Goal: Task Accomplishment & Management: Complete application form

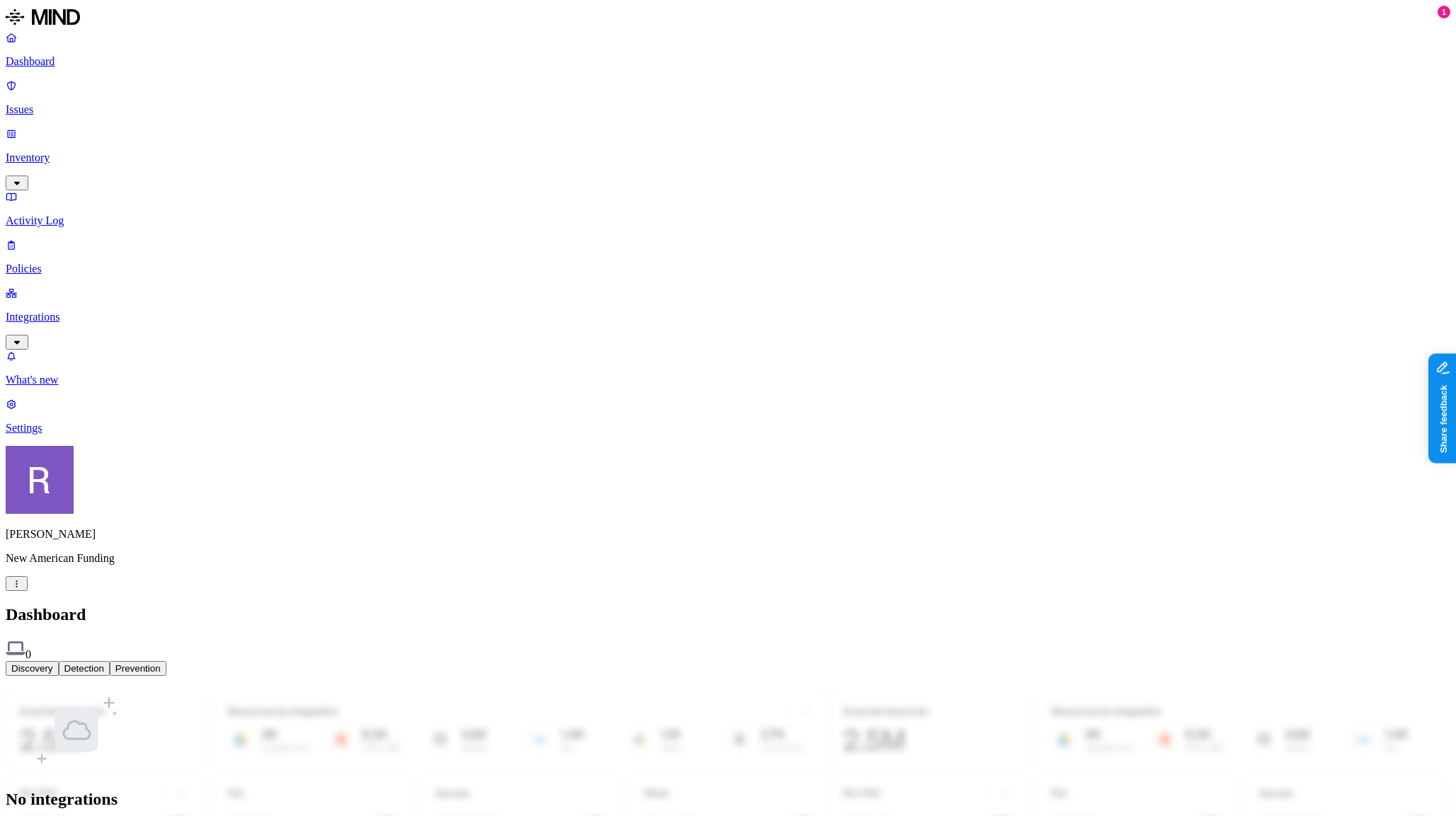
click at [133, 793] on html "Dashboard Issues Inventory Activity Log Policies Integrations What's new 1 Sett…" at bounding box center [728, 438] width 1456 height 878
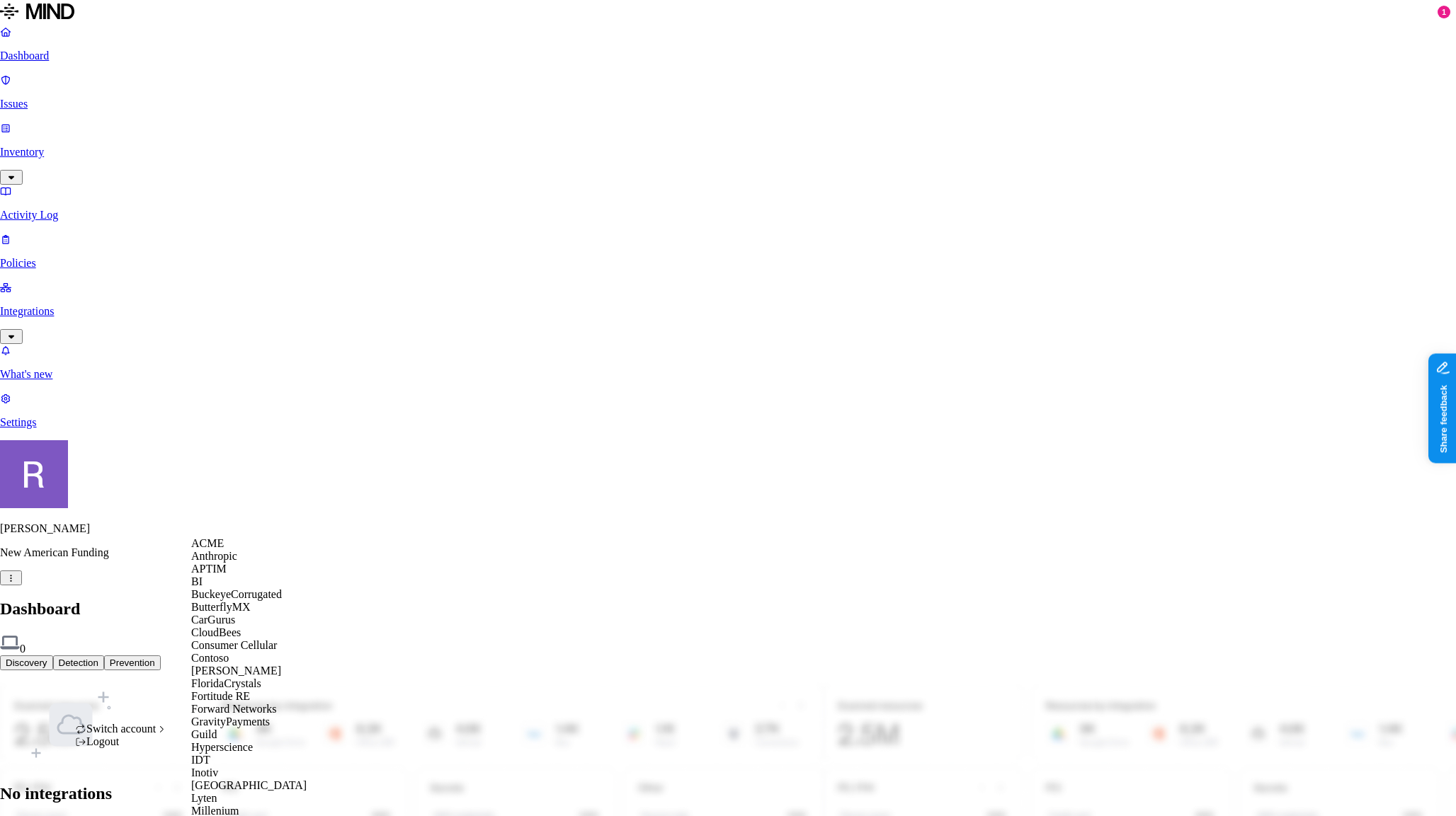
click at [245, 550] on div "ACME" at bounding box center [259, 543] width 138 height 13
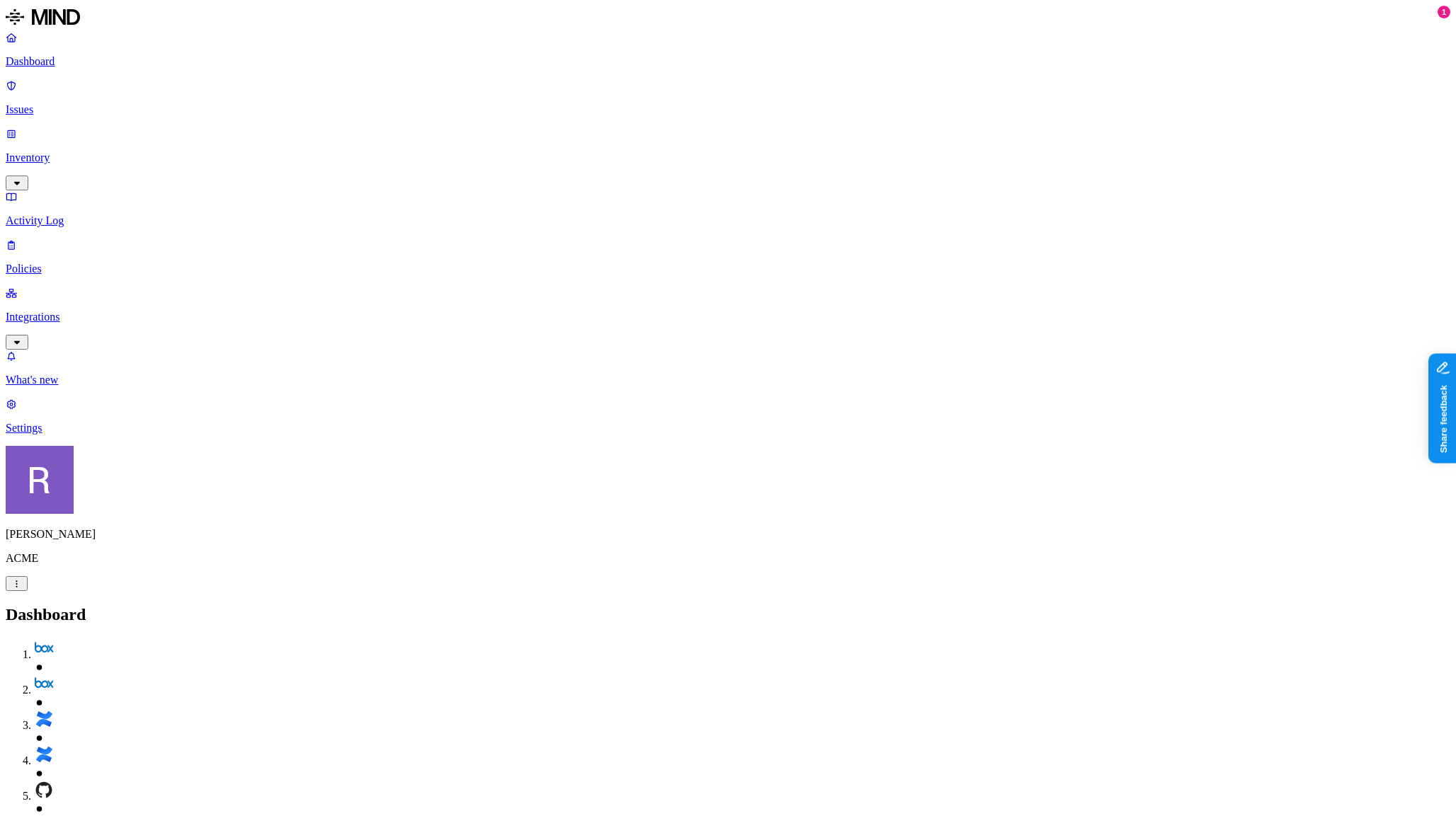
click at [76, 238] on link "Policies" at bounding box center [728, 257] width 1445 height 37
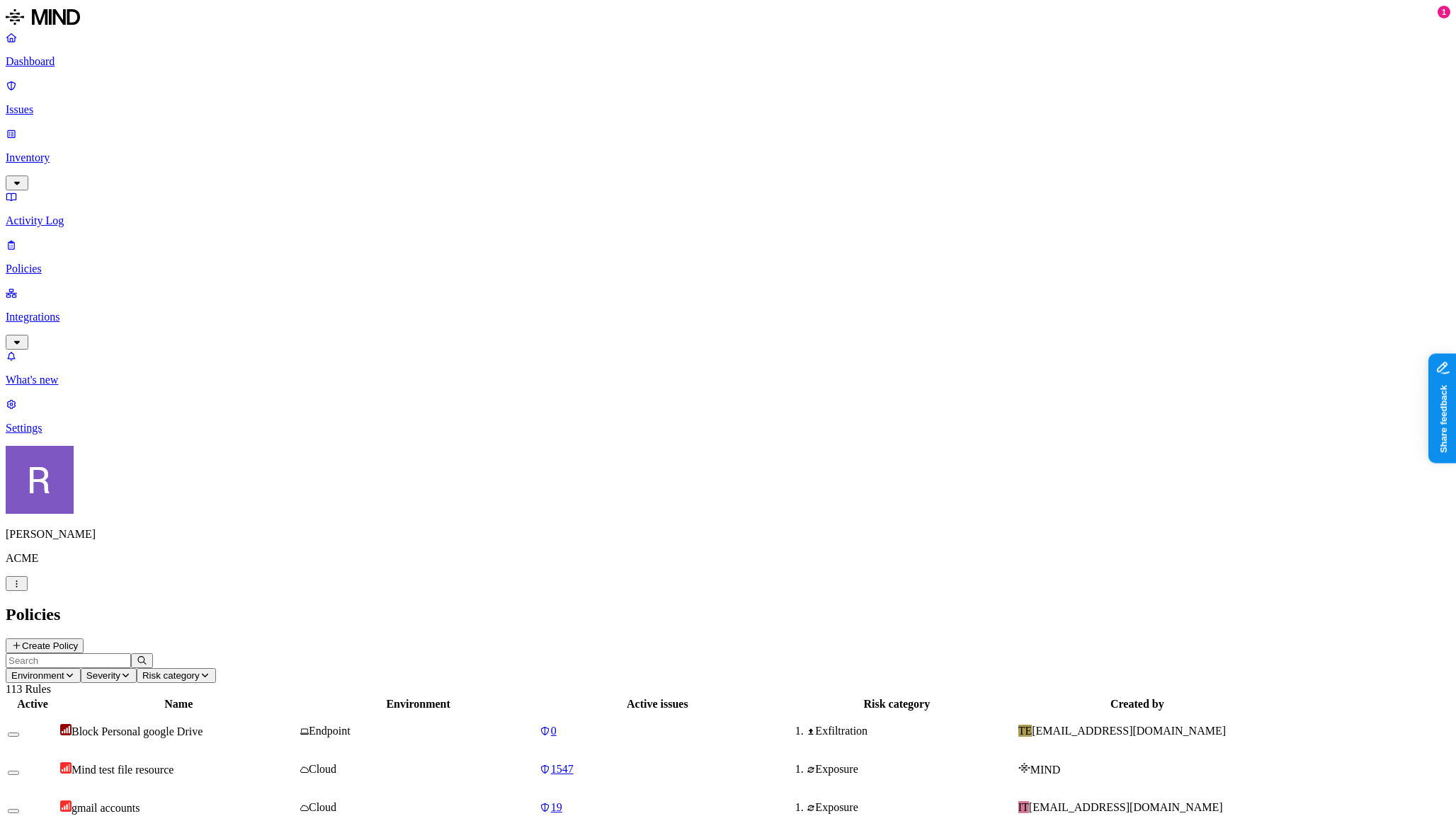
click at [83, 638] on button "Create Policy" at bounding box center [44, 646] width 78 height 15
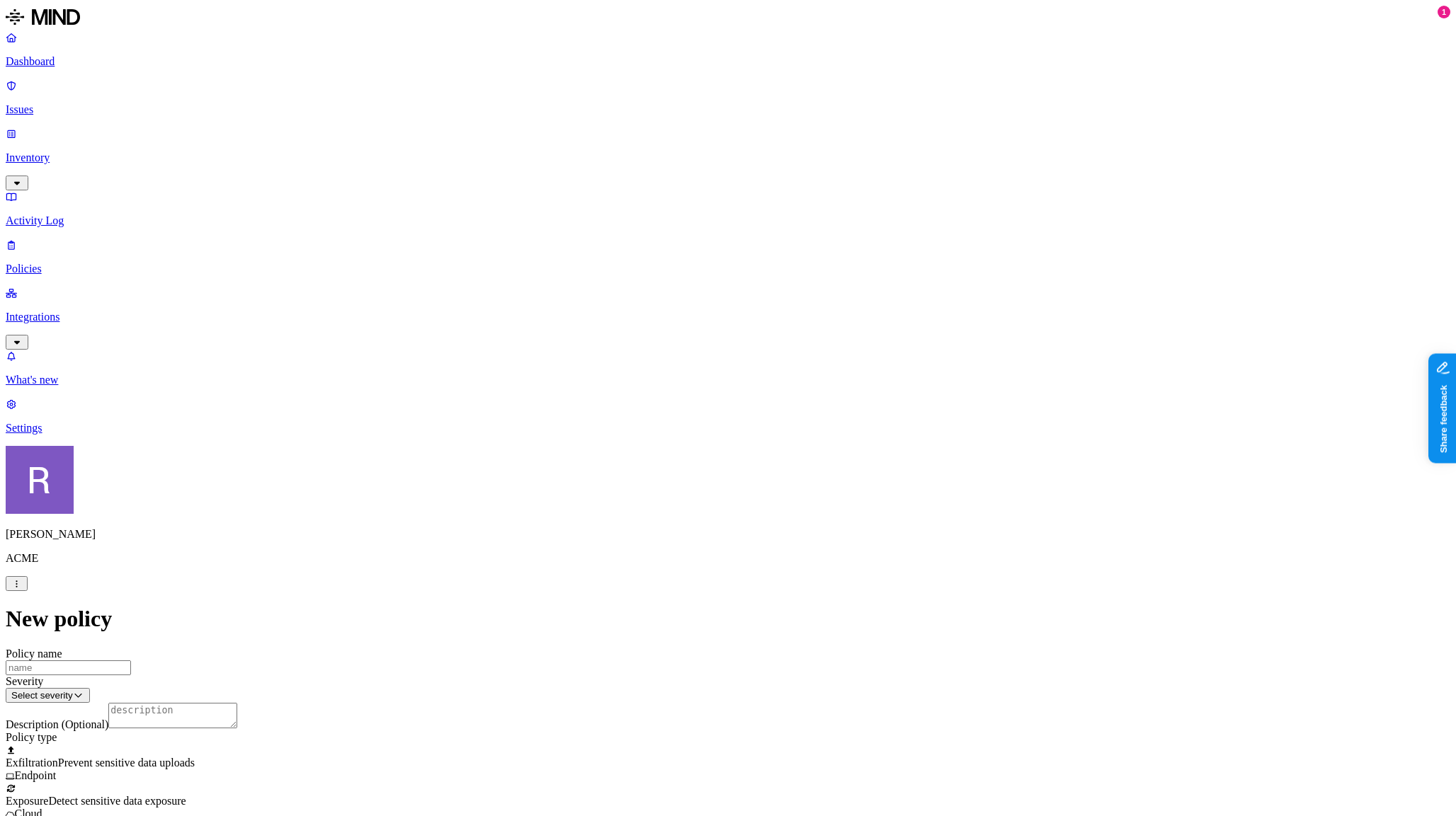
scroll to position [242, 0]
click at [676, 455] on label "Web Category" at bounding box center [673, 459] width 42 height 25
click at [578, 782] on div at bounding box center [728, 782] width 1445 height 0
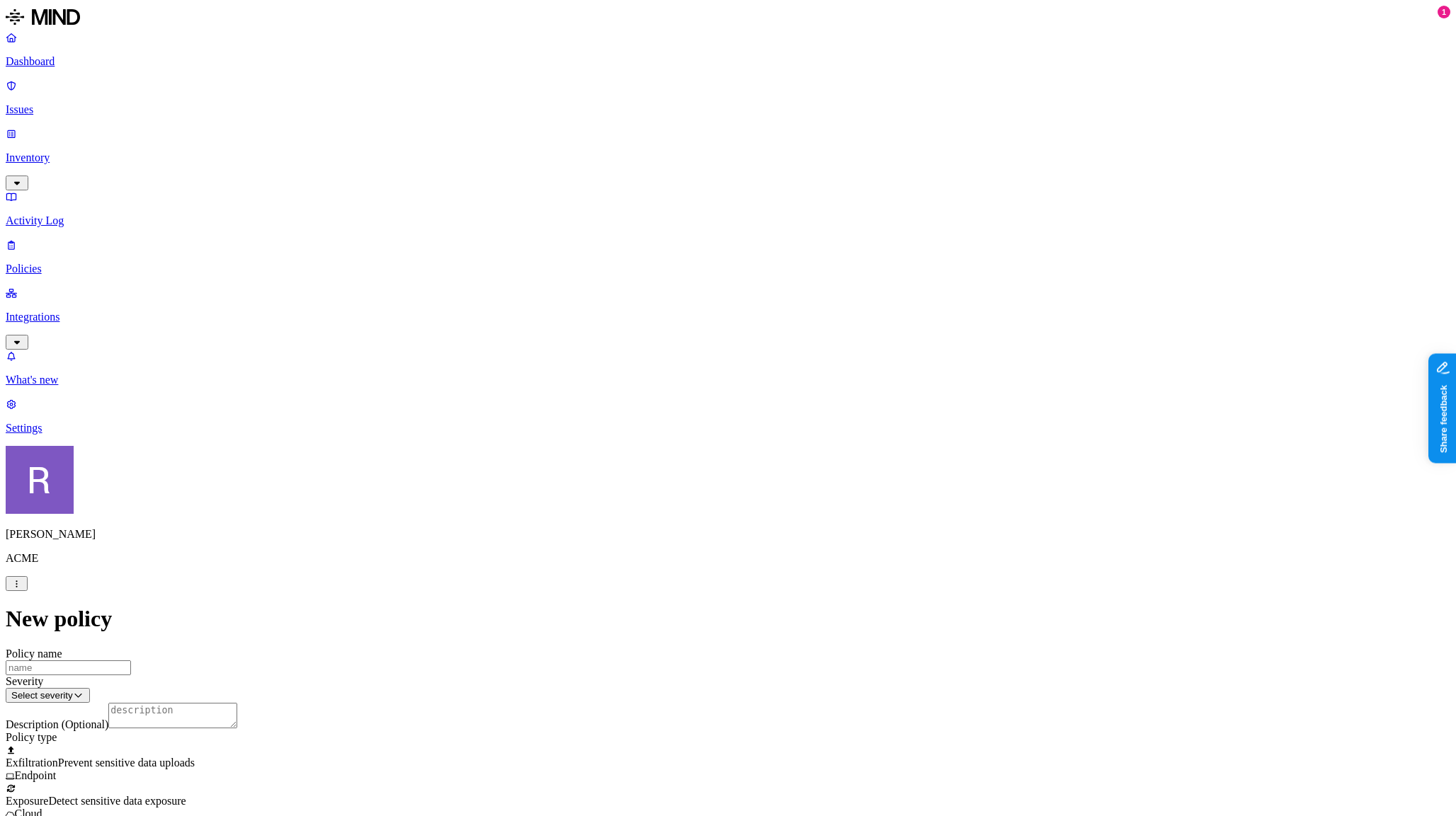
click at [17, 746] on icon at bounding box center [11, 750] width 11 height 8
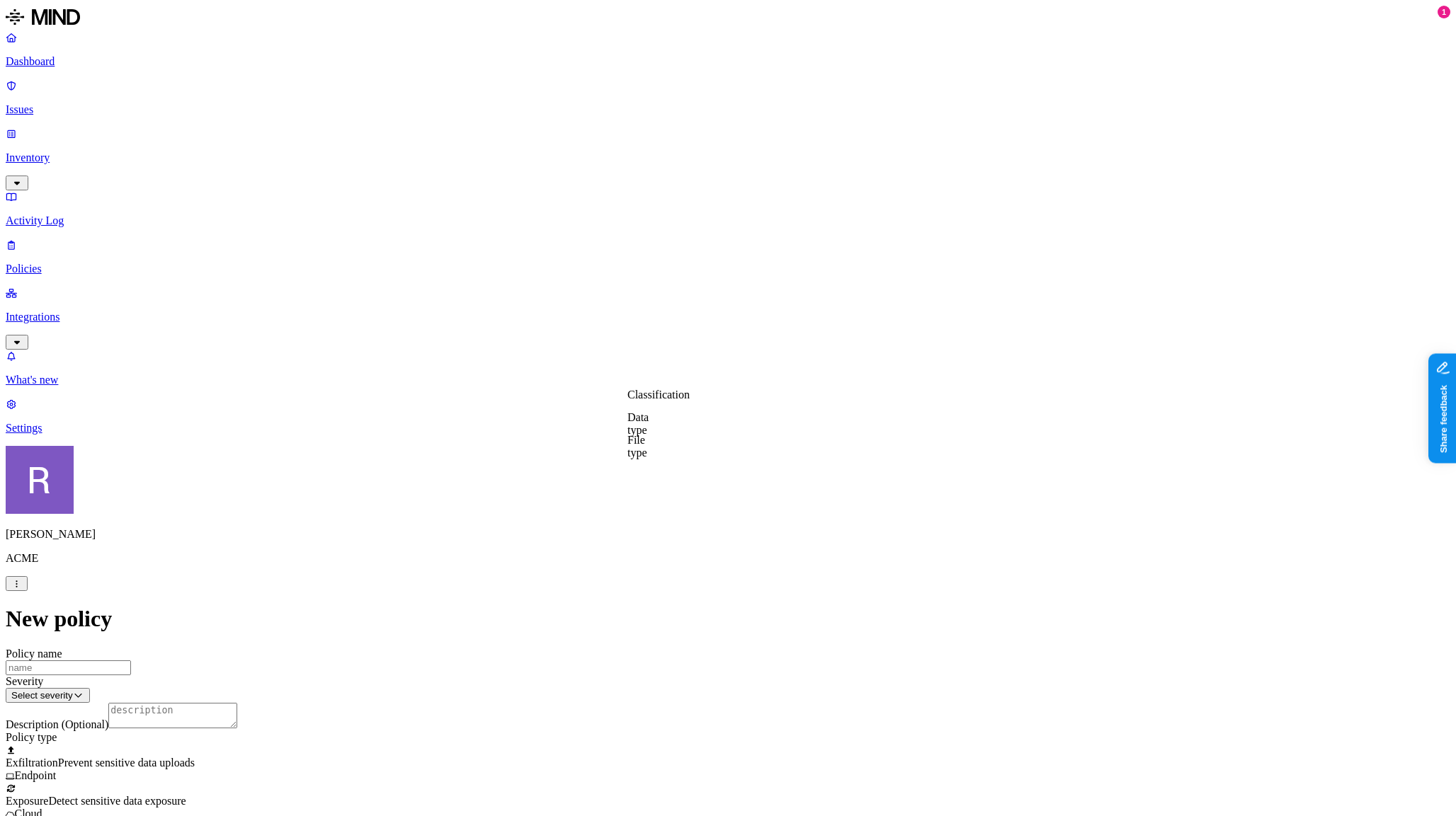
click at [647, 448] on label "File type" at bounding box center [637, 447] width 20 height 25
click at [639, 543] on button "button" at bounding box center [633, 541] width 12 height 4
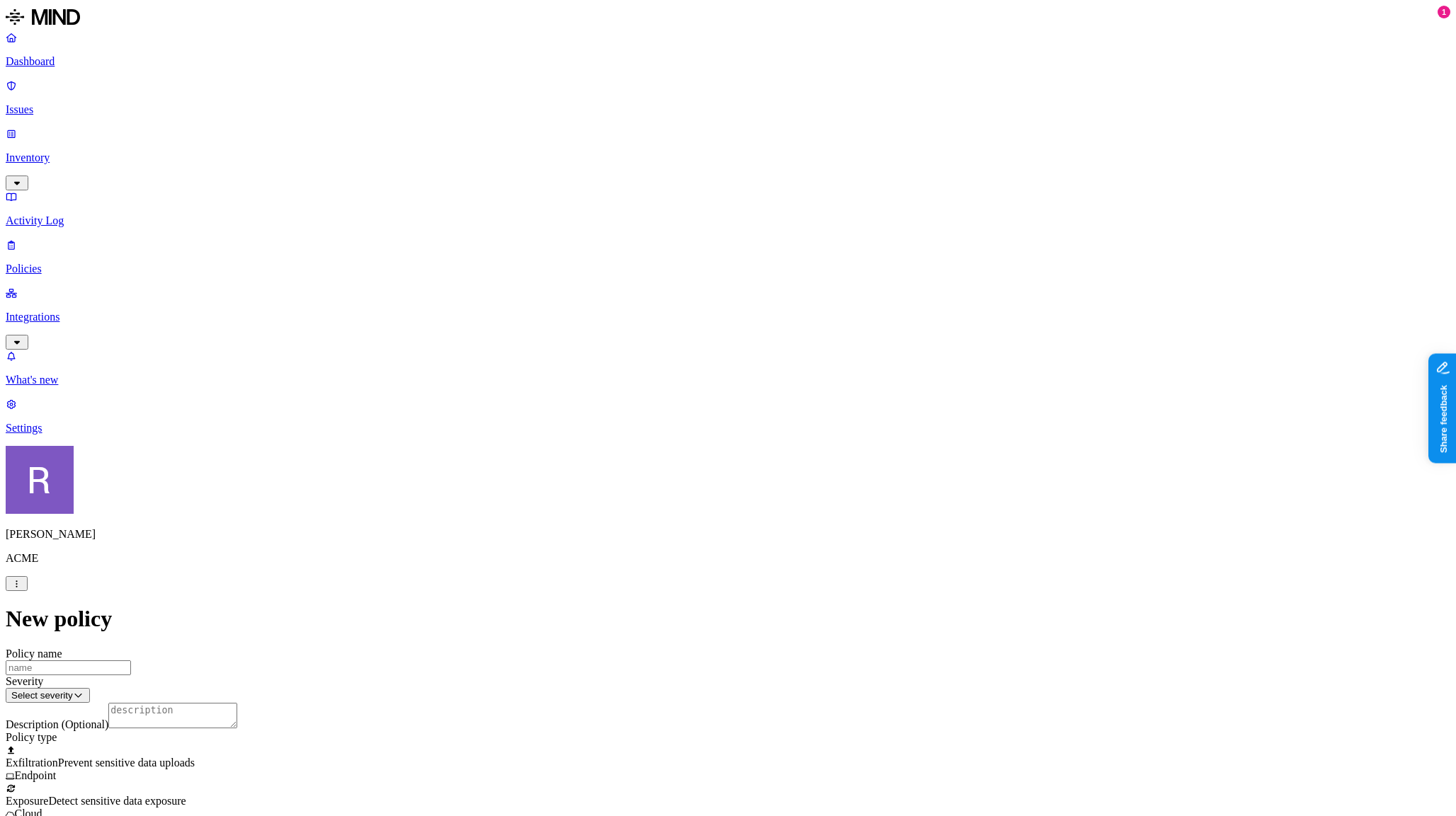
click at [668, 483] on label "Web Domain" at bounding box center [670, 483] width 37 height 25
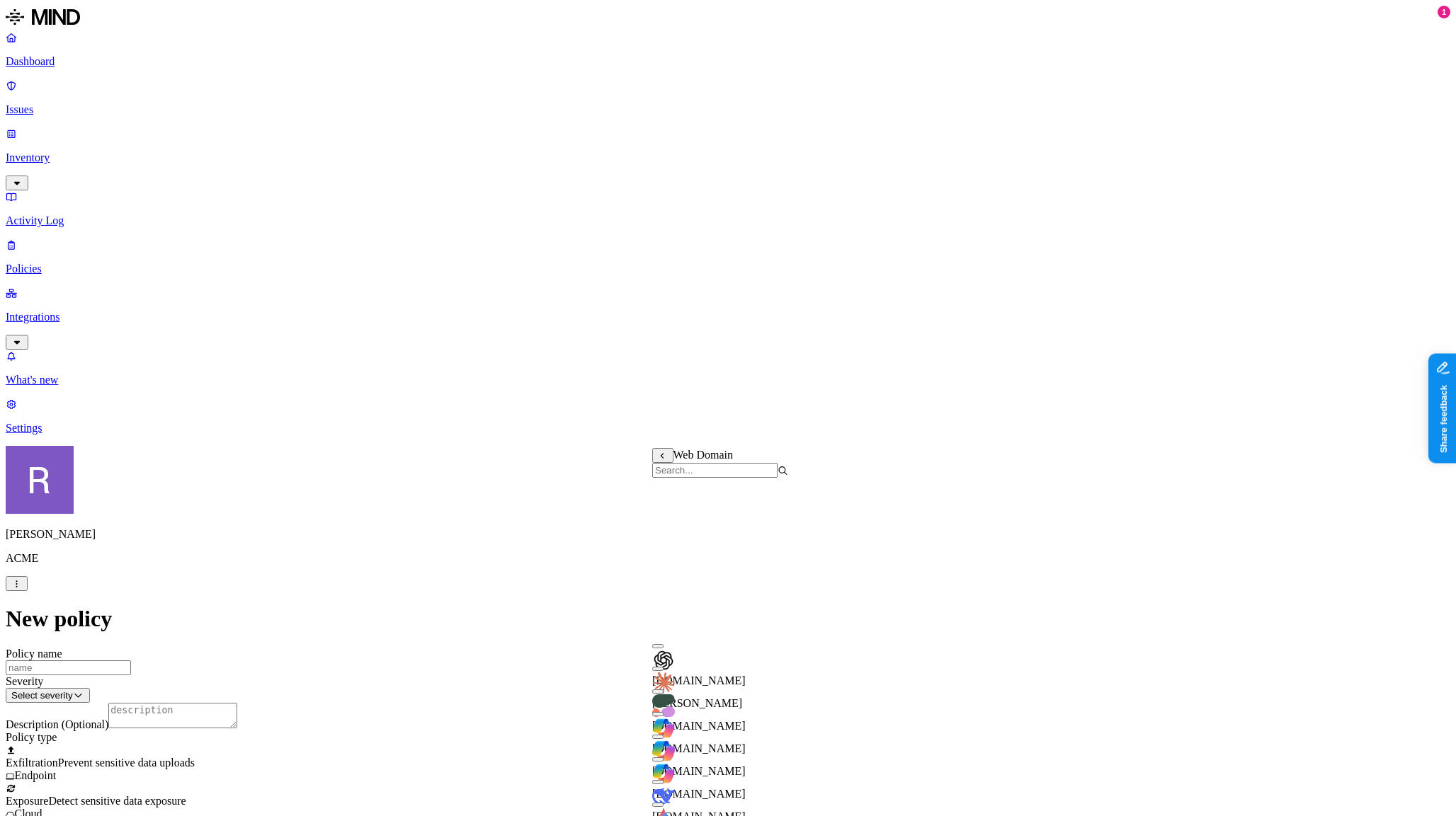
scroll to position [293, 0]
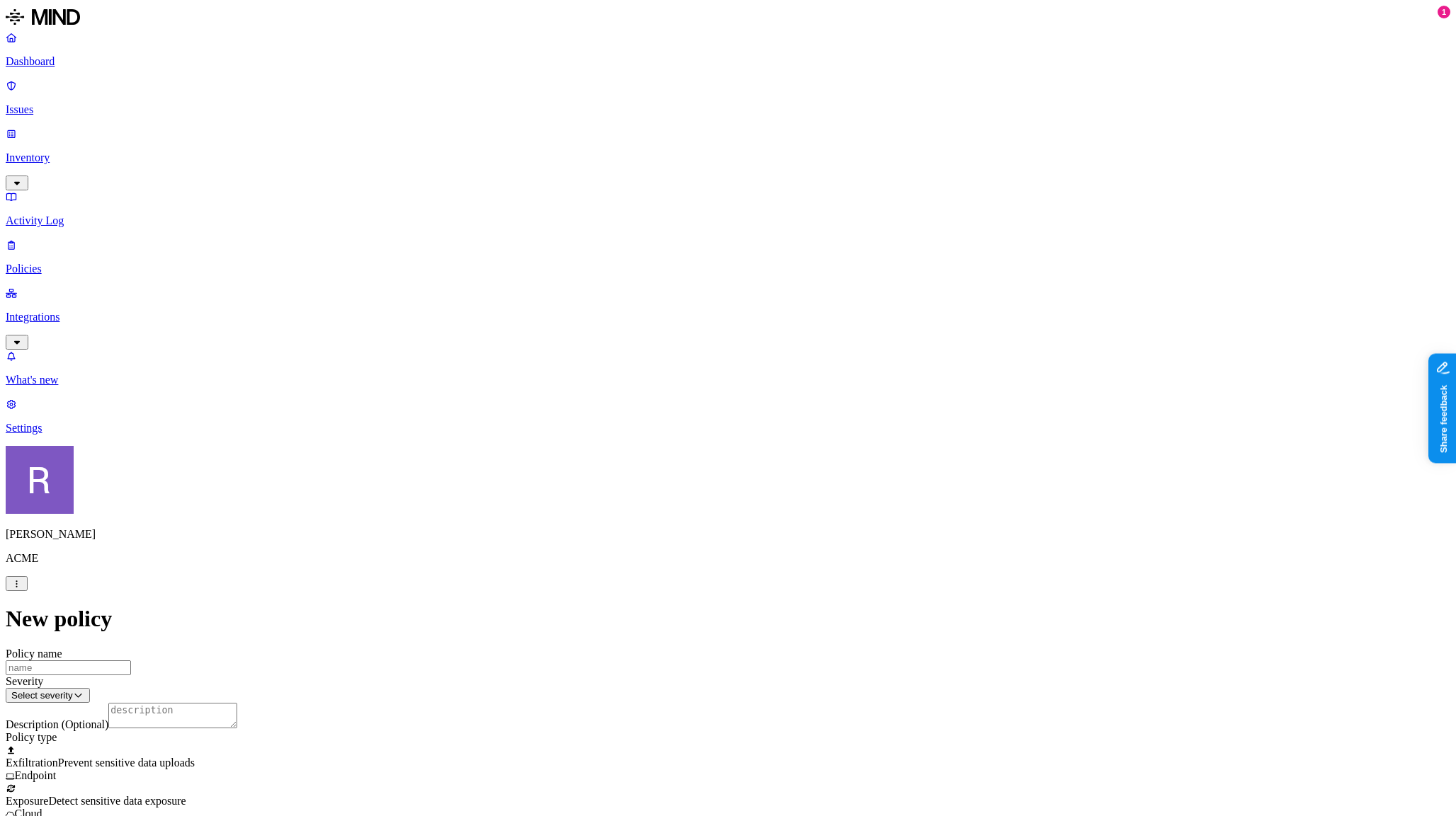
click at [675, 517] on label "Web Category" at bounding box center [673, 520] width 42 height 25
click at [675, 624] on label "Groups" at bounding box center [659, 618] width 33 height 12
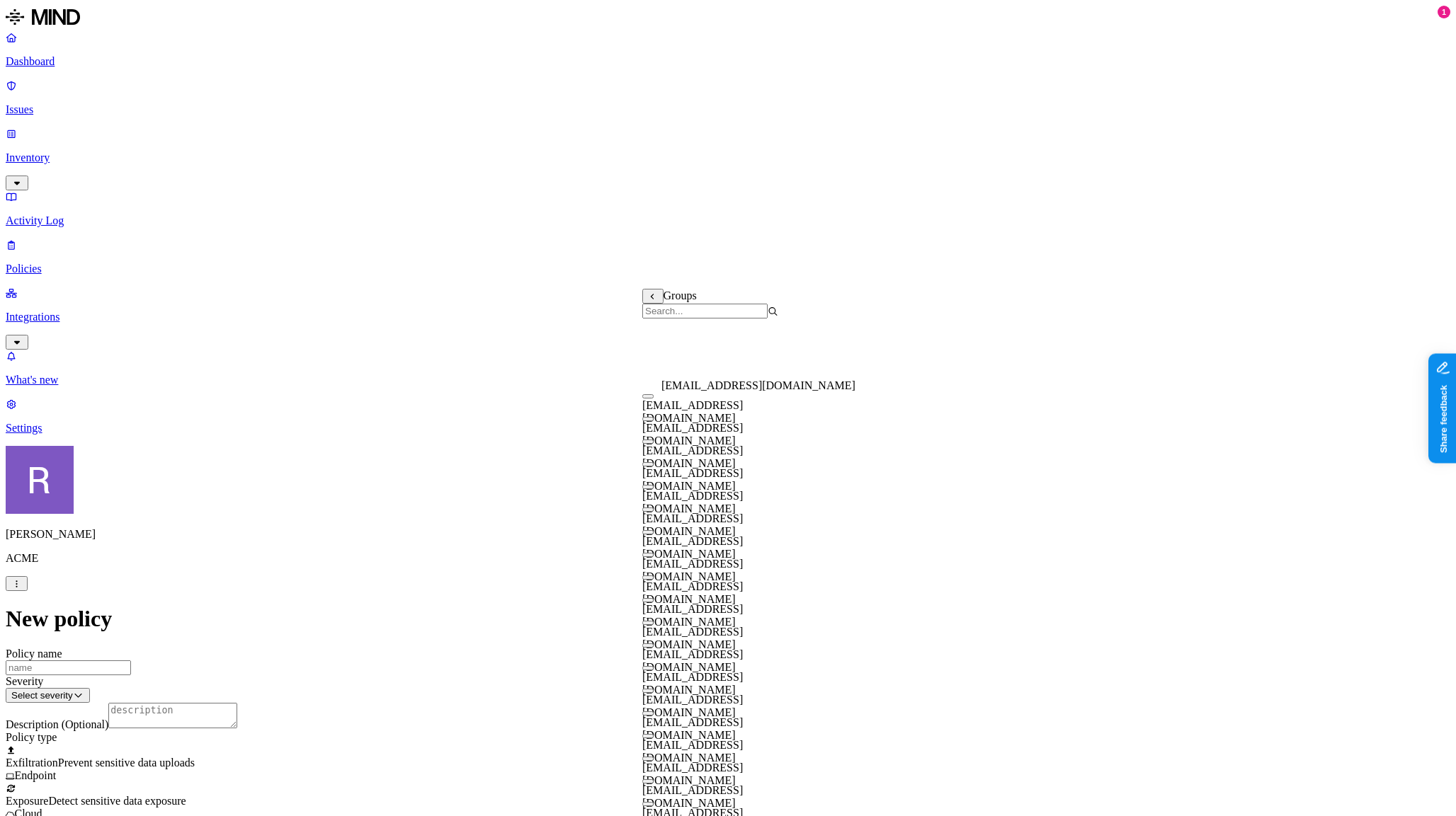
scroll to position [317, 0]
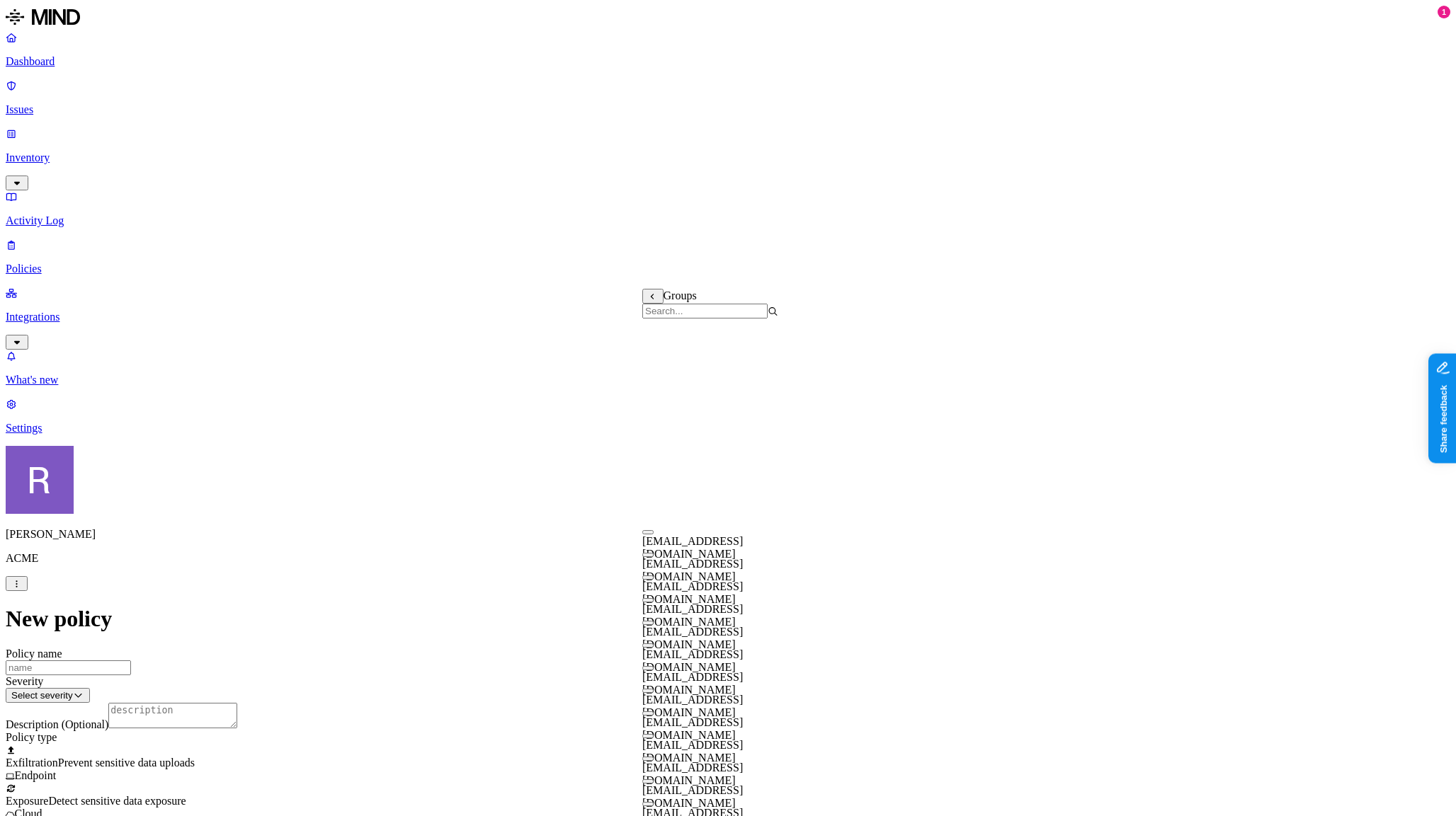
click at [655, 636] on div "sampleteamsite@k14d.onmicrosoft.com" at bounding box center [710, 655] width 136 height 38
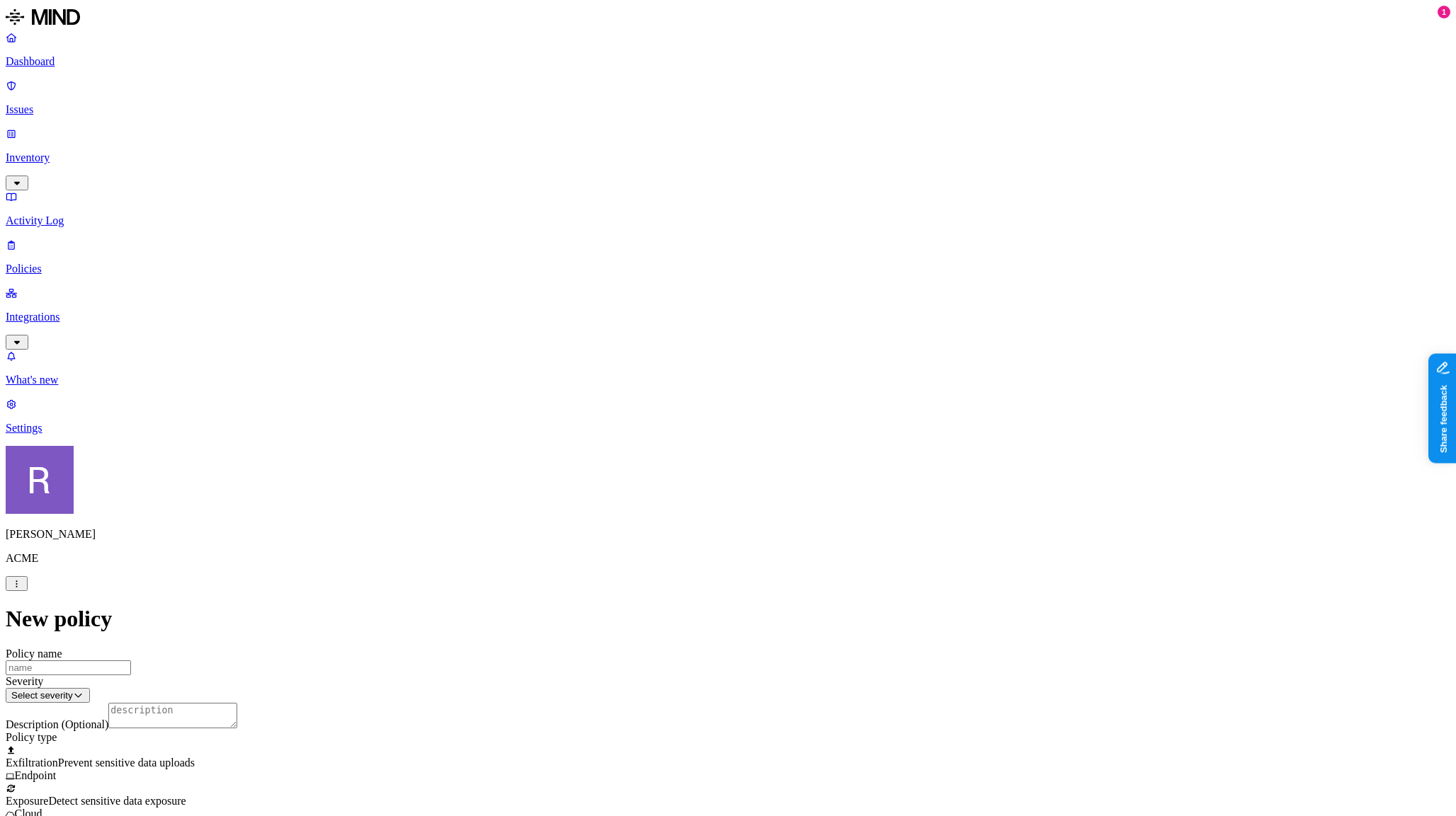
click at [640, 543] on html "Dashboard Issues Inventory Activity Log Policies Integrations What's new 1 Sett…" at bounding box center [728, 793] width 1456 height 1585
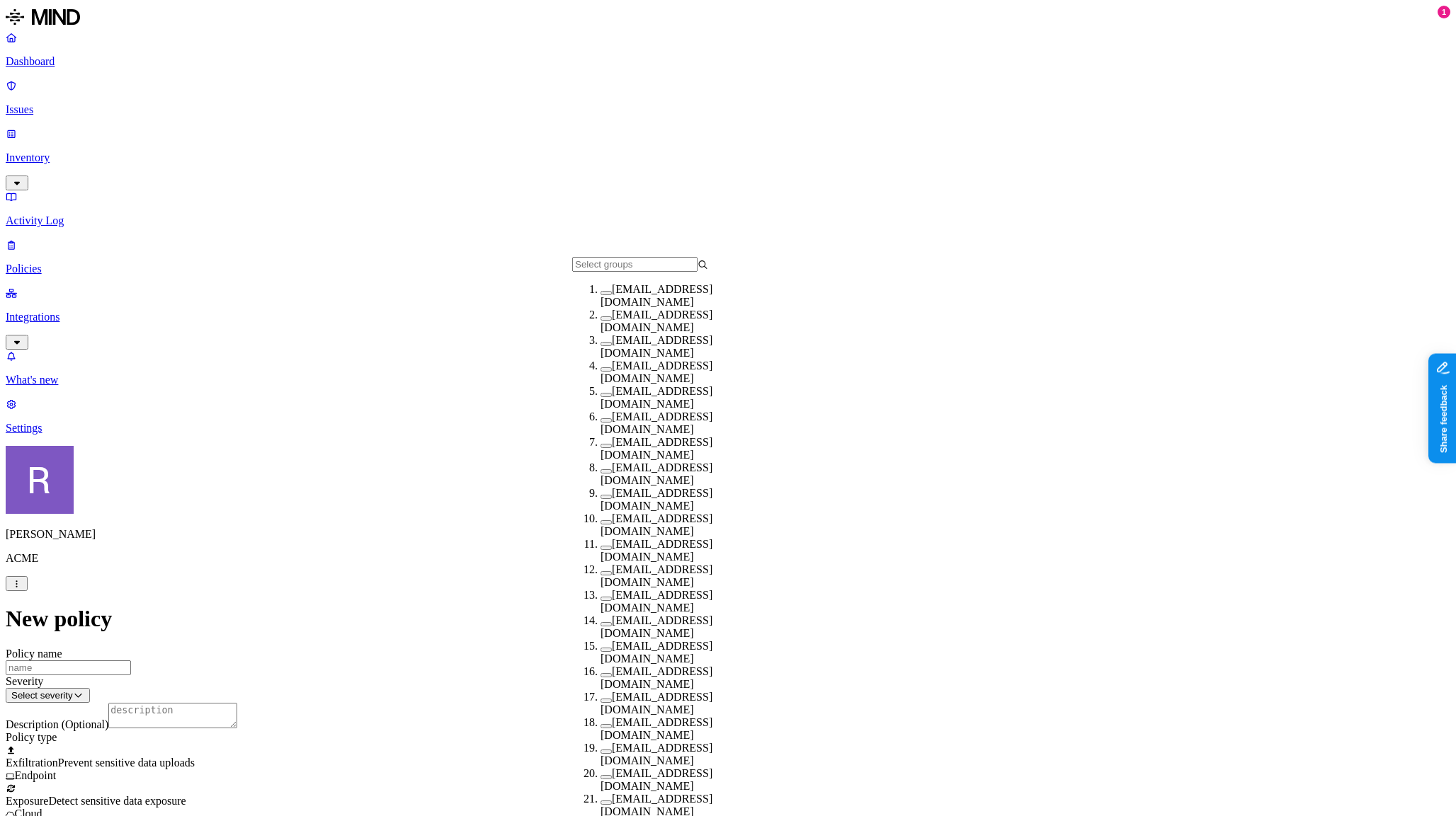
scroll to position [129, 0]
click at [600, 597] on button "button" at bounding box center [606, 598] width 12 height 4
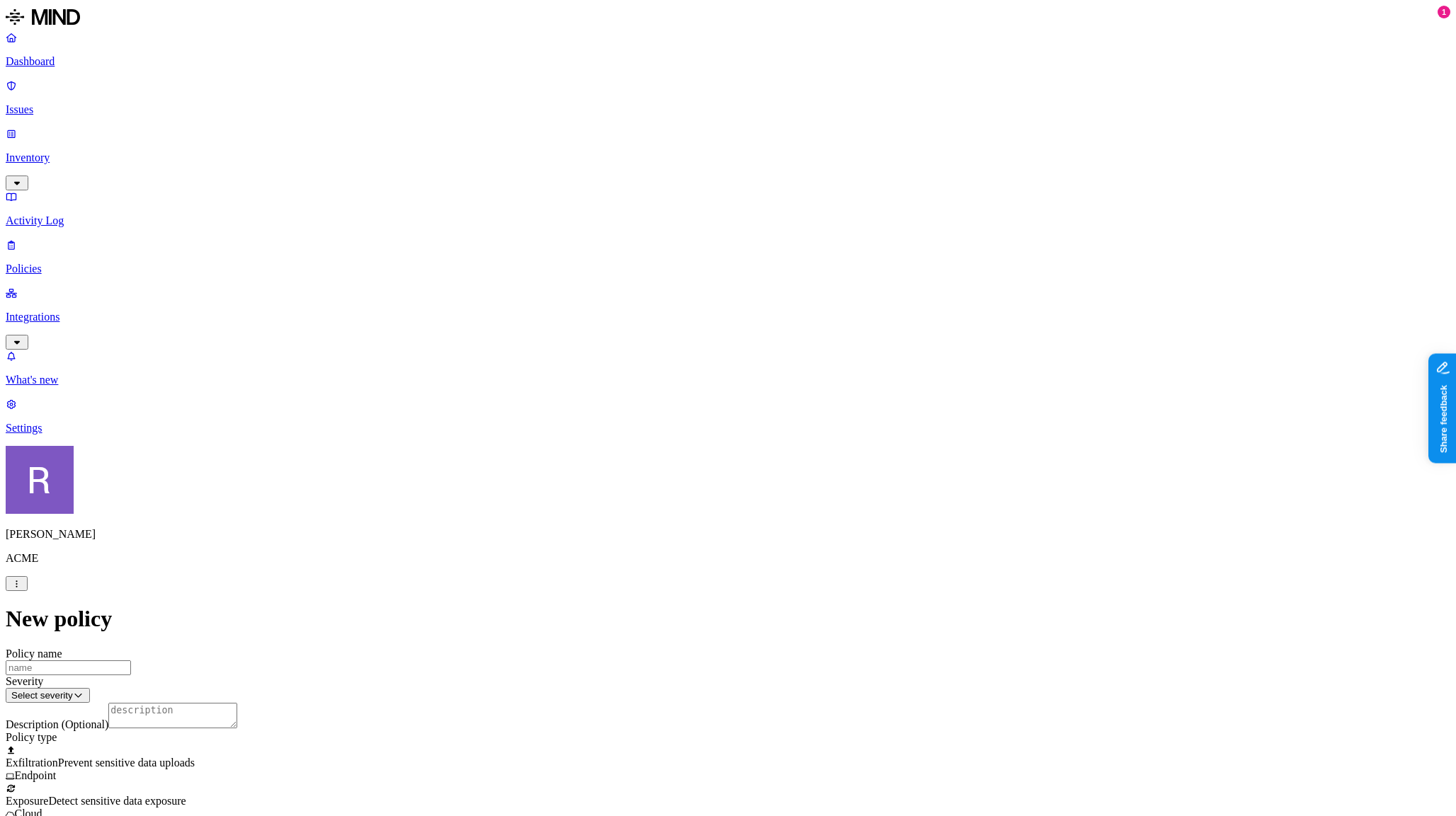
click at [845, 555] on html "Dashboard Issues Inventory Activity Log Policies Integrations What's new 1 Sett…" at bounding box center [728, 792] width 1456 height 1584
click at [1099, 528] on html "Dashboard Issues Inventory Activity Log Policies Integrations What's new 1 Sett…" at bounding box center [728, 792] width 1456 height 1584
click at [729, 695] on html "Dashboard Issues Inventory Activity Log Policies Integrations What's new 1 Sett…" at bounding box center [728, 792] width 1456 height 1584
click at [539, 325] on html "Dashboard Issues Inventory Activity Log Policies Integrations What's new 1 Sett…" at bounding box center [728, 792] width 1456 height 1584
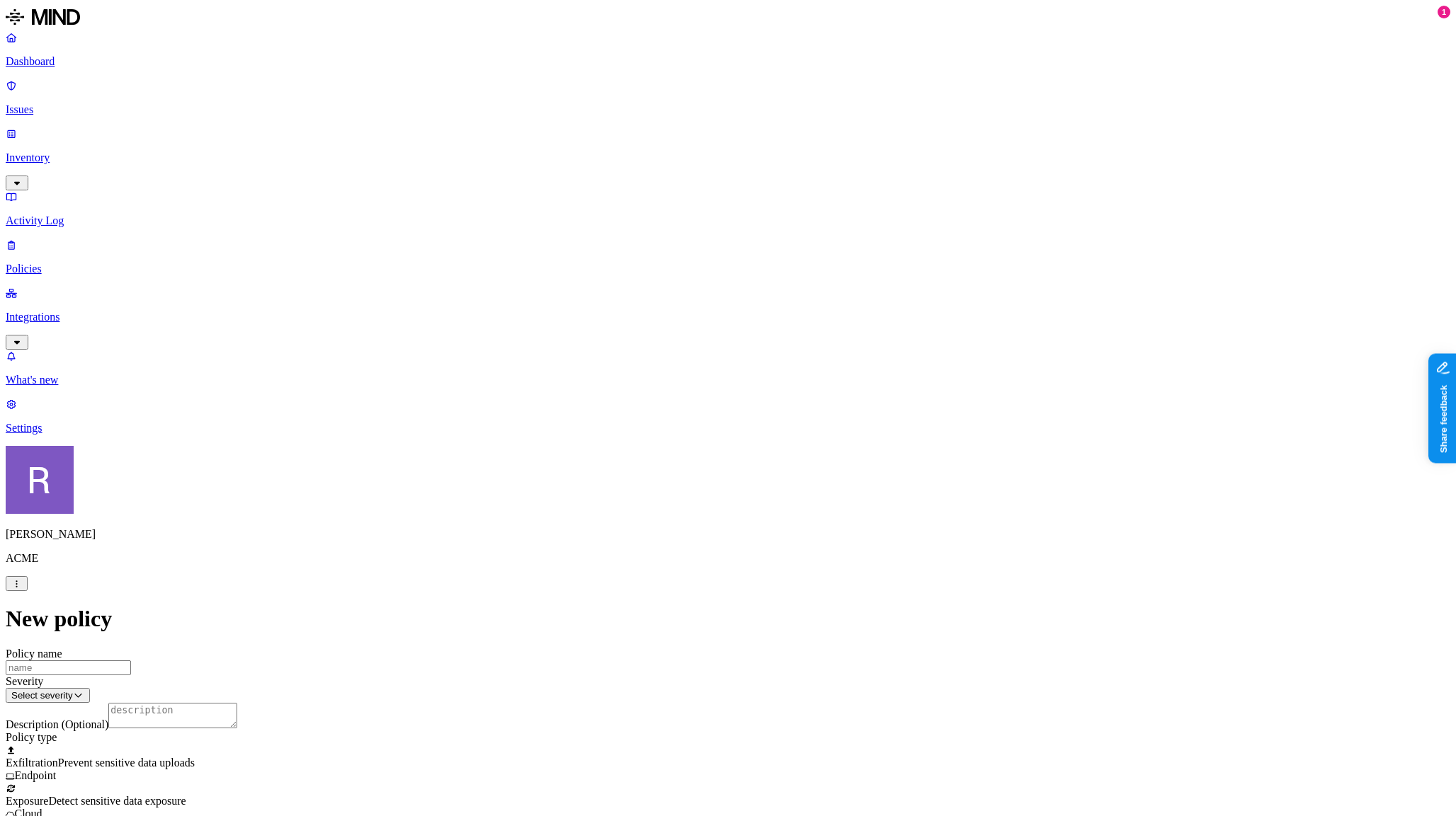
scroll to position [73, 0]
click at [683, 453] on label "Web Domain" at bounding box center [670, 453] width 37 height 25
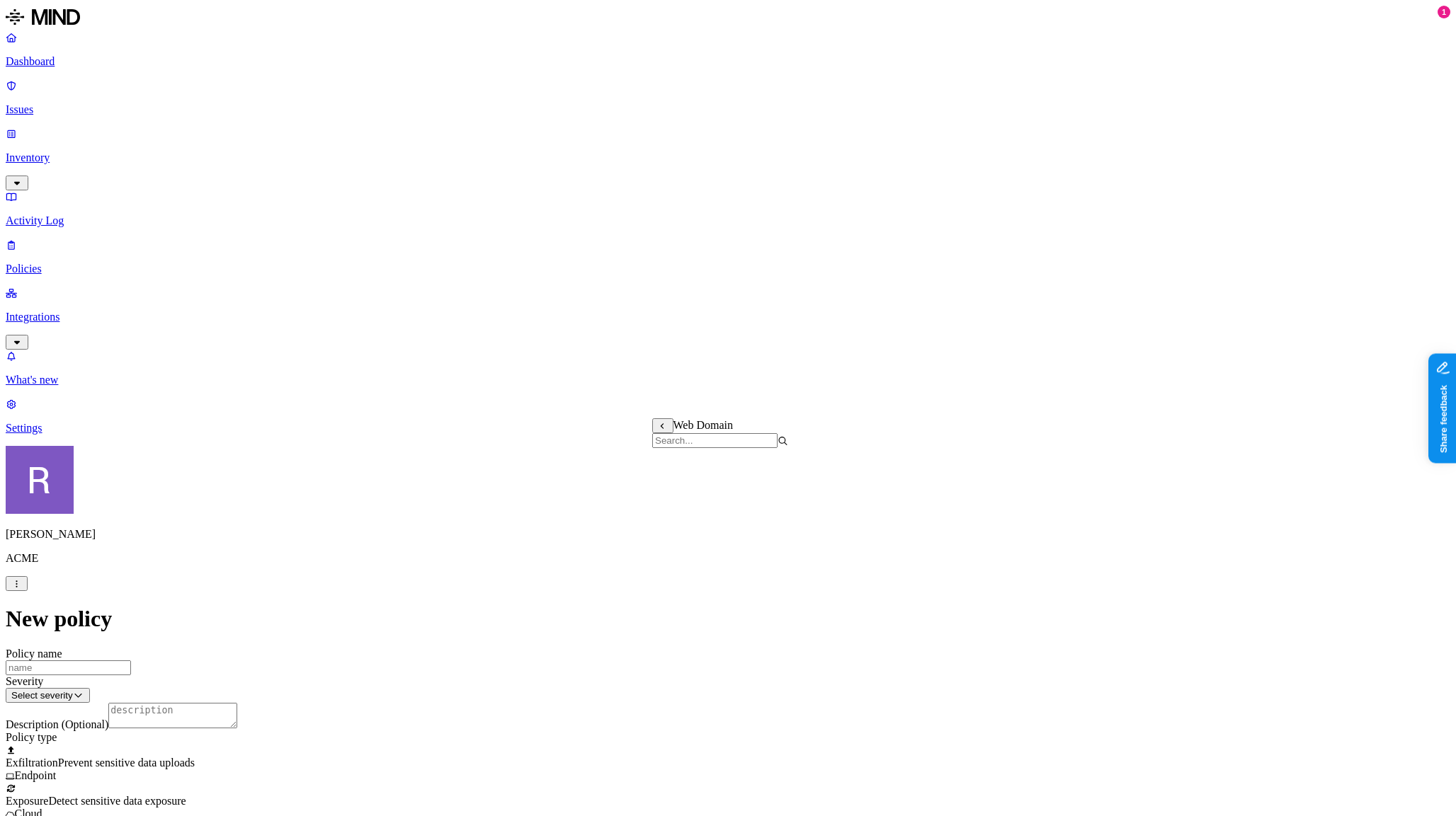
scroll to position [708, 0]
click at [790, 393] on label "AND" at bounding box center [791, 388] width 25 height 12
click at [799, 386] on label "Classification" at bounding box center [809, 379] width 63 height 12
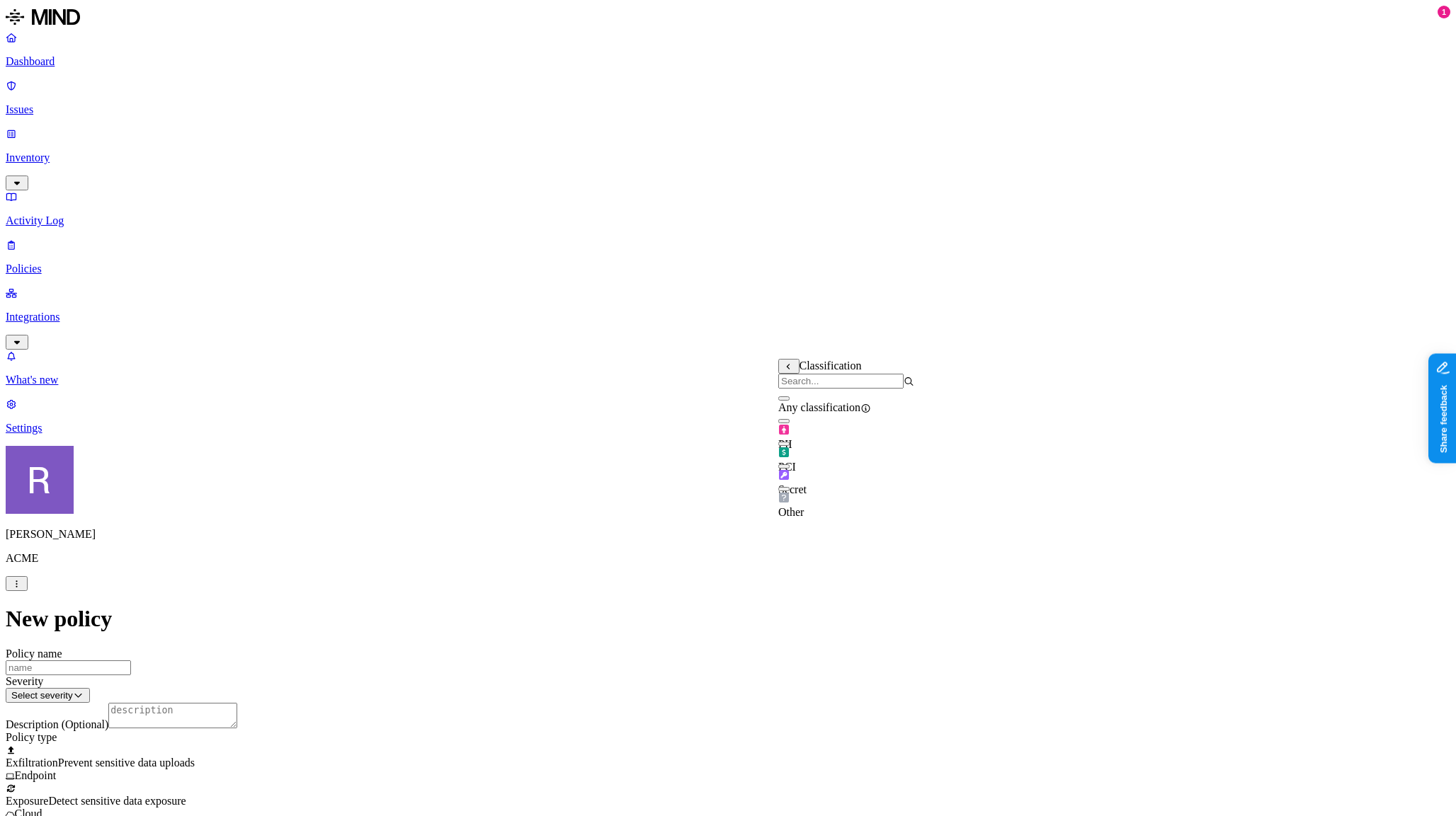
click at [790, 468] on button "button" at bounding box center [784, 466] width 12 height 4
click at [186, 795] on span "Detect sensitive data exposure" at bounding box center [117, 801] width 138 height 12
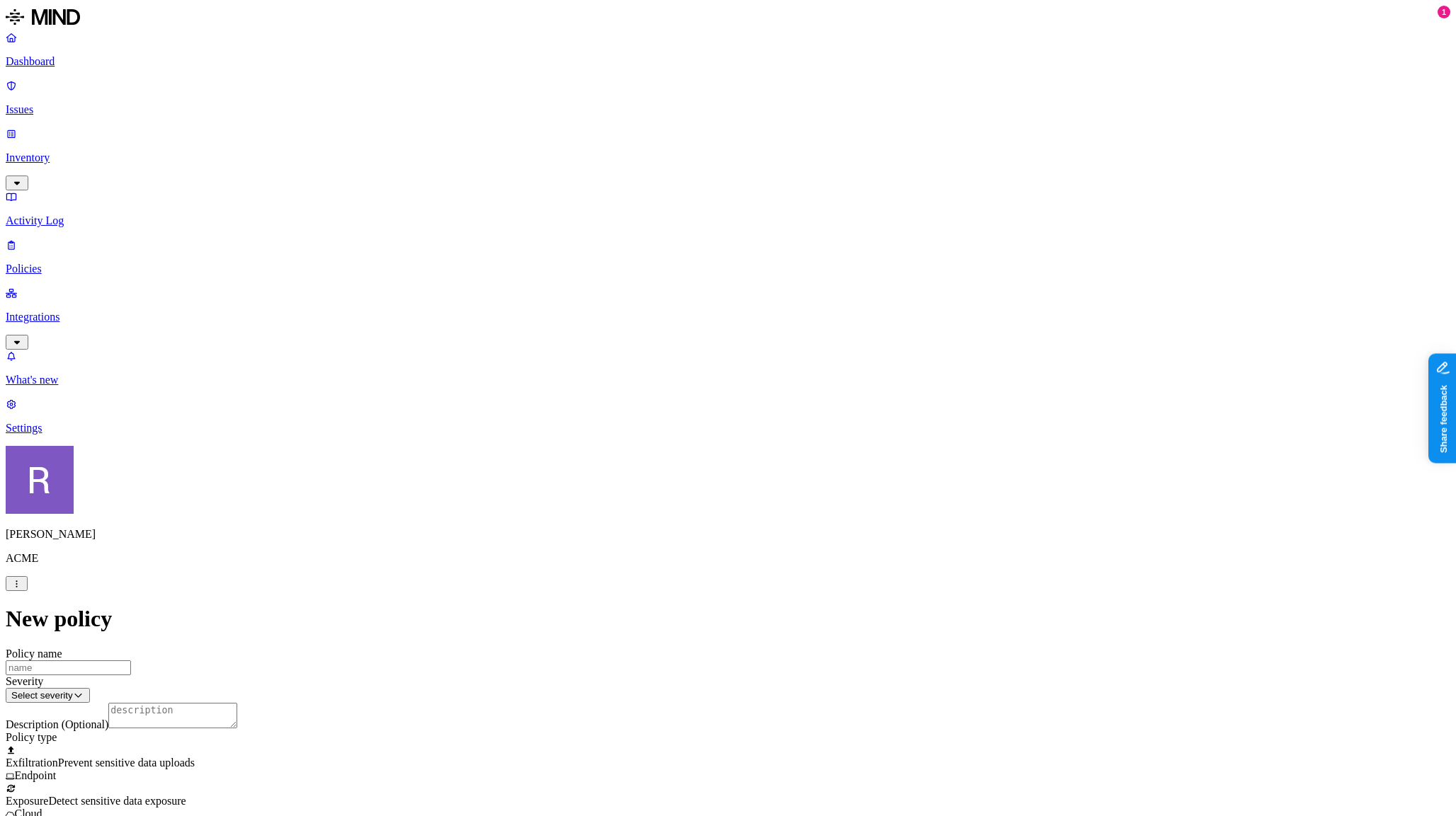
click at [679, 371] on label "Classification" at bounding box center [658, 365] width 63 height 12
drag, startPoint x: 644, startPoint y: 487, endPoint x: 680, endPoint y: 488, distance: 36.0
click at [639, 468] on button "button" at bounding box center [633, 466] width 12 height 4
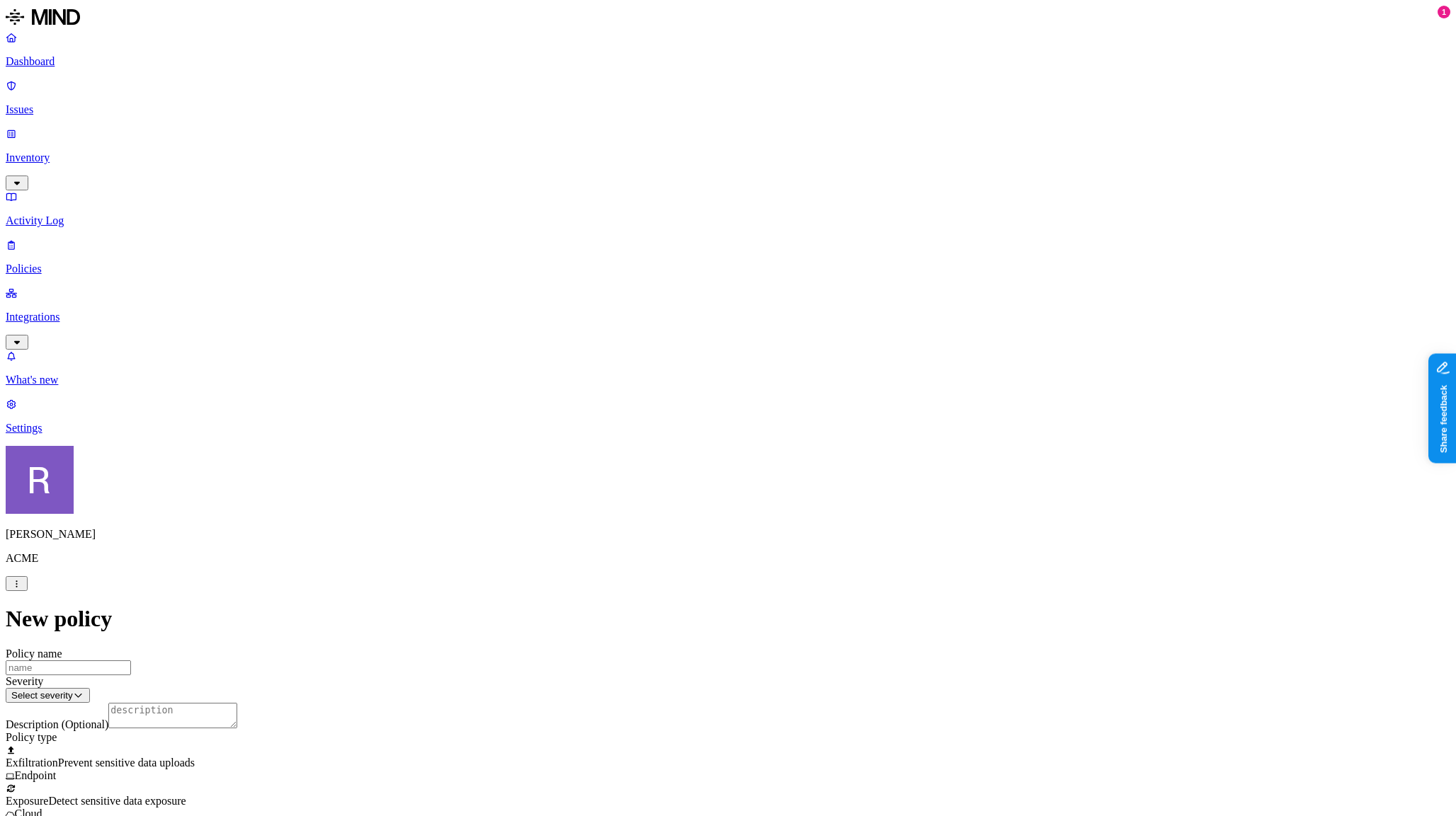
click at [656, 478] on label "Public access" at bounding box center [641, 476] width 29 height 25
click at [698, 458] on label "Anyone with link" at bounding box center [662, 446] width 70 height 25
click at [786, 453] on label "AND" at bounding box center [784, 447] width 25 height 12
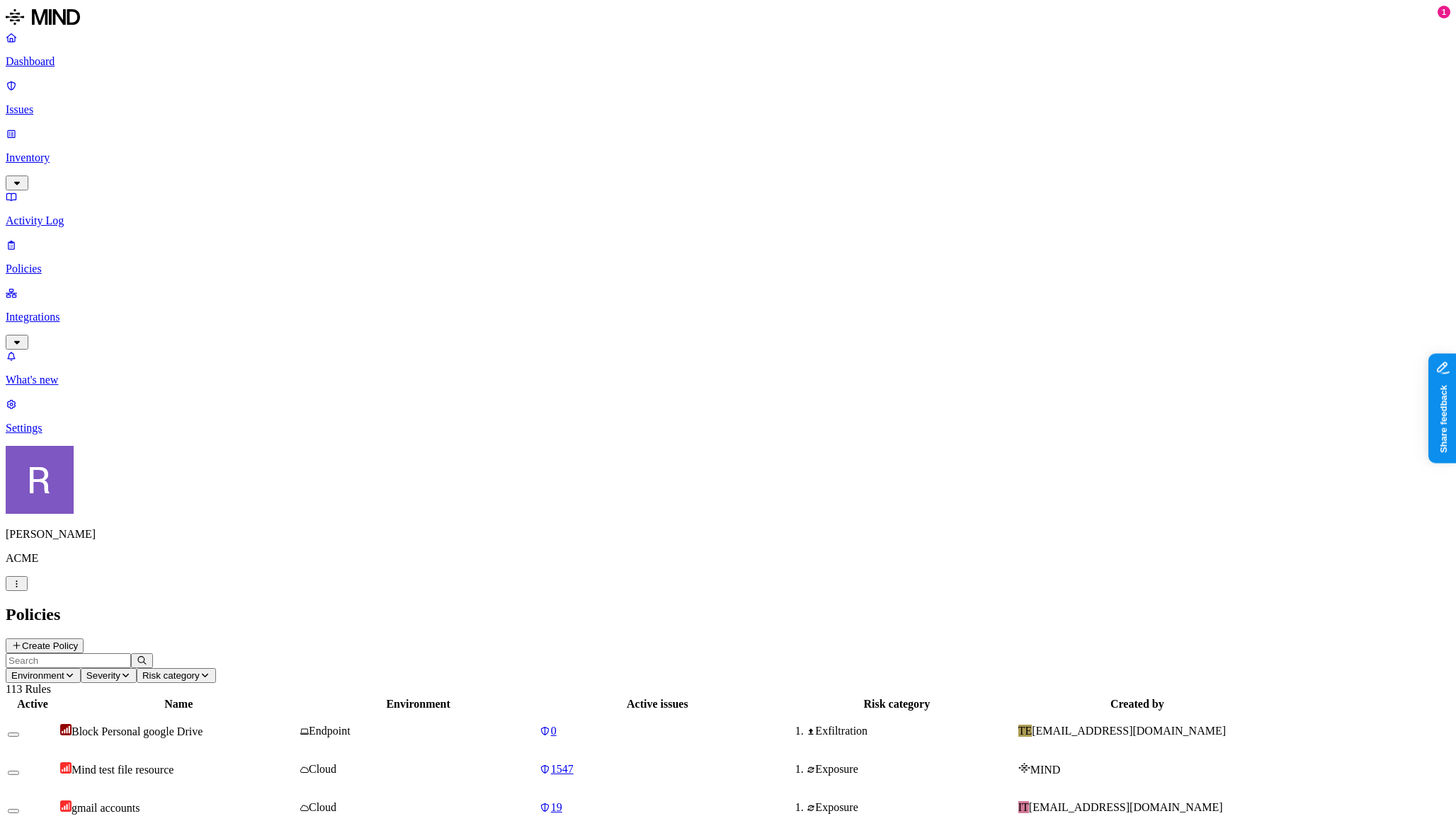
scroll to position [68, 0]
click at [83, 638] on button "Create Policy" at bounding box center [44, 646] width 78 height 15
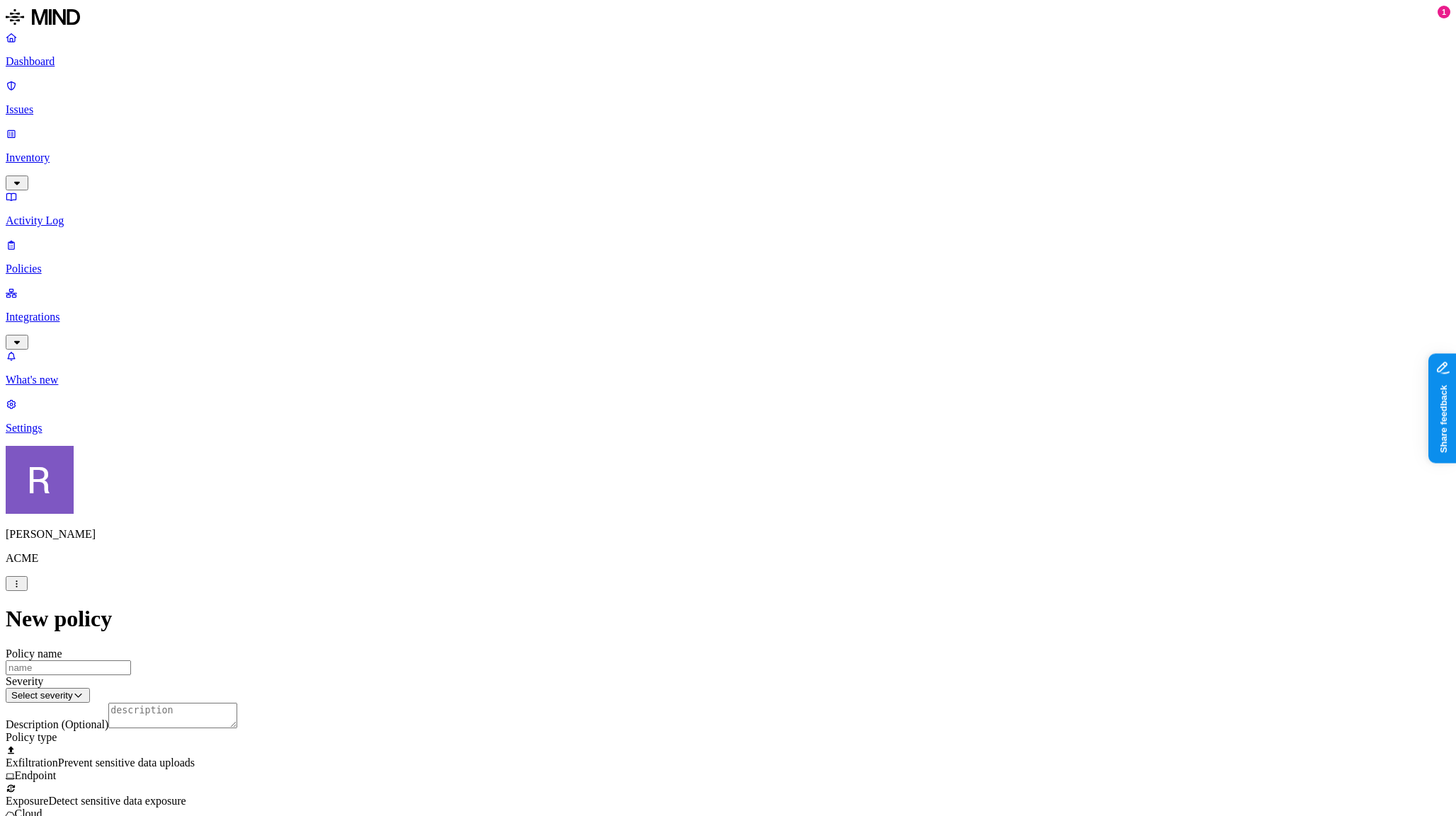
scroll to position [194, 0]
click at [694, 510] on label "Web Category" at bounding box center [673, 508] width 42 height 25
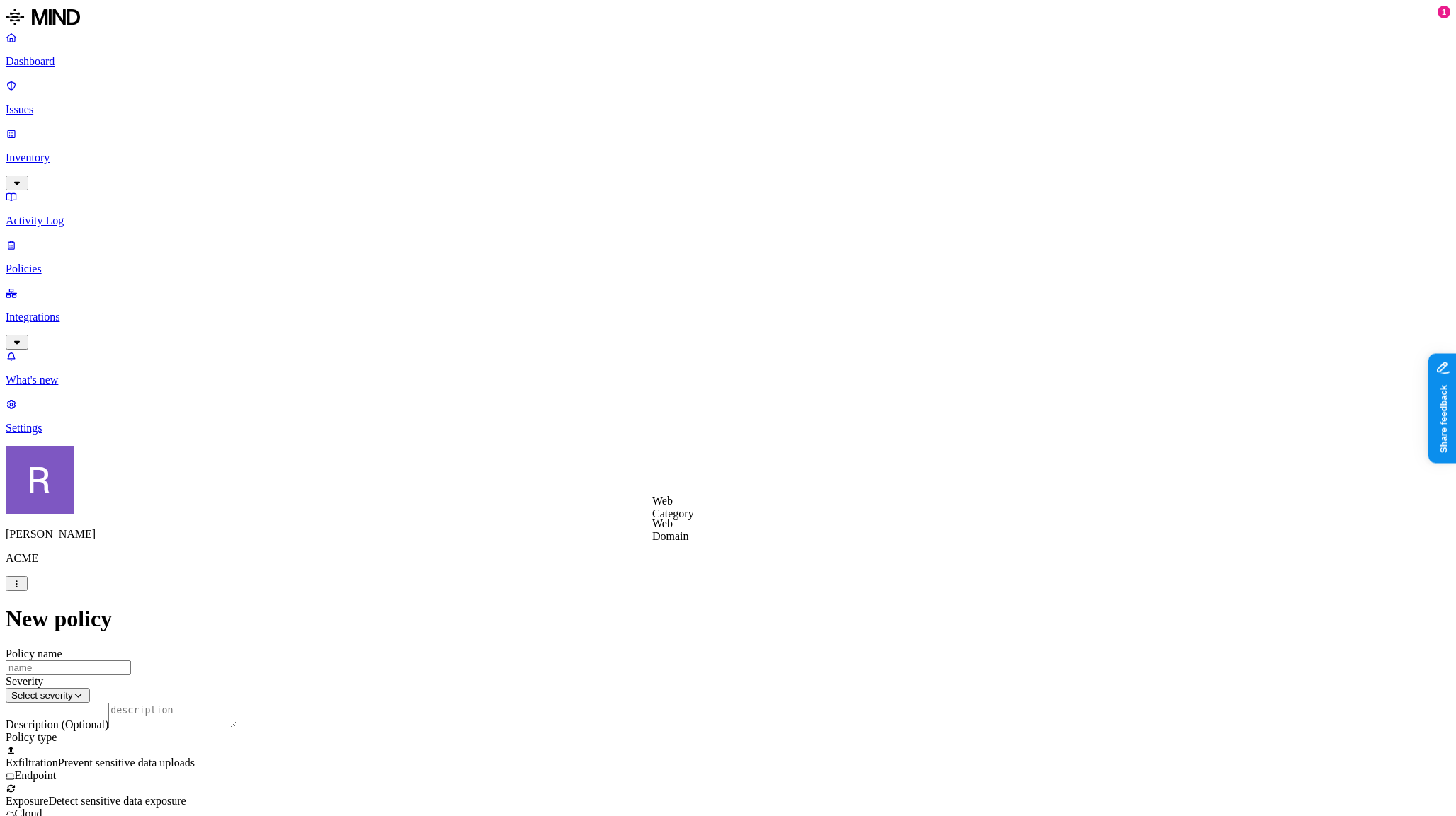
click at [676, 527] on label "Web Domain" at bounding box center [670, 530] width 37 height 25
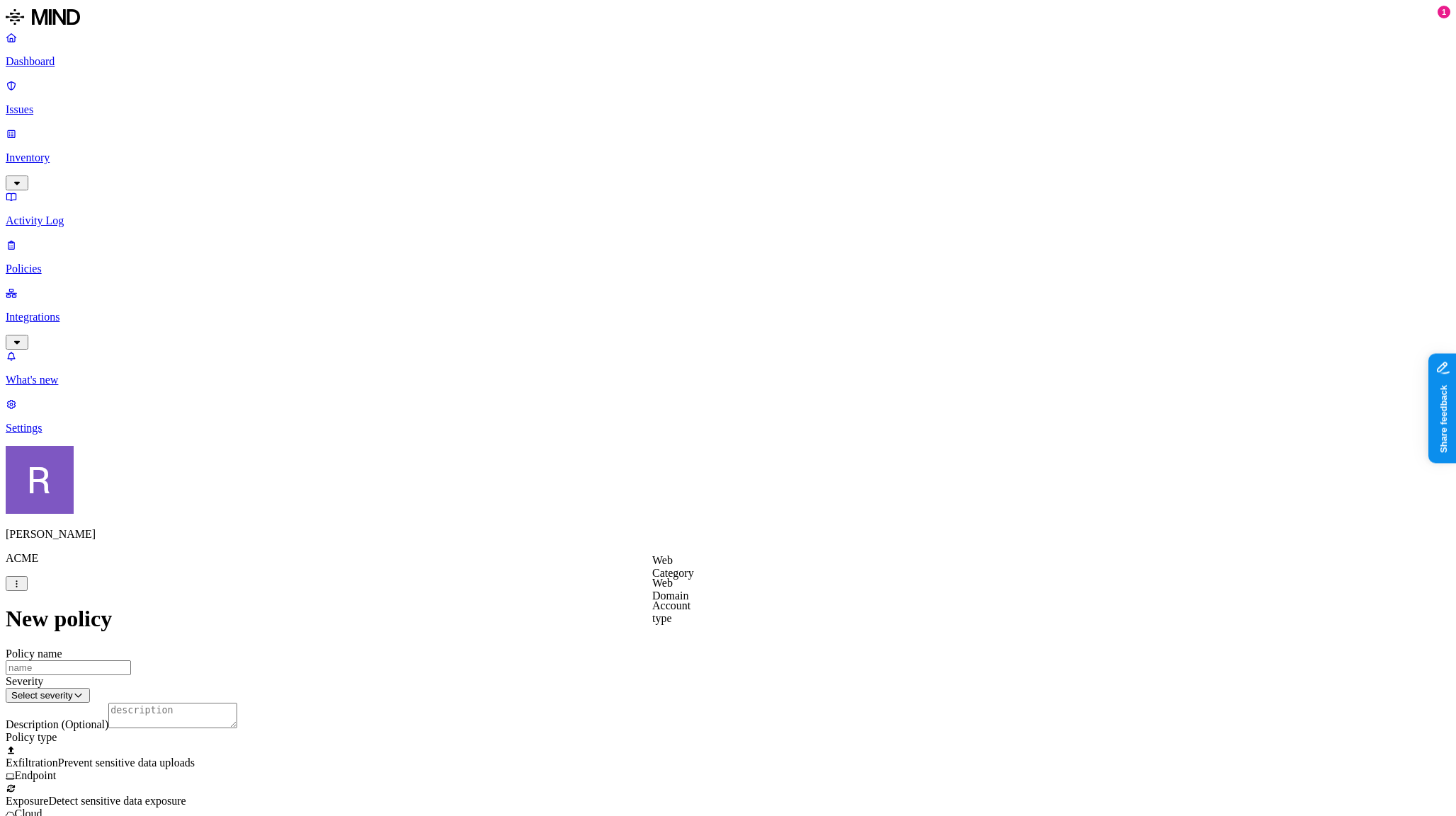
click at [689, 593] on label "Web Domain" at bounding box center [670, 589] width 37 height 25
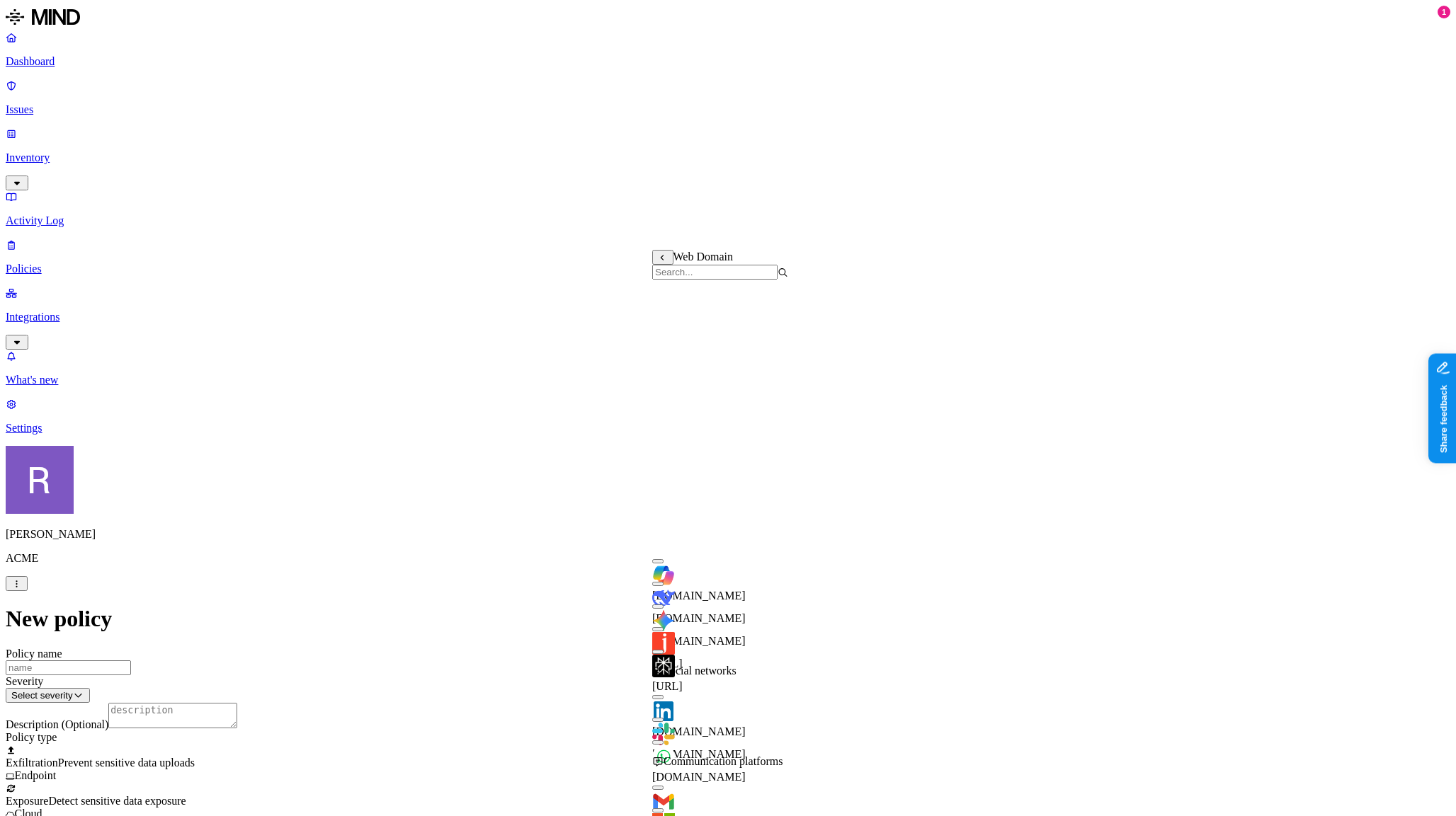
scroll to position [385, 0]
click at [664, 718] on button "button" at bounding box center [658, 719] width 12 height 4
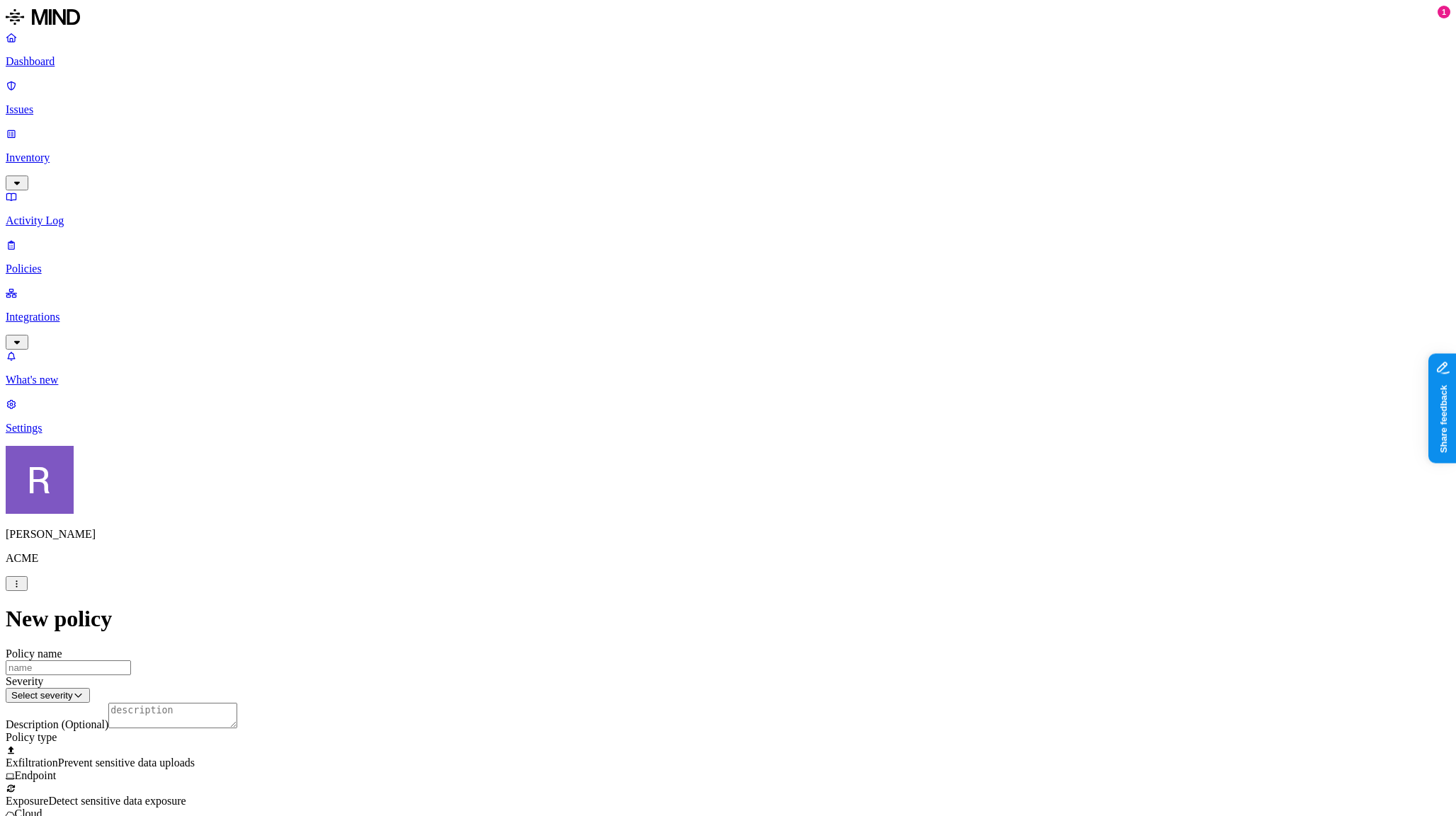
drag, startPoint x: 715, startPoint y: 561, endPoint x: 689, endPoint y: 555, distance: 26.7
click at [766, 589] on label "AND" at bounding box center [756, 583] width 25 height 12
click at [786, 593] on label "Web Category" at bounding box center [765, 582] width 42 height 25
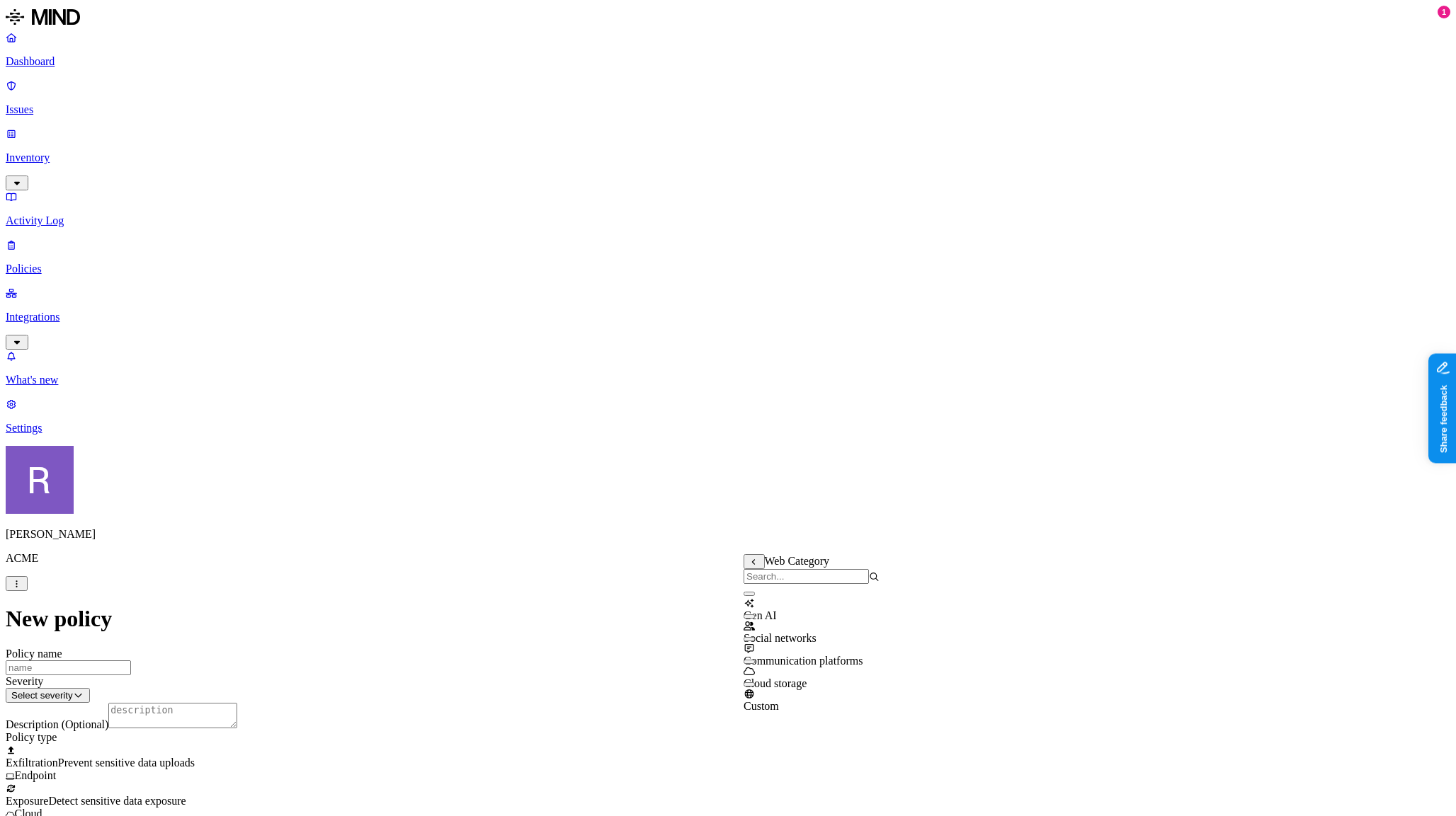
click at [764, 589] on label "AND" at bounding box center [756, 583] width 25 height 12
click at [777, 617] on label "Web Domain" at bounding box center [762, 604] width 37 height 25
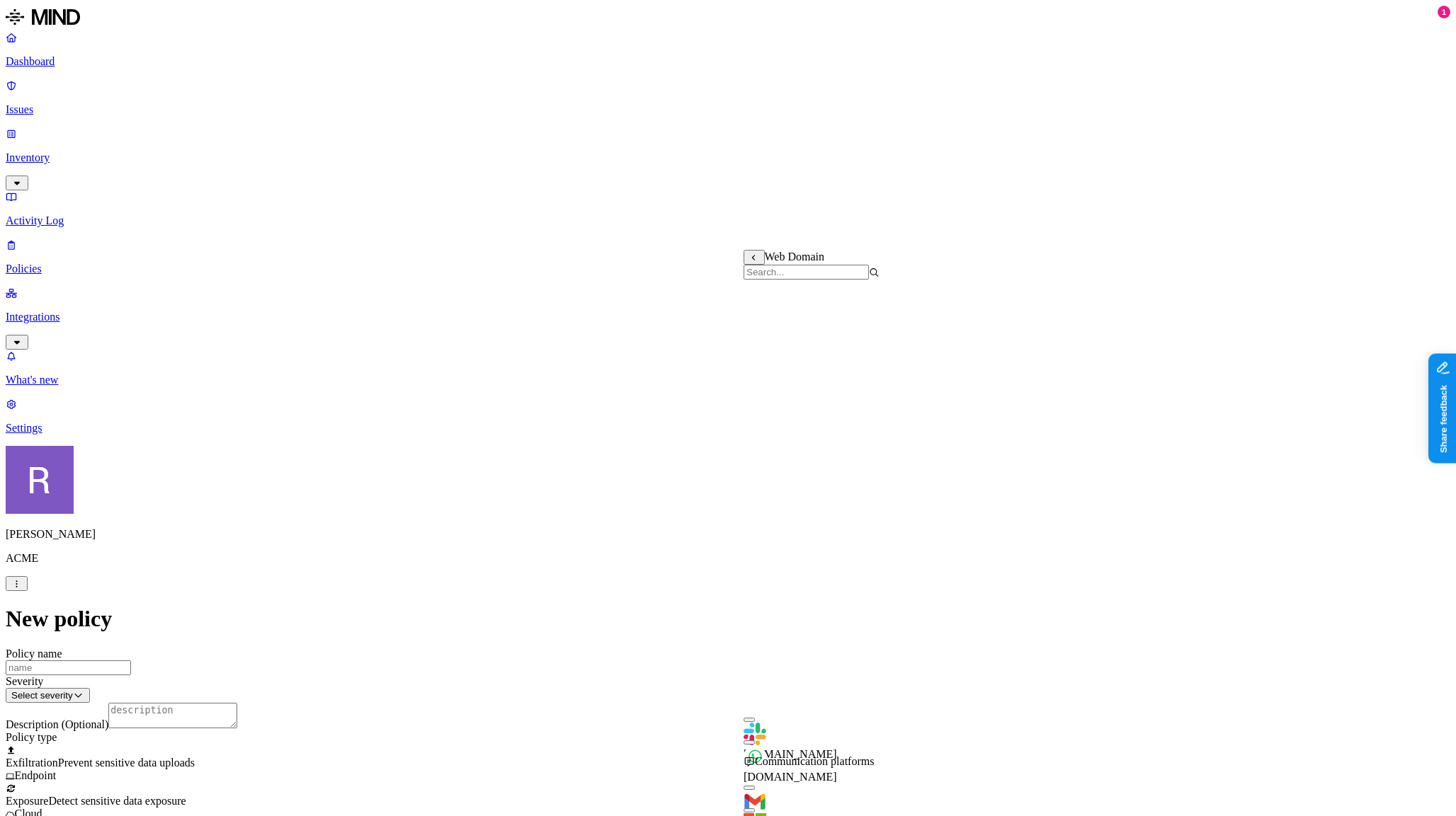
scroll to position [564, 0]
click at [755, 786] on button "button" at bounding box center [750, 788] width 12 height 4
click at [837, 571] on body "Dashboard Issues Inventory Activity Log Policies Integrations What's new 1 Sett…" at bounding box center [728, 780] width 1445 height 1549
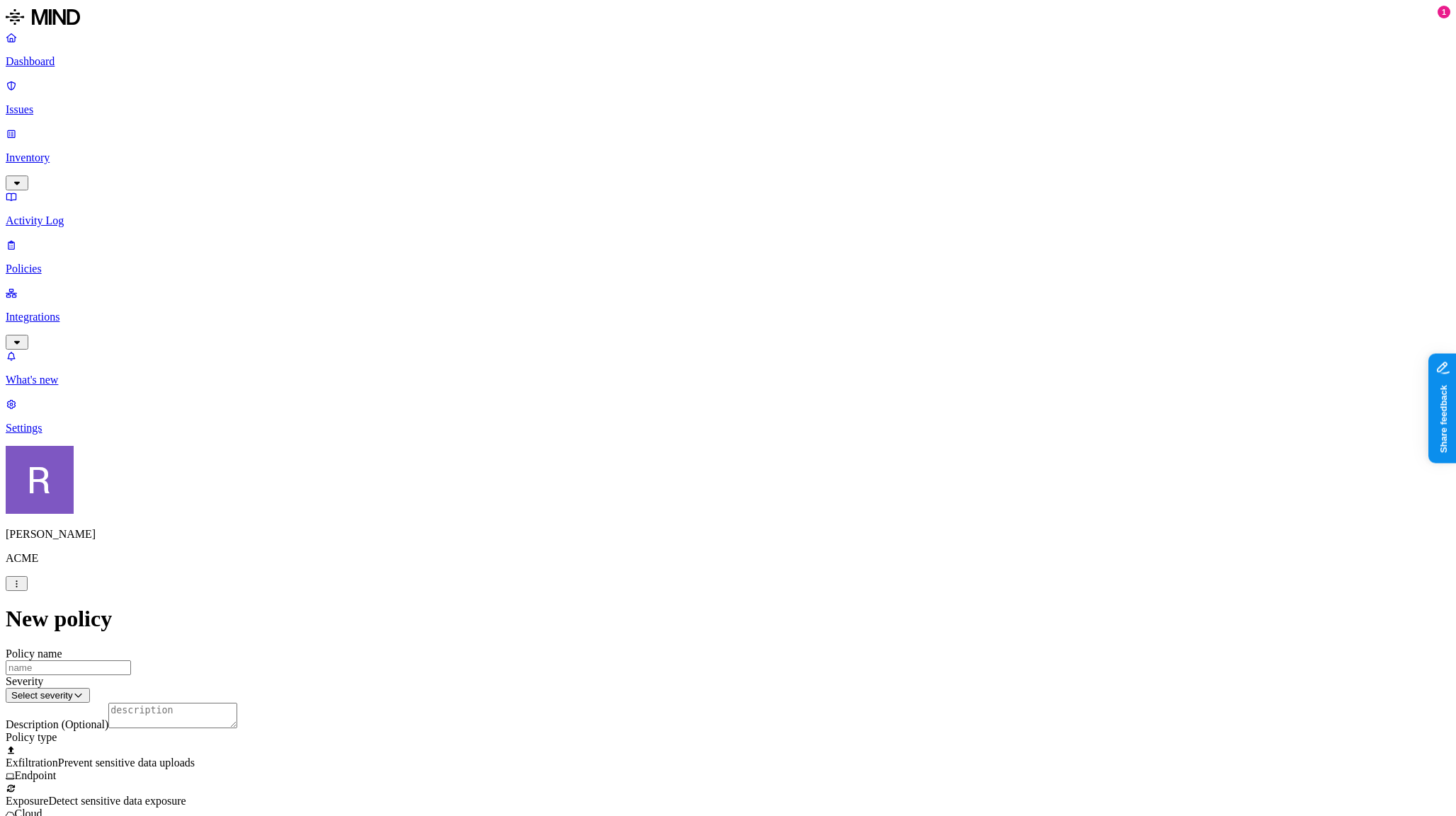
click at [931, 610] on label "AND" at bounding box center [920, 605] width 25 height 12
drag, startPoint x: 942, startPoint y: 661, endPoint x: 928, endPoint y: 657, distance: 14.6
click at [941, 660] on label "Account type" at bounding box center [926, 649] width 38 height 25
click at [923, 603] on label "Unmanaged" at bounding box center [934, 598] width 54 height 12
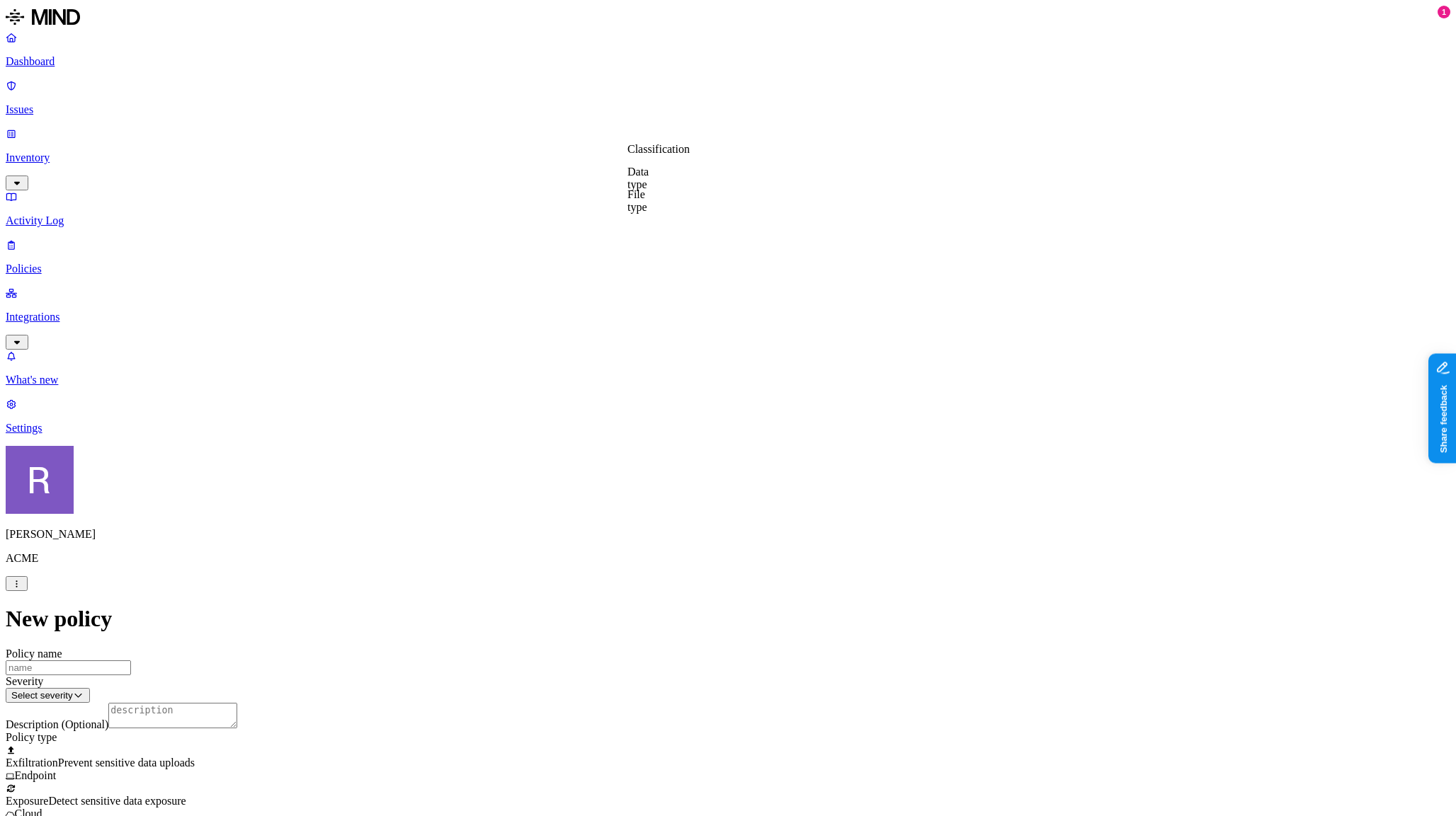
click at [649, 182] on label "Data type" at bounding box center [637, 178] width 21 height 25
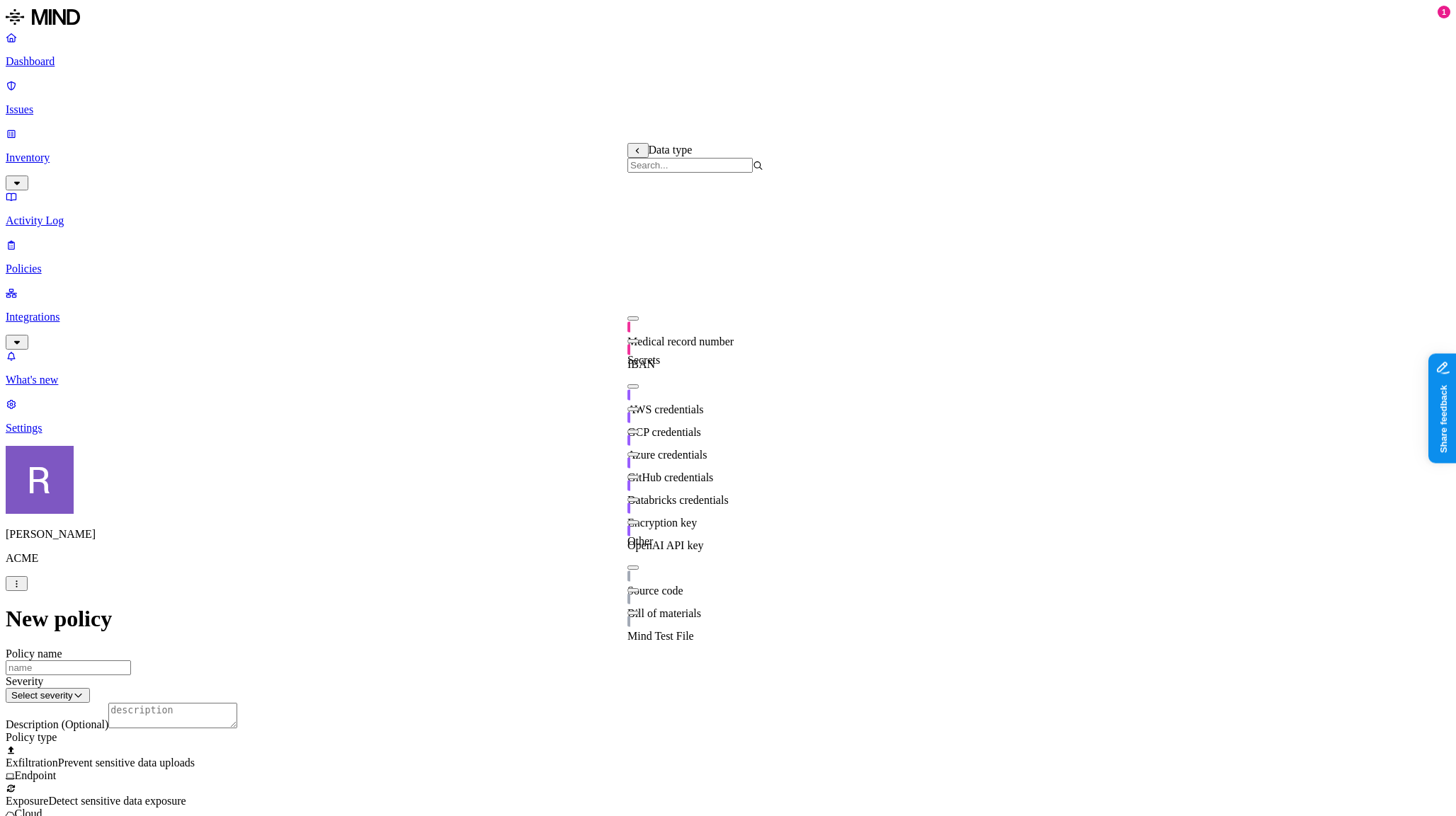
scroll to position [249, 0]
click at [639, 566] on button "button" at bounding box center [633, 568] width 12 height 4
click at [639, 453] on button "button" at bounding box center [633, 454] width 12 height 4
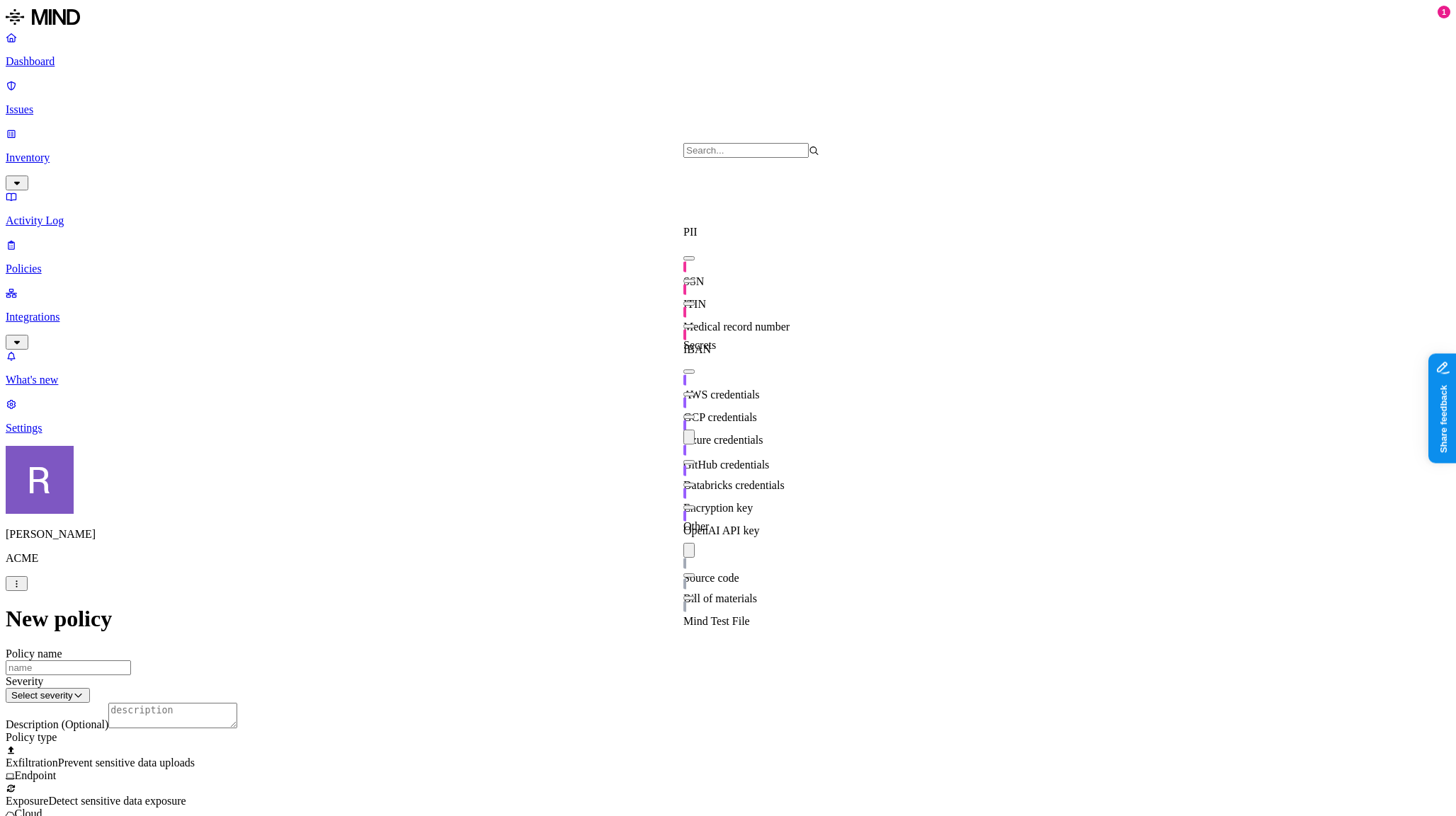
scroll to position [249, 0]
click at [695, 430] on button "button" at bounding box center [690, 438] width 12 height 15
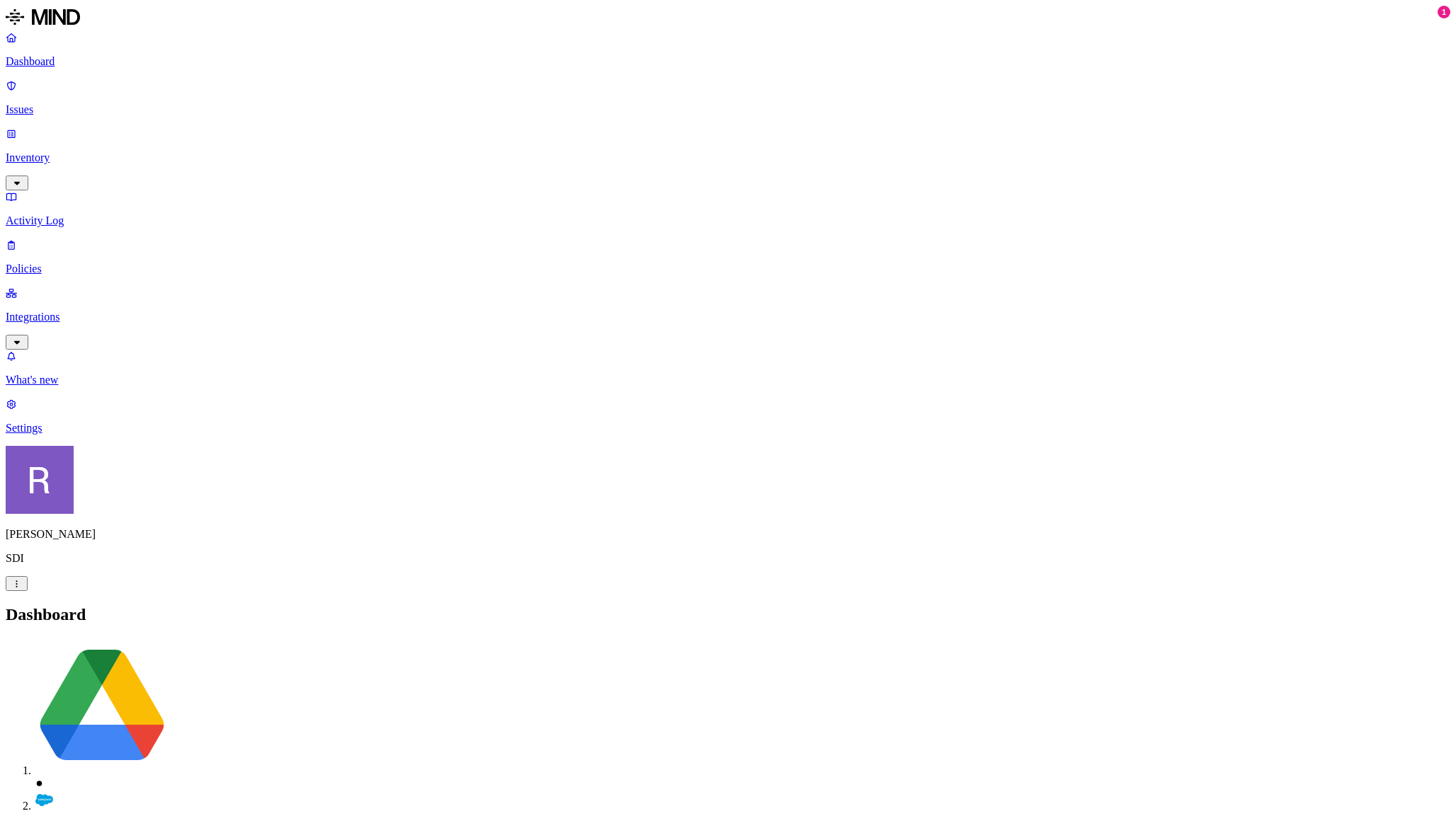
click at [69, 103] on p "Issues" at bounding box center [728, 109] width 1445 height 13
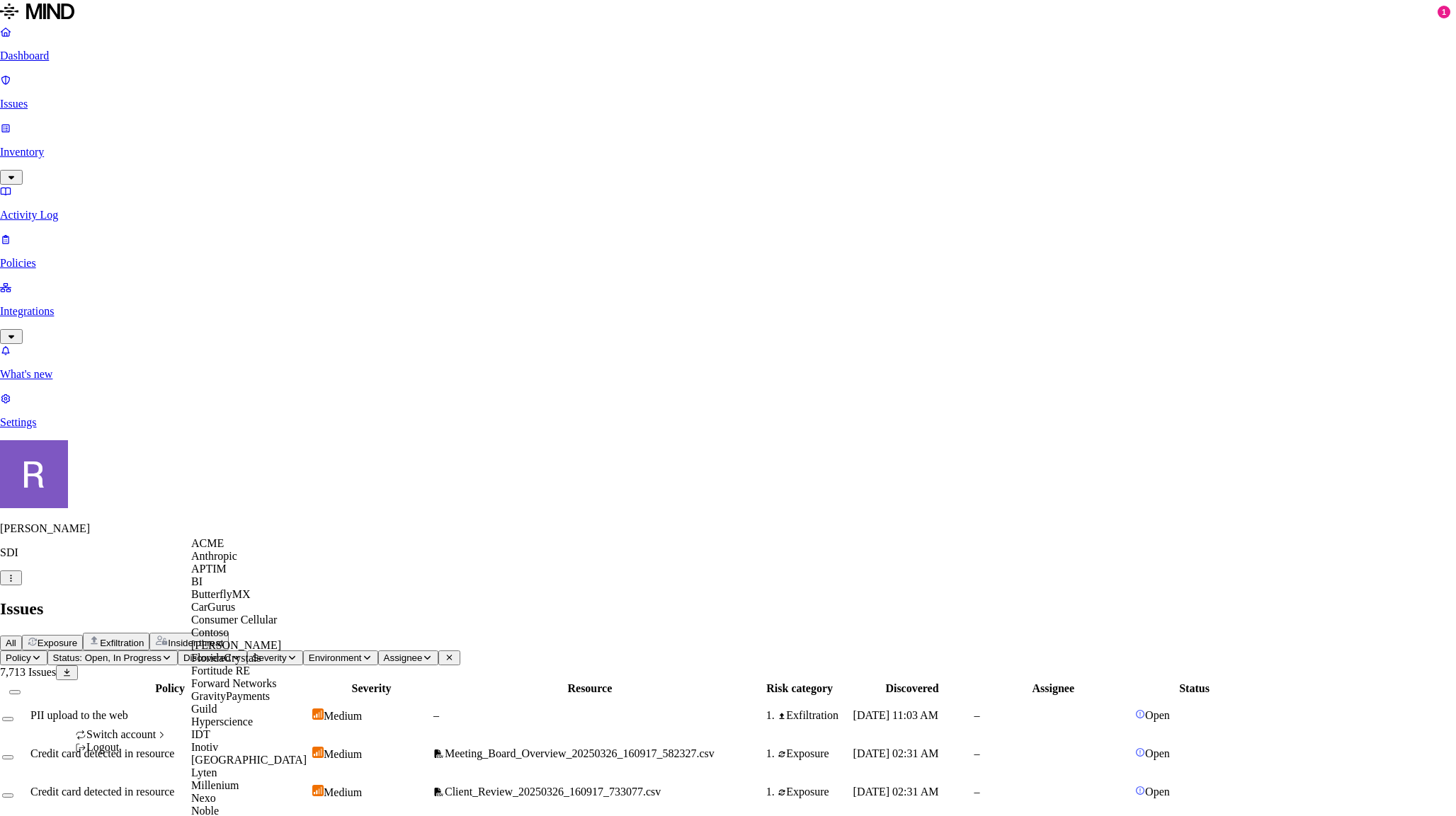
click at [242, 550] on div "ACME" at bounding box center [259, 543] width 138 height 13
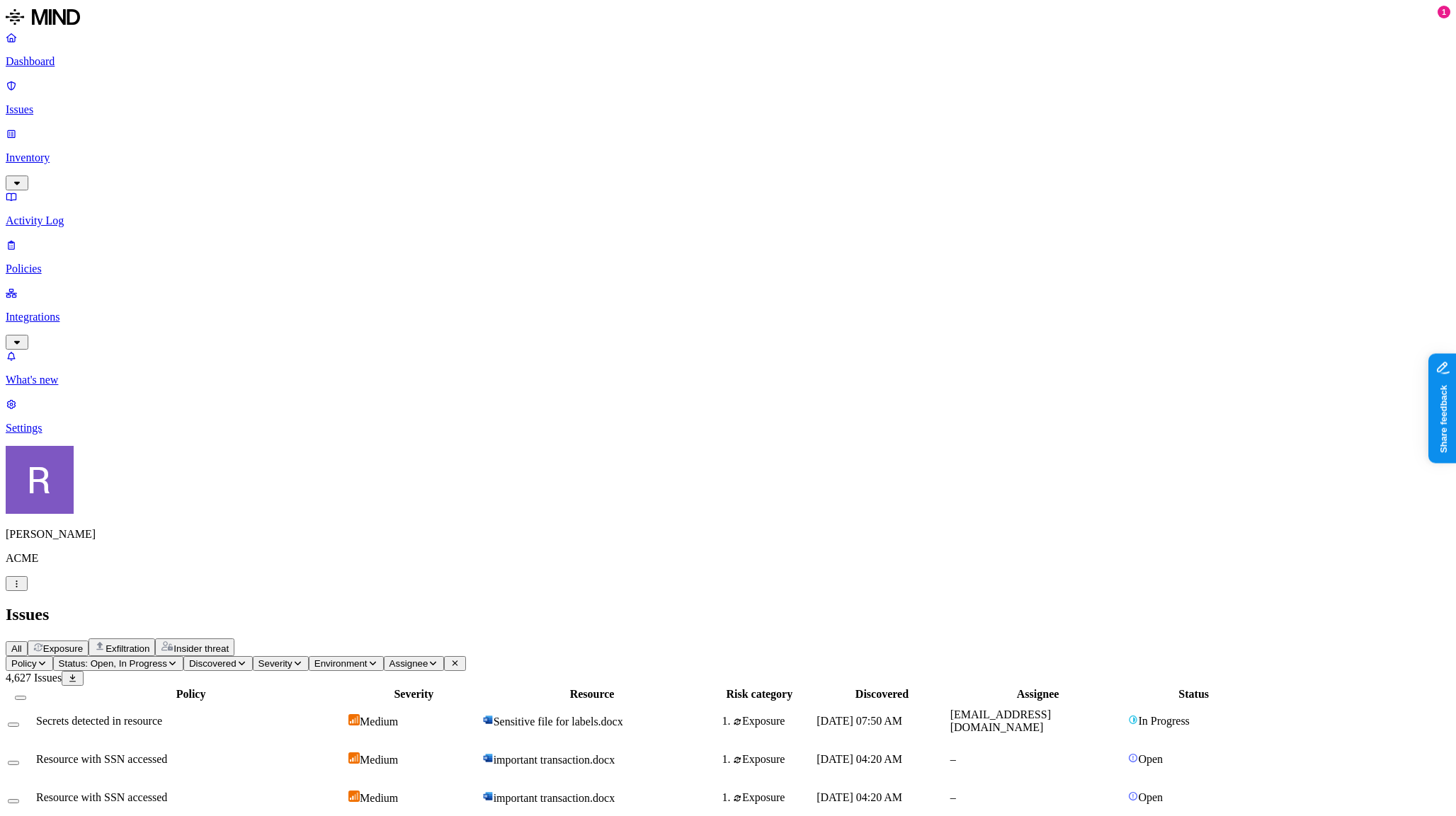
click at [83, 643] on span "Exposure" at bounding box center [63, 648] width 40 height 11
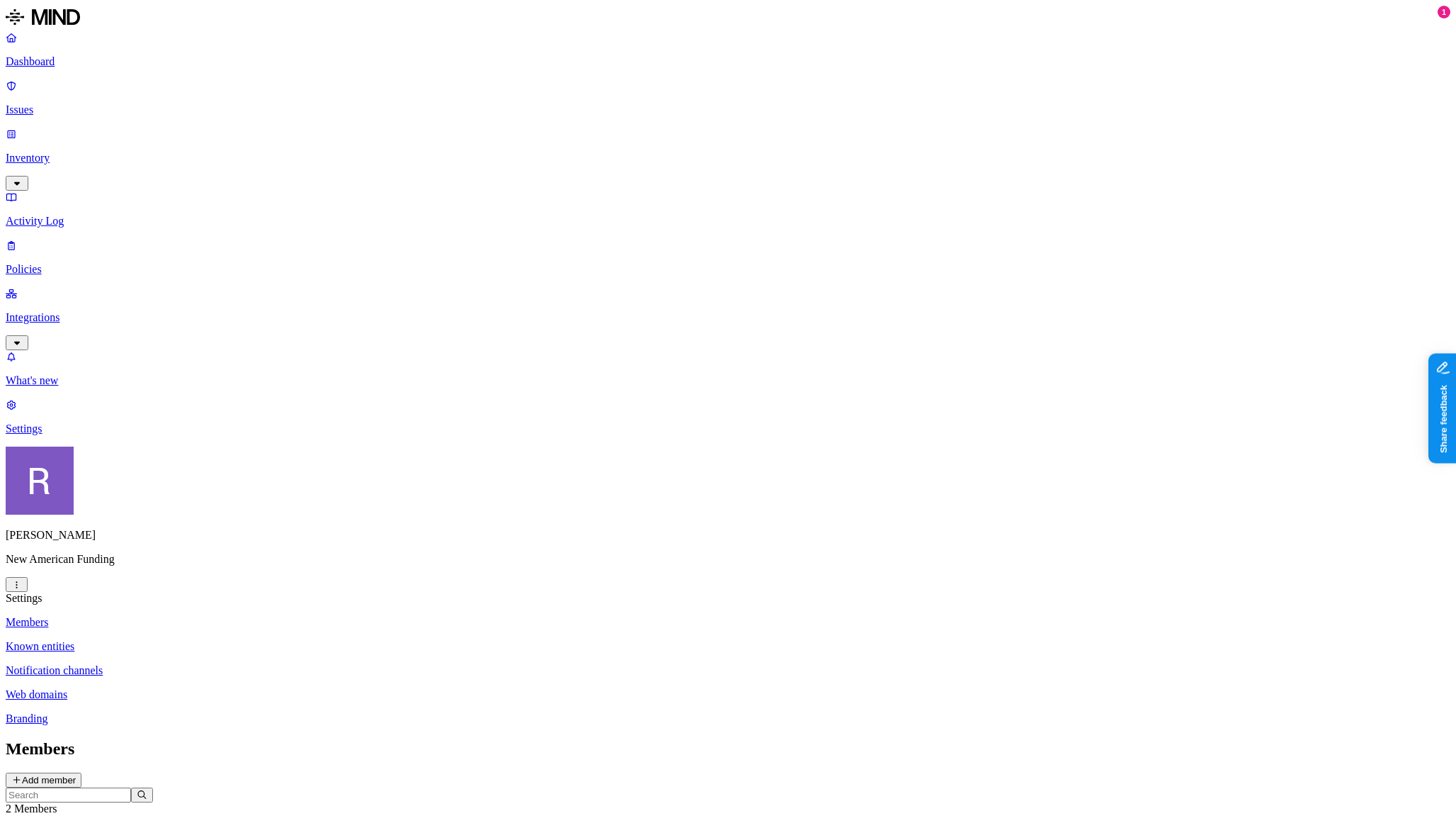
click at [214, 688] on p "Web domains" at bounding box center [728, 694] width 1445 height 13
click at [205, 616] on link "Members" at bounding box center [728, 622] width 1445 height 13
click at [78, 311] on p "Integrations" at bounding box center [728, 317] width 1445 height 13
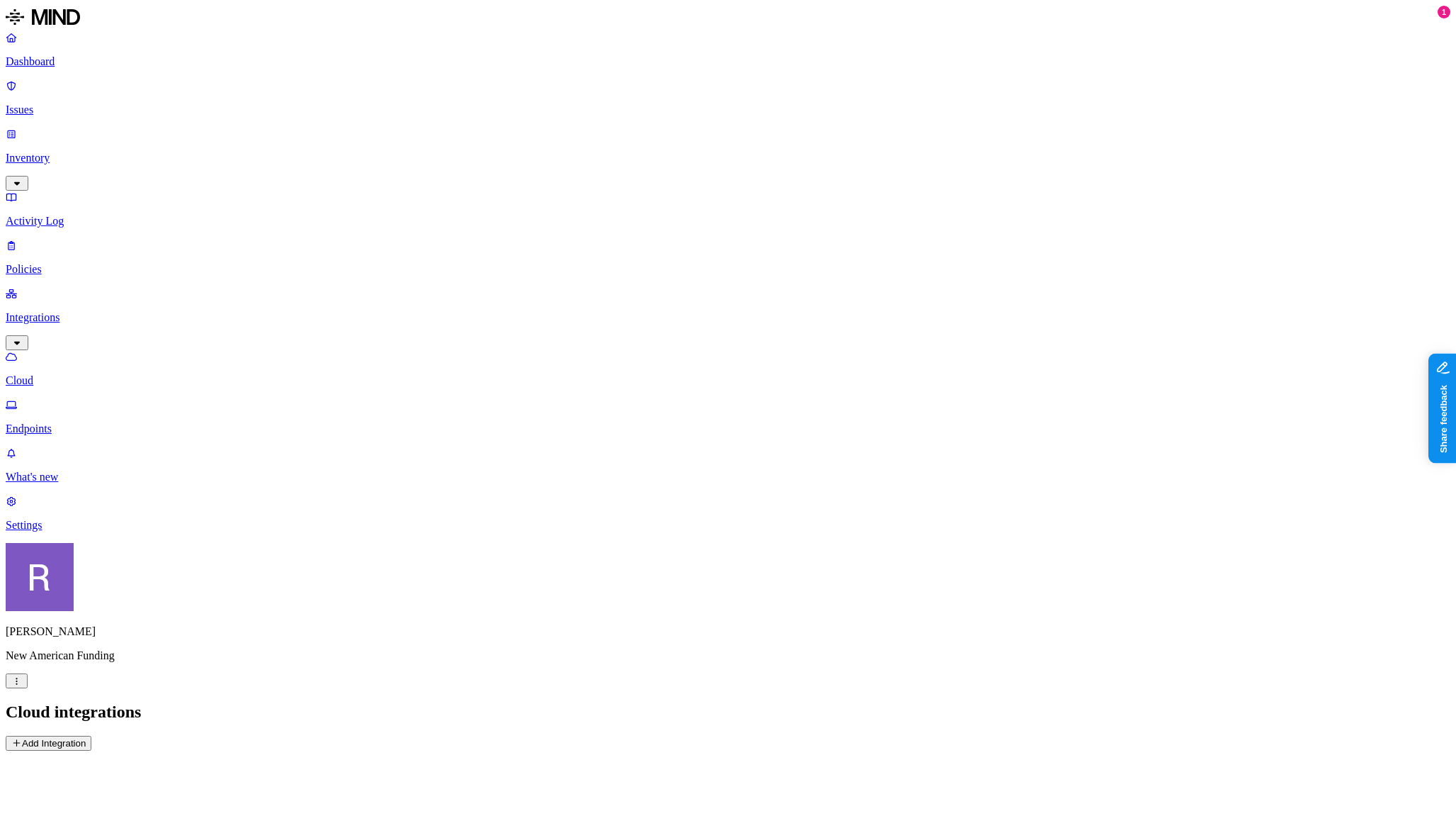
click at [88, 422] on p "Endpoints" at bounding box center [728, 428] width 1445 height 13
click at [74, 311] on p "Integrations" at bounding box center [728, 317] width 1445 height 13
click at [101, 531] on p "Settings" at bounding box center [728, 525] width 1445 height 13
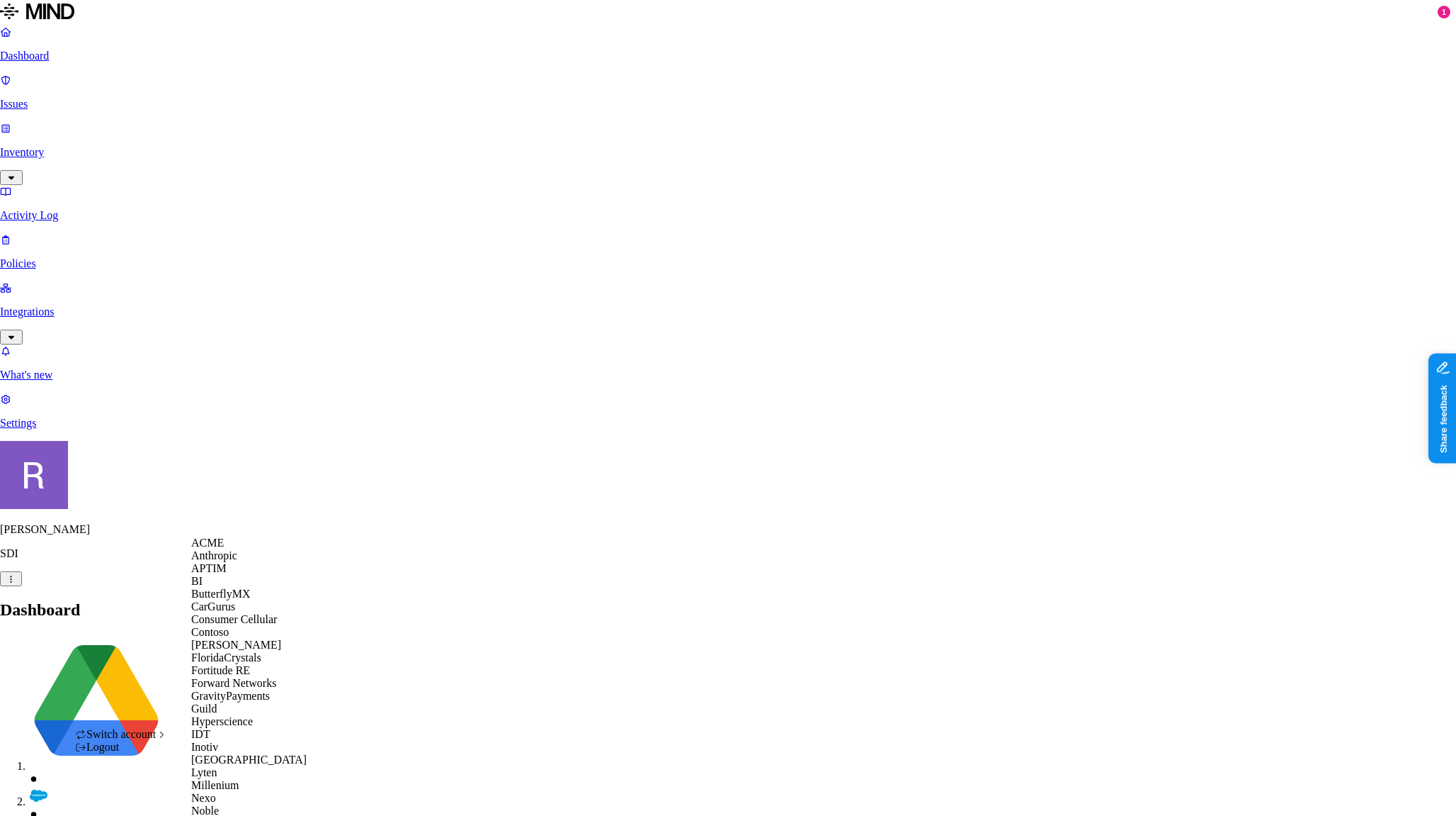
scroll to position [703, 0]
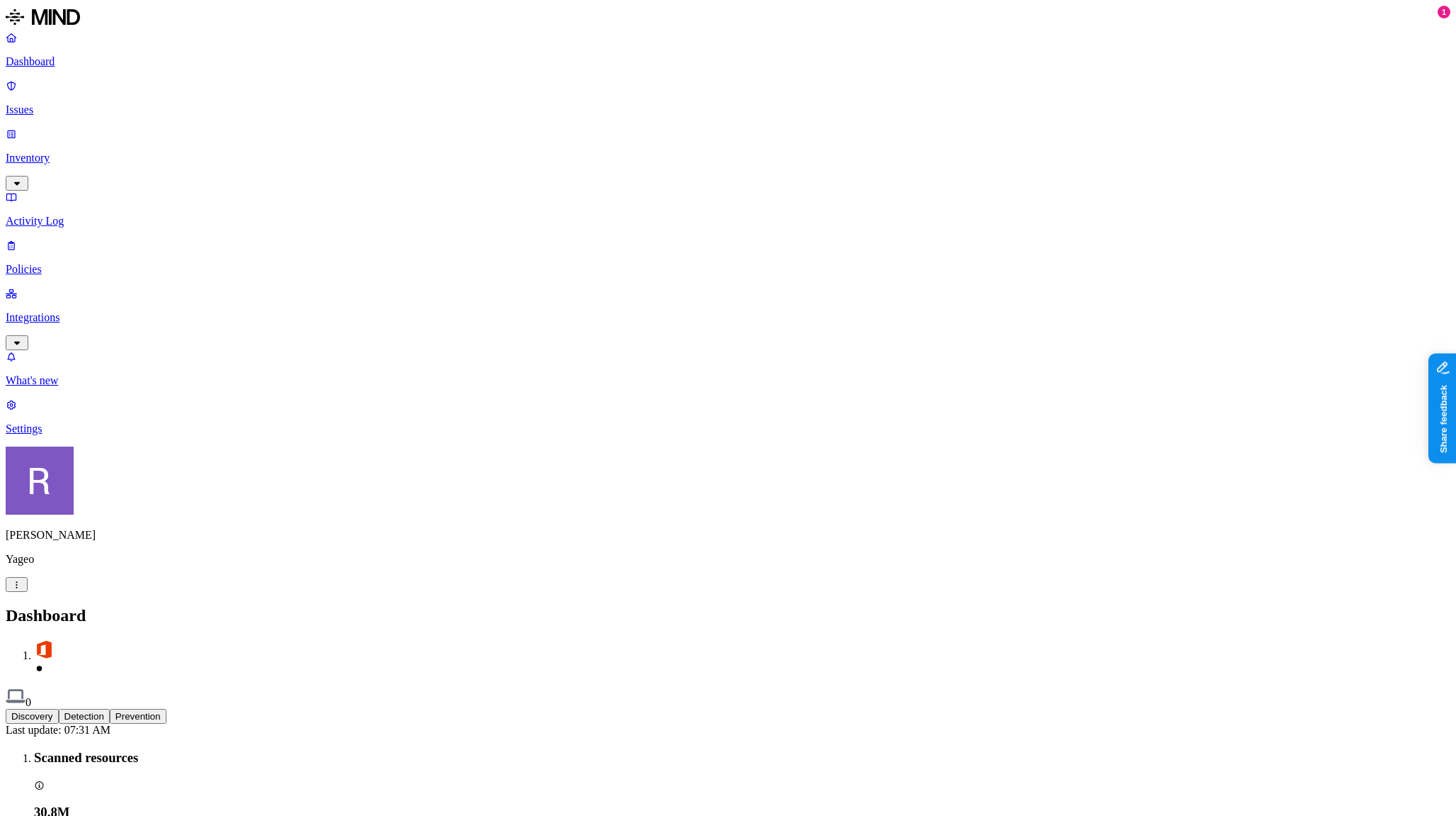
click at [70, 311] on p "Integrations" at bounding box center [728, 317] width 1445 height 13
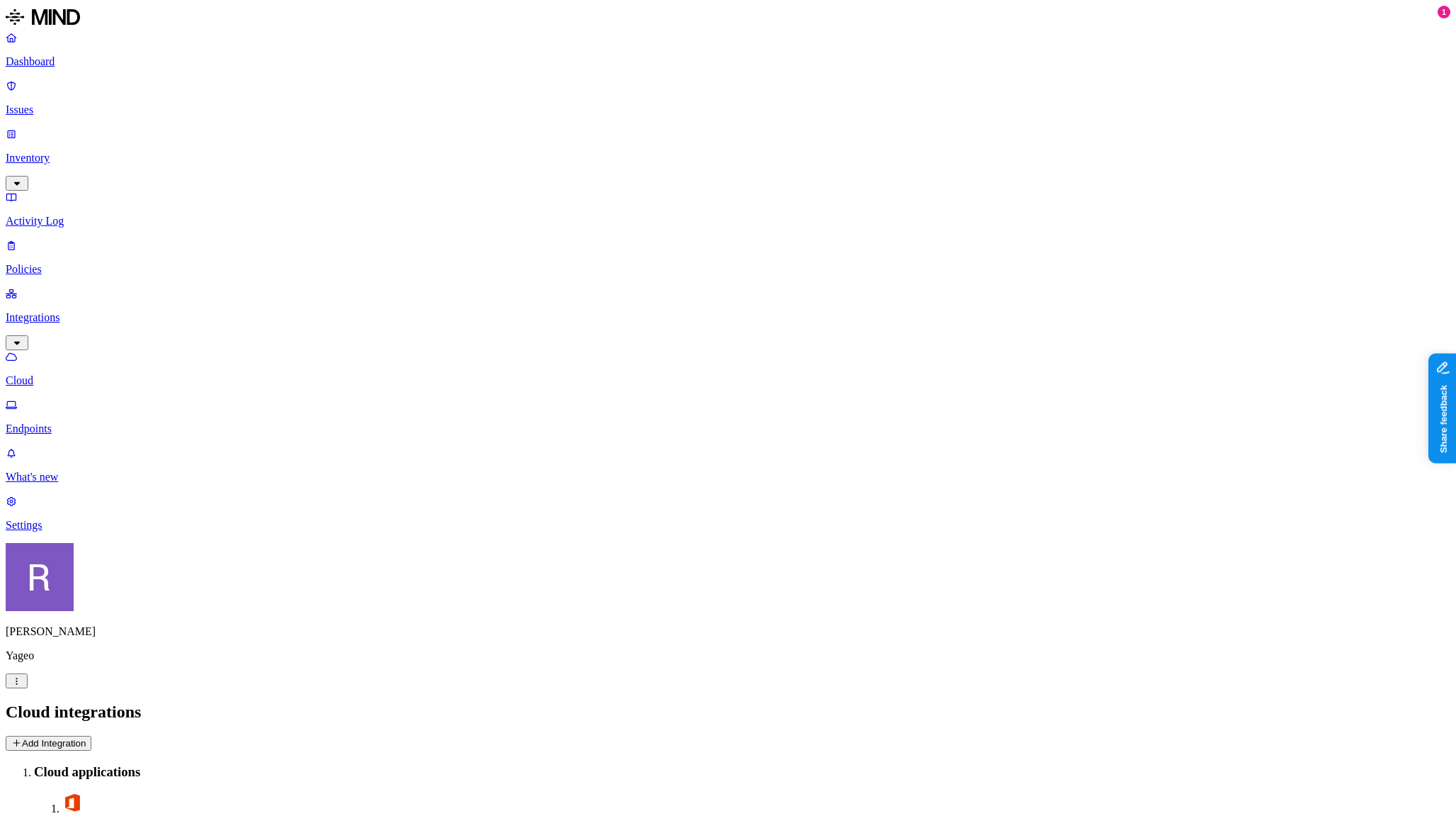
click at [89, 531] on p "Settings" at bounding box center [728, 525] width 1445 height 13
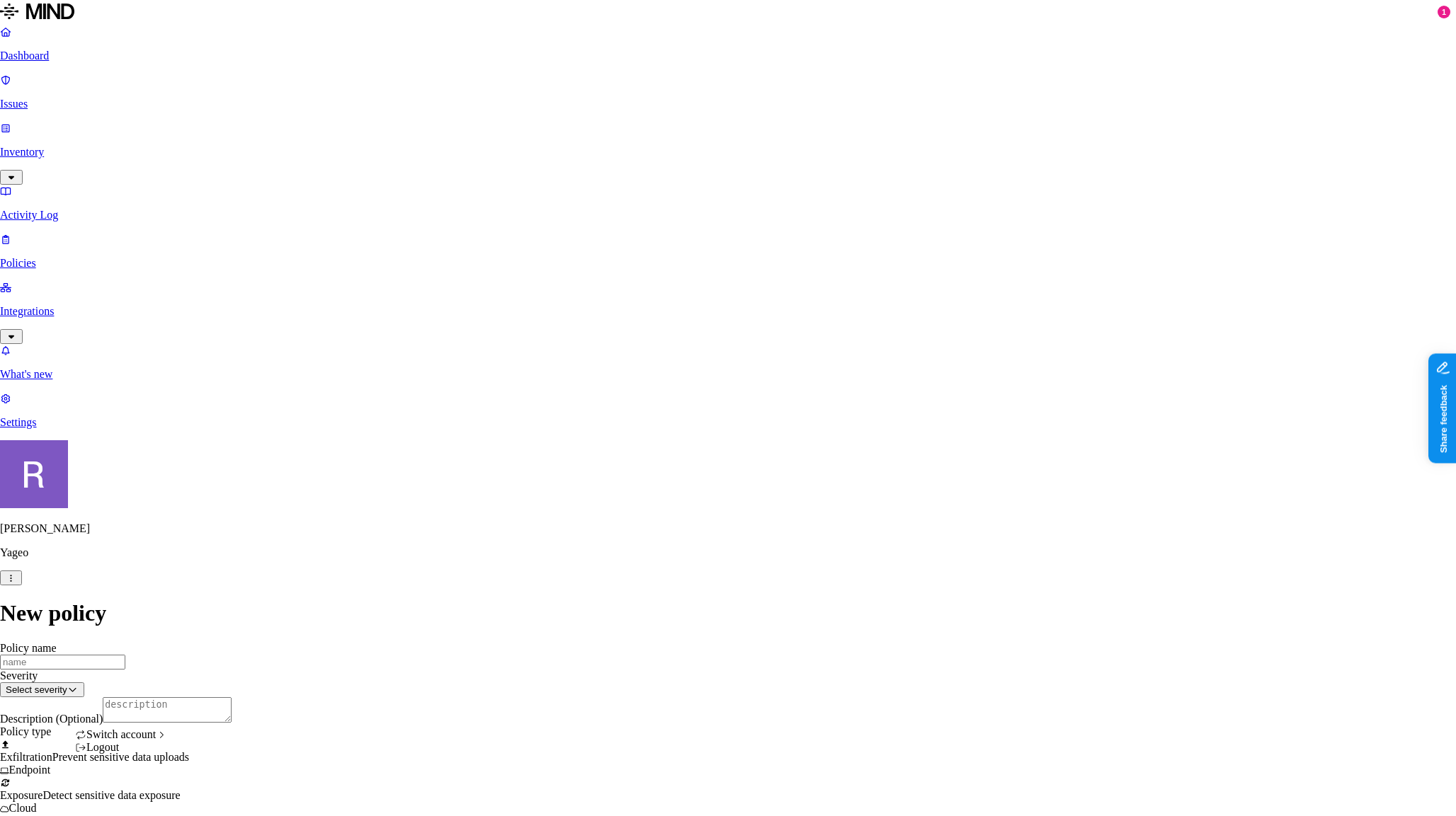
click at [134, 788] on html "Dashboard Issues Inventory Activity Log Policies Integrations What's new 1 Sett…" at bounding box center [728, 705] width 1456 height 1410
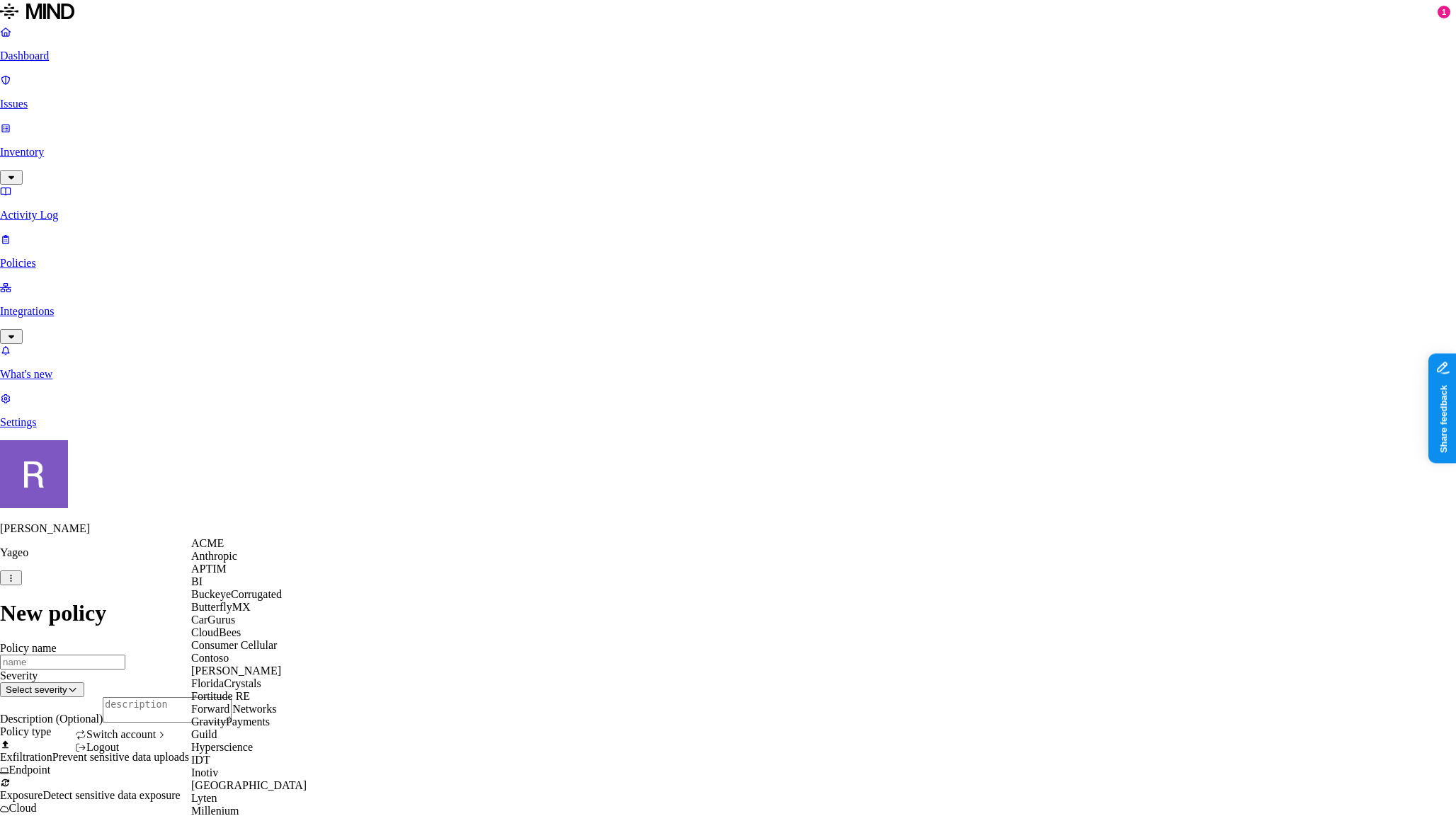
click at [213, 549] on span "ACME" at bounding box center [207, 543] width 33 height 12
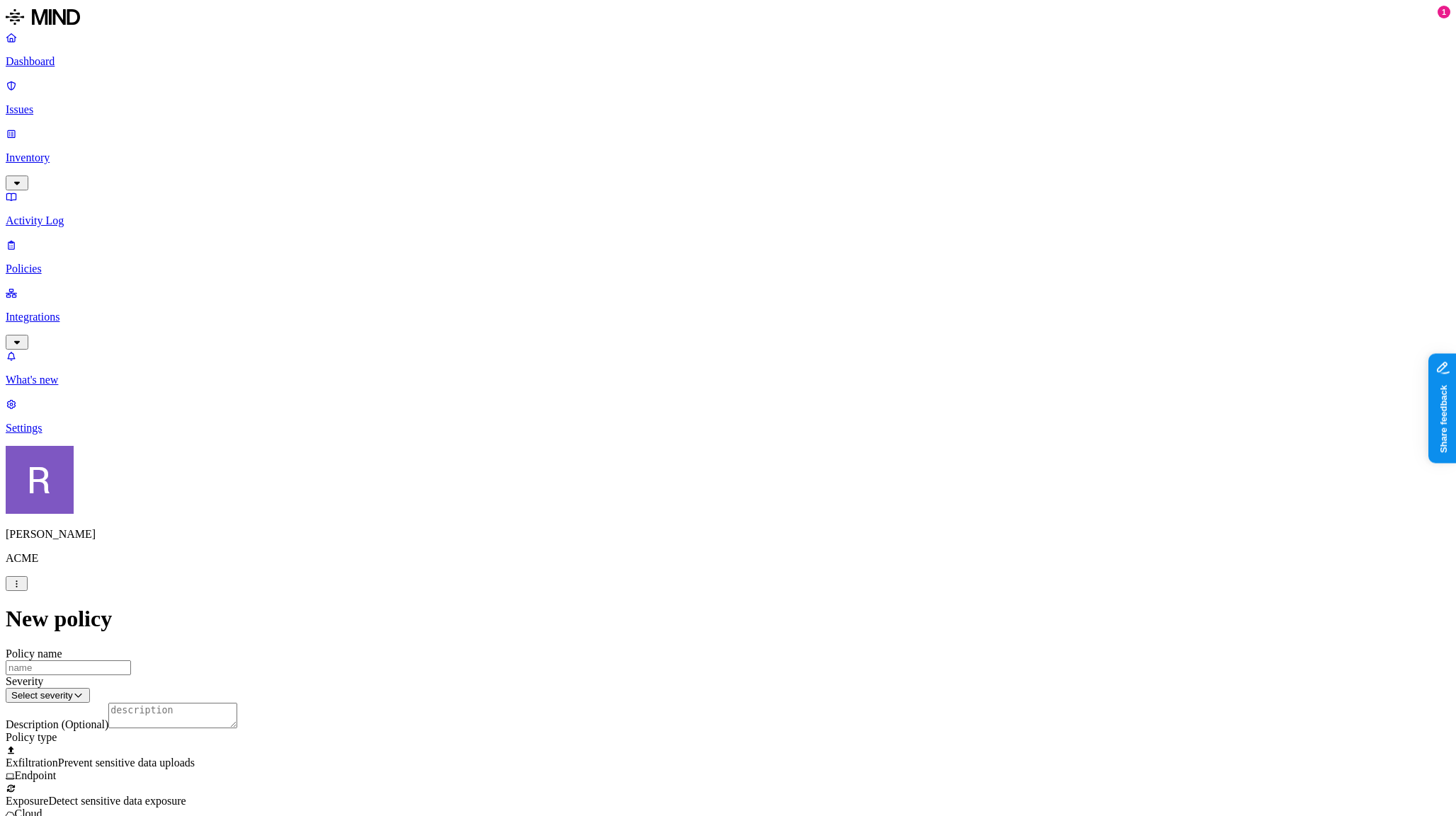
click at [57, 63] on p "Dashboard" at bounding box center [728, 61] width 1445 height 13
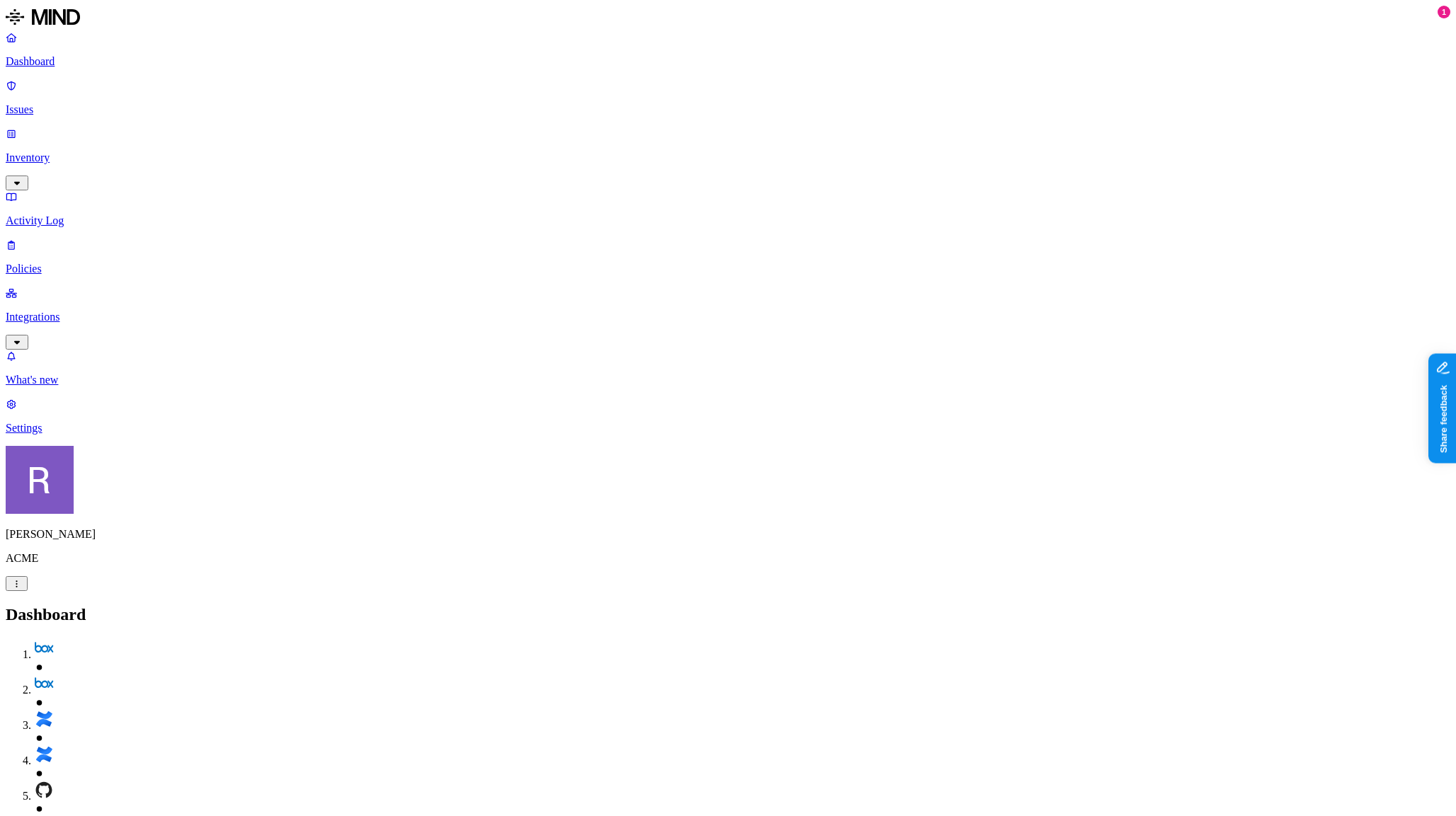
click at [68, 311] on p "Integrations" at bounding box center [728, 317] width 1445 height 13
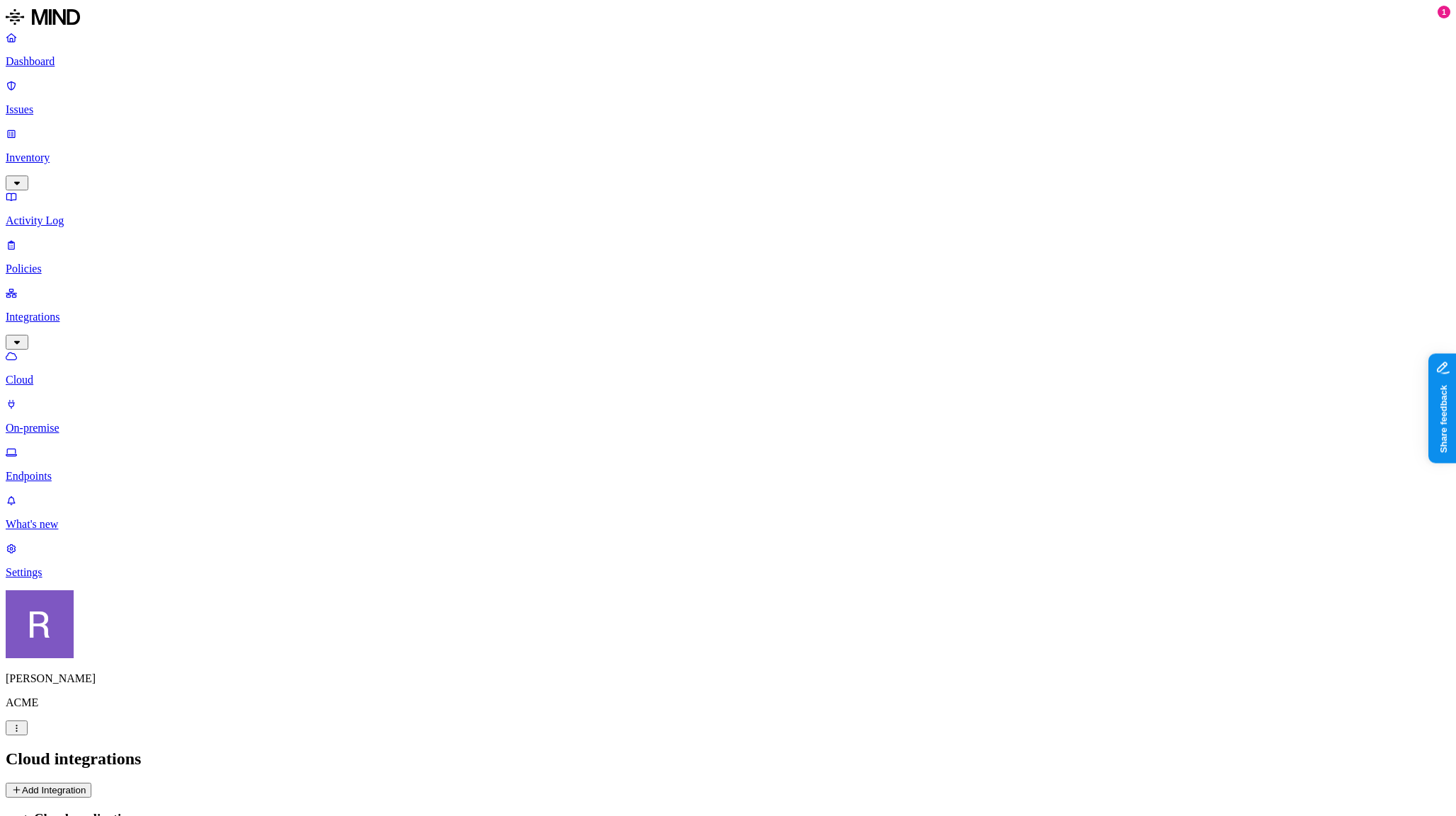
click at [92, 783] on button "Add Integration" at bounding box center [48, 790] width 86 height 15
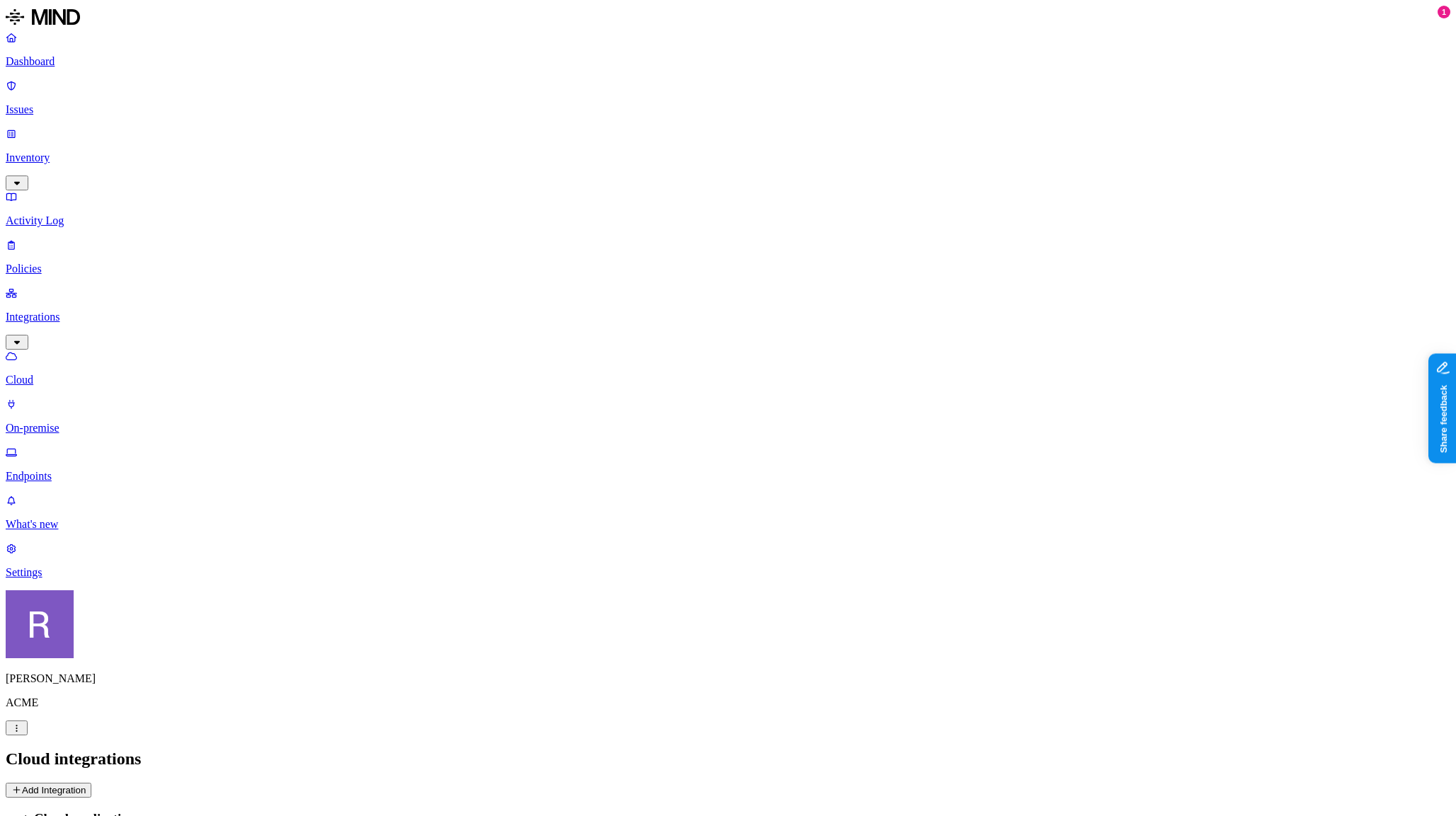
click at [60, 63] on p "Dashboard" at bounding box center [728, 61] width 1445 height 13
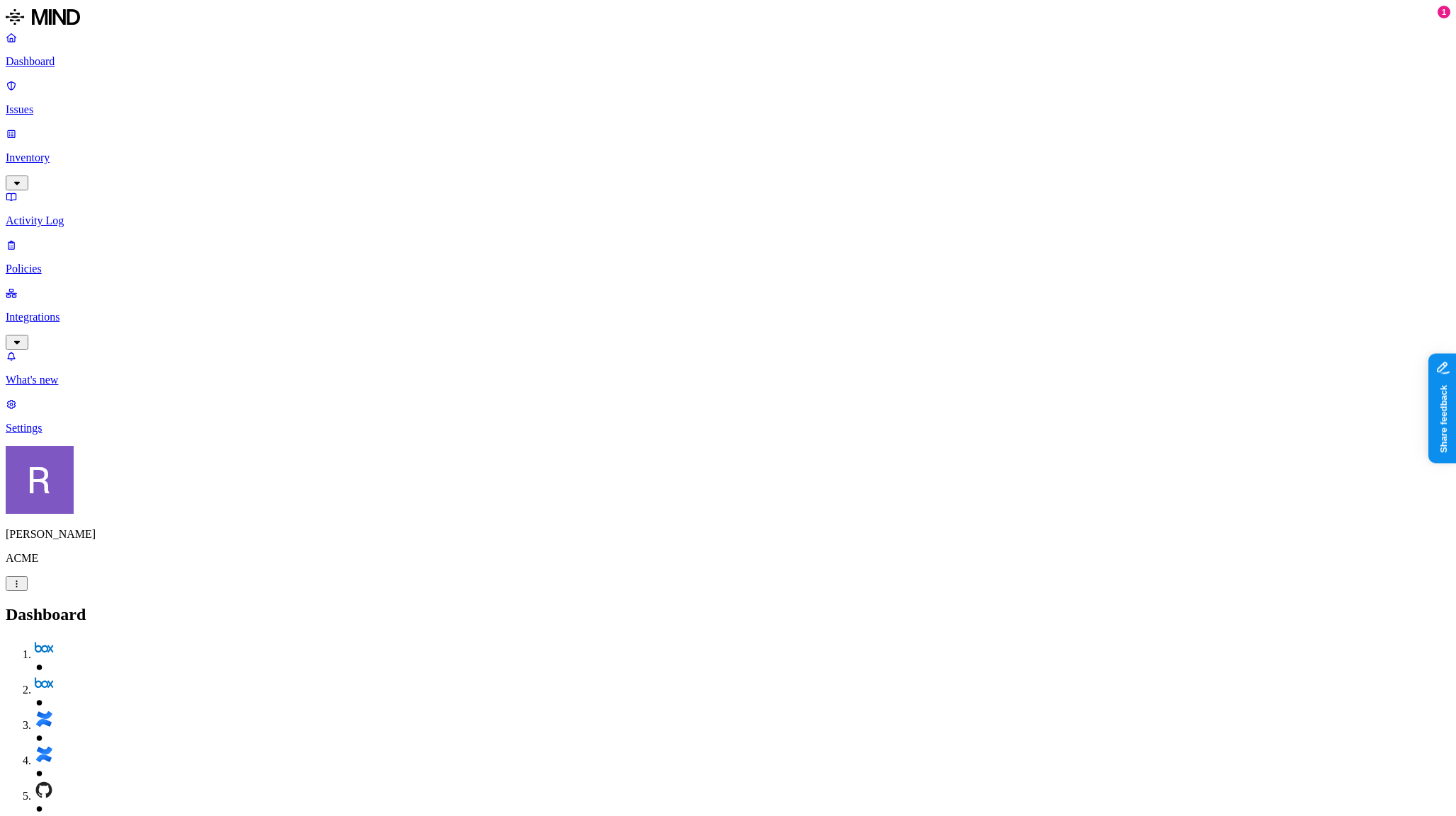
click at [97, 263] on p "Policies" at bounding box center [728, 268] width 1445 height 13
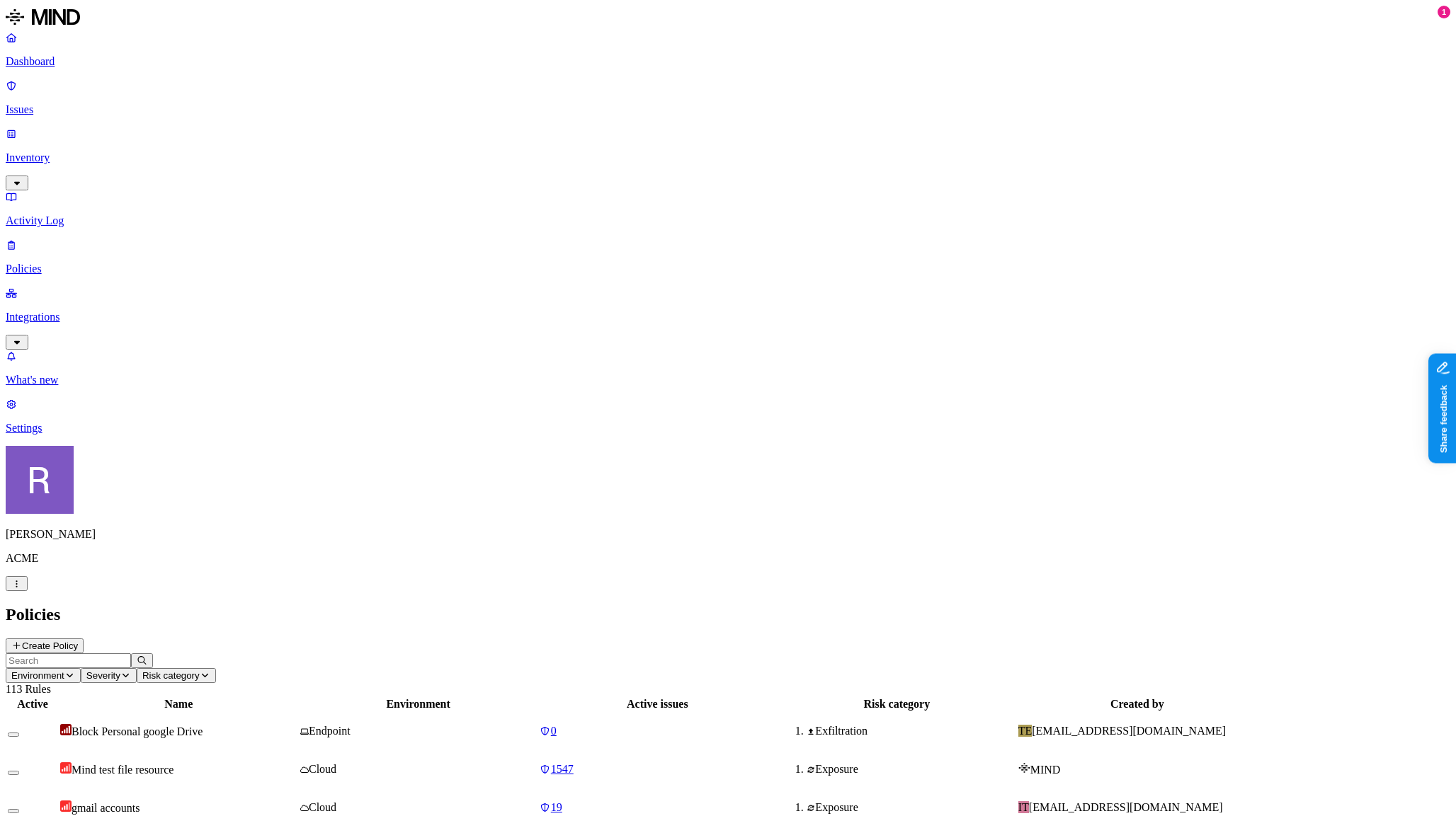
click at [83, 638] on button "Create Policy" at bounding box center [44, 646] width 78 height 15
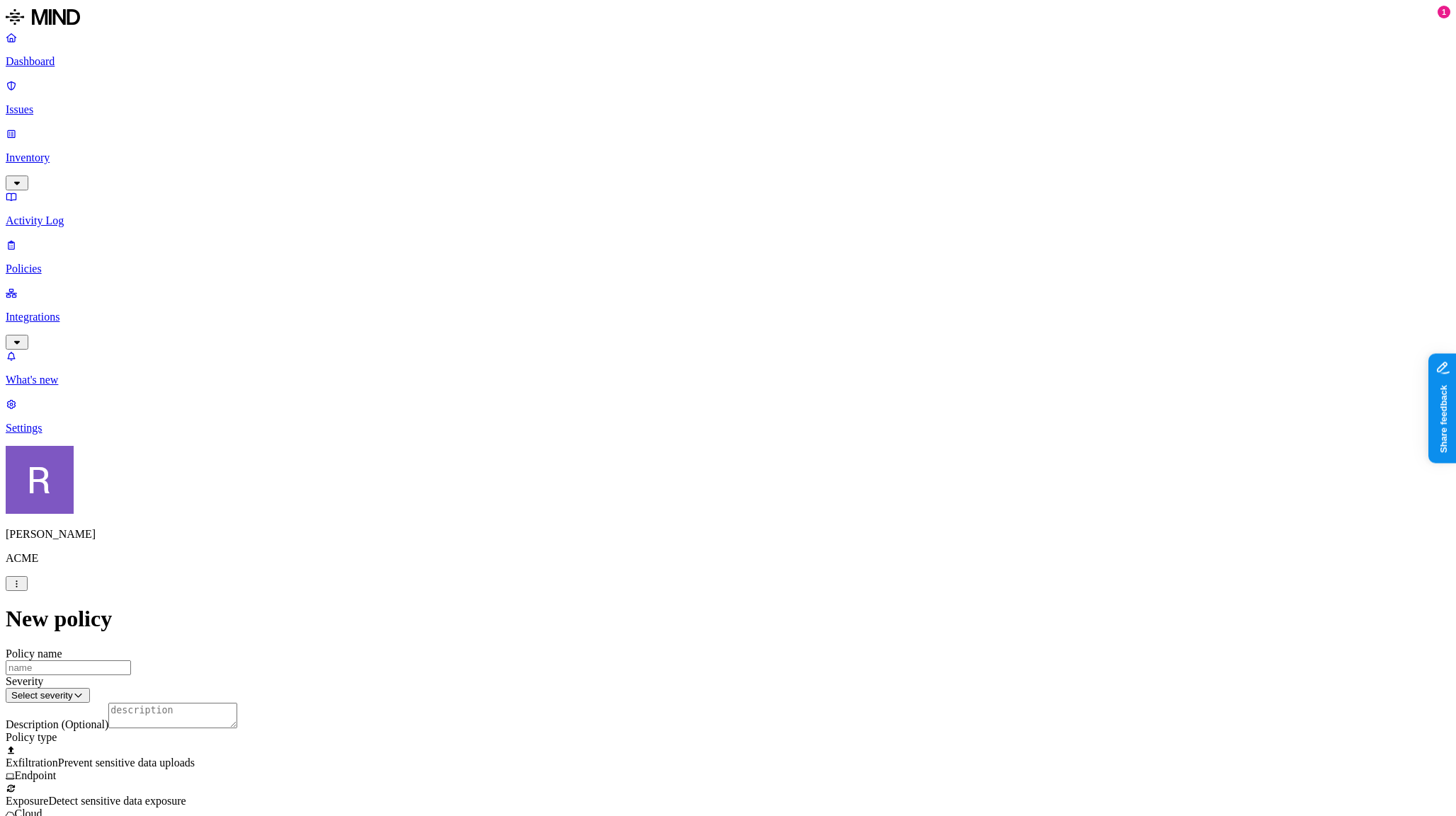
scroll to position [217, 0]
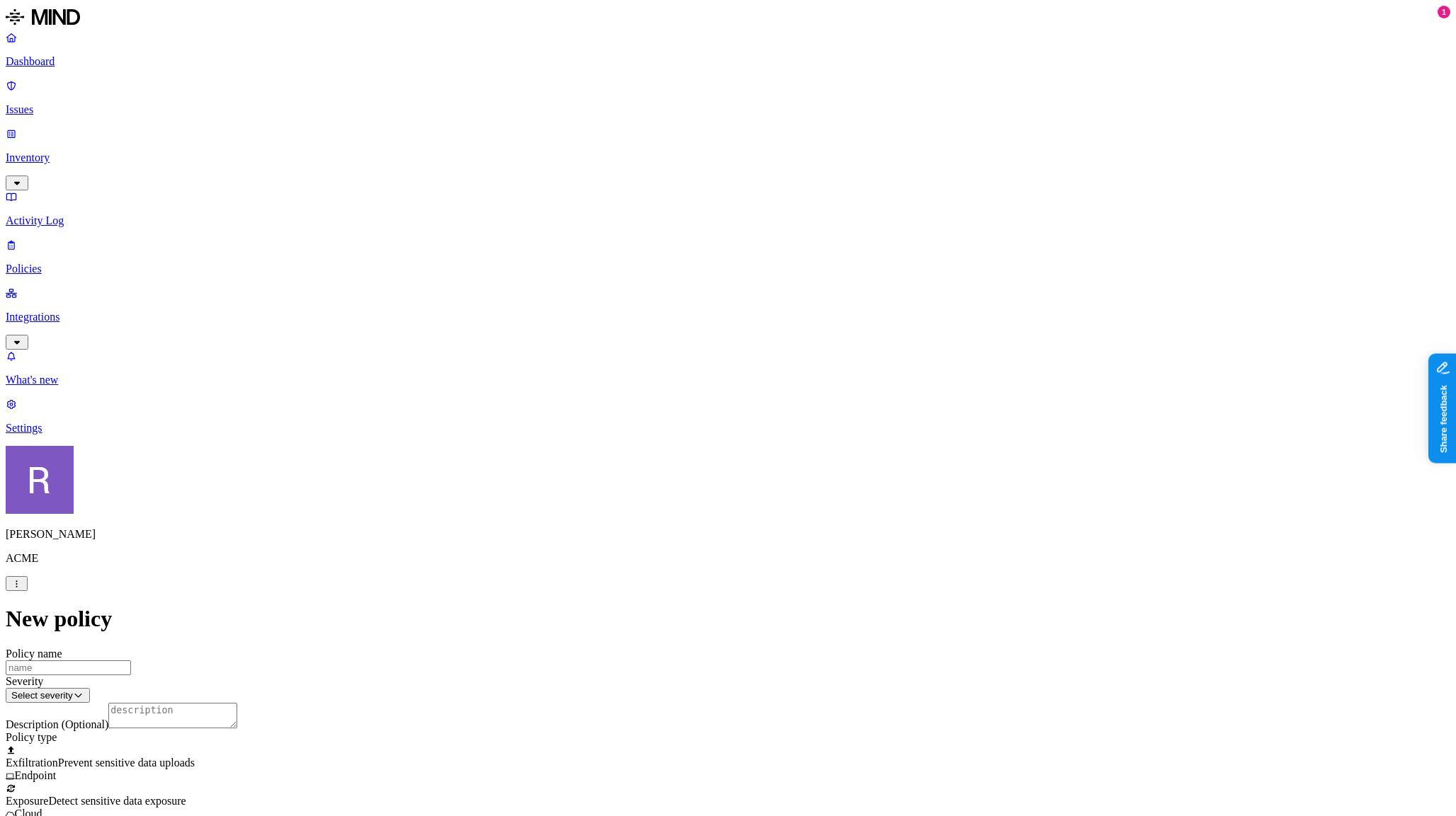
click at [690, 593] on label "Account type" at bounding box center [671, 589] width 38 height 25
click at [707, 558] on label "Unmanaged" at bounding box center [679, 553] width 54 height 12
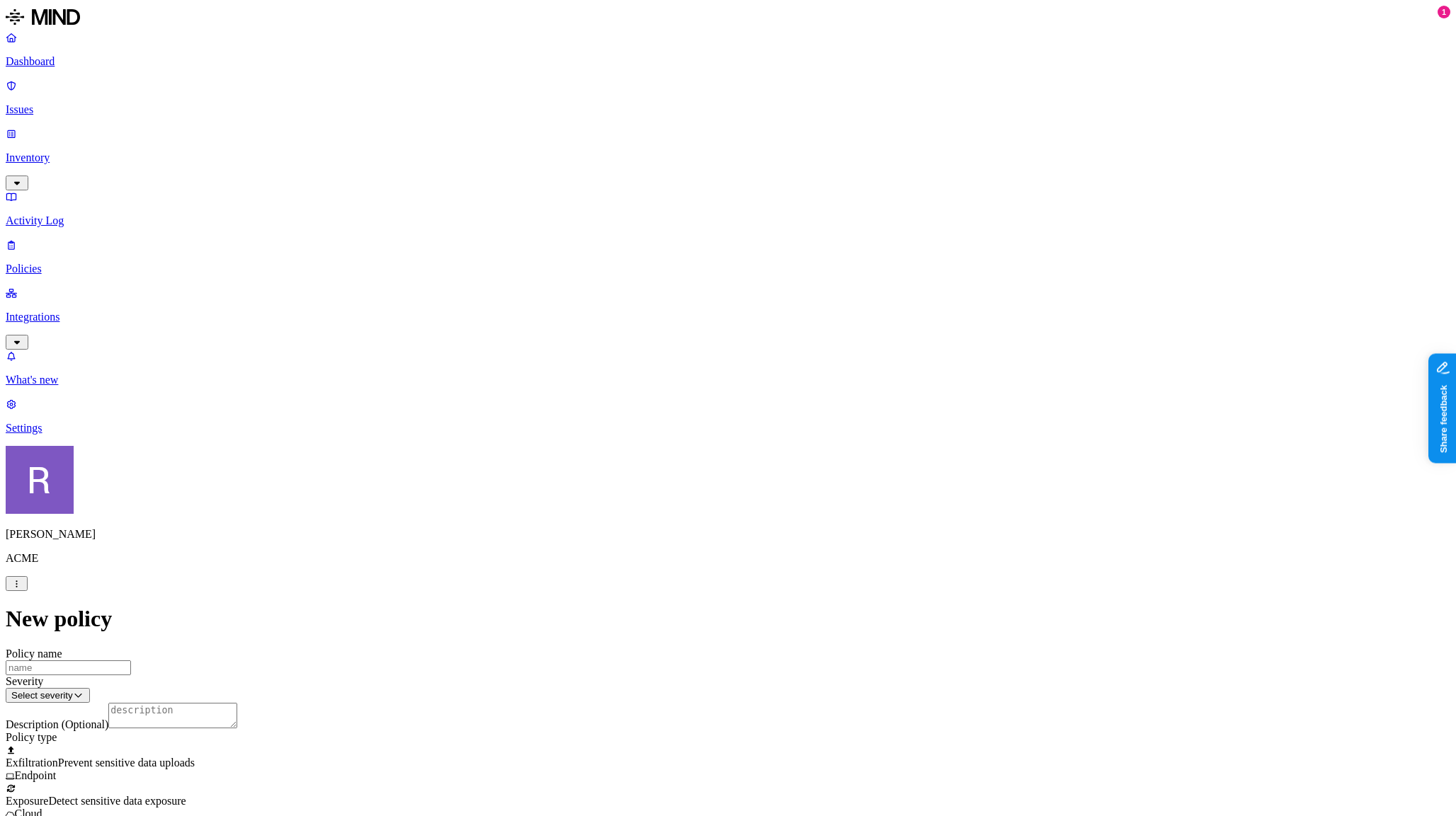
scroll to position [489, 0]
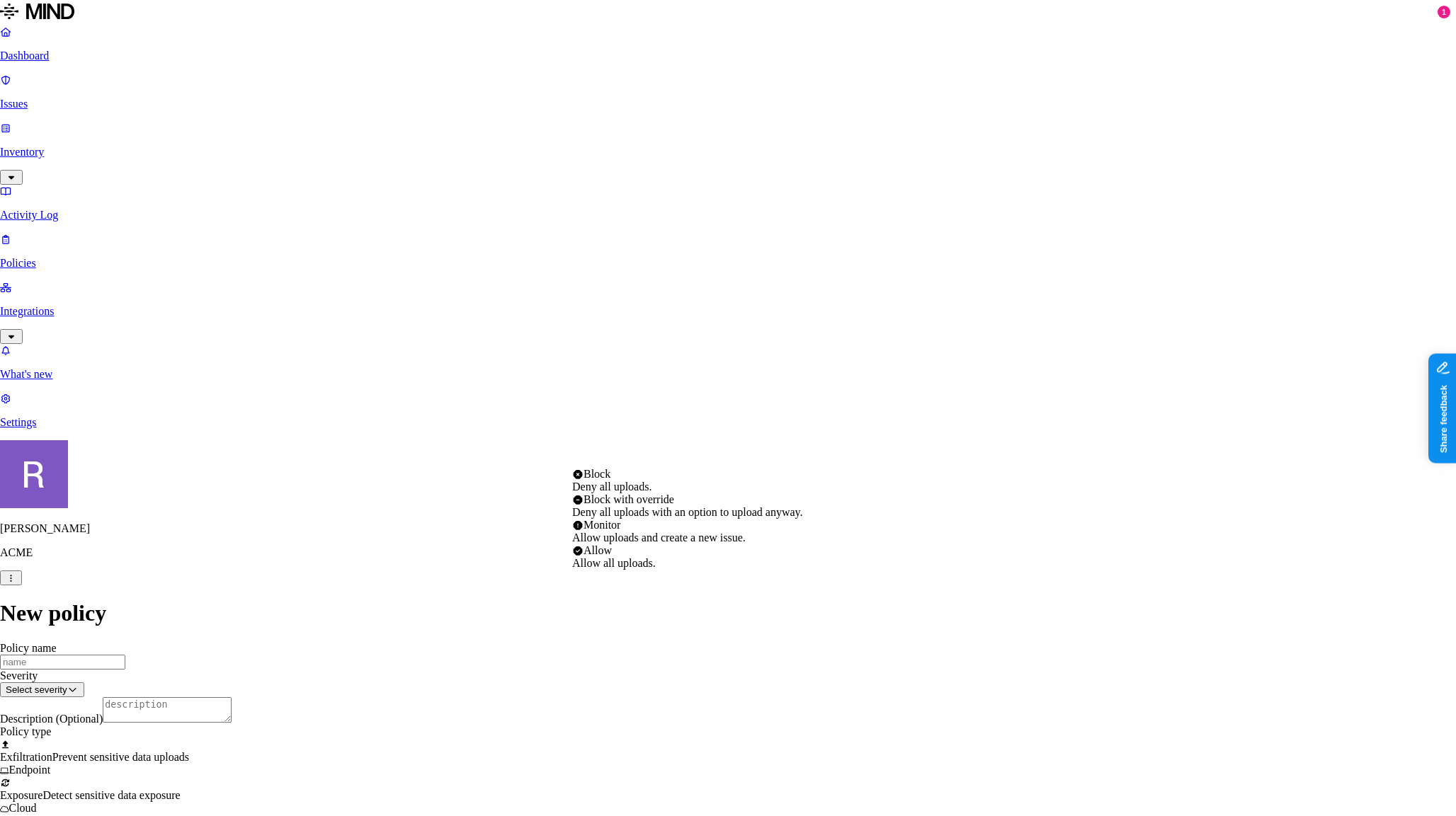
click at [655, 462] on html "Dashboard Issues Inventory Activity Log Policies Integrations What's new 1 Sett…" at bounding box center [728, 760] width 1456 height 1520
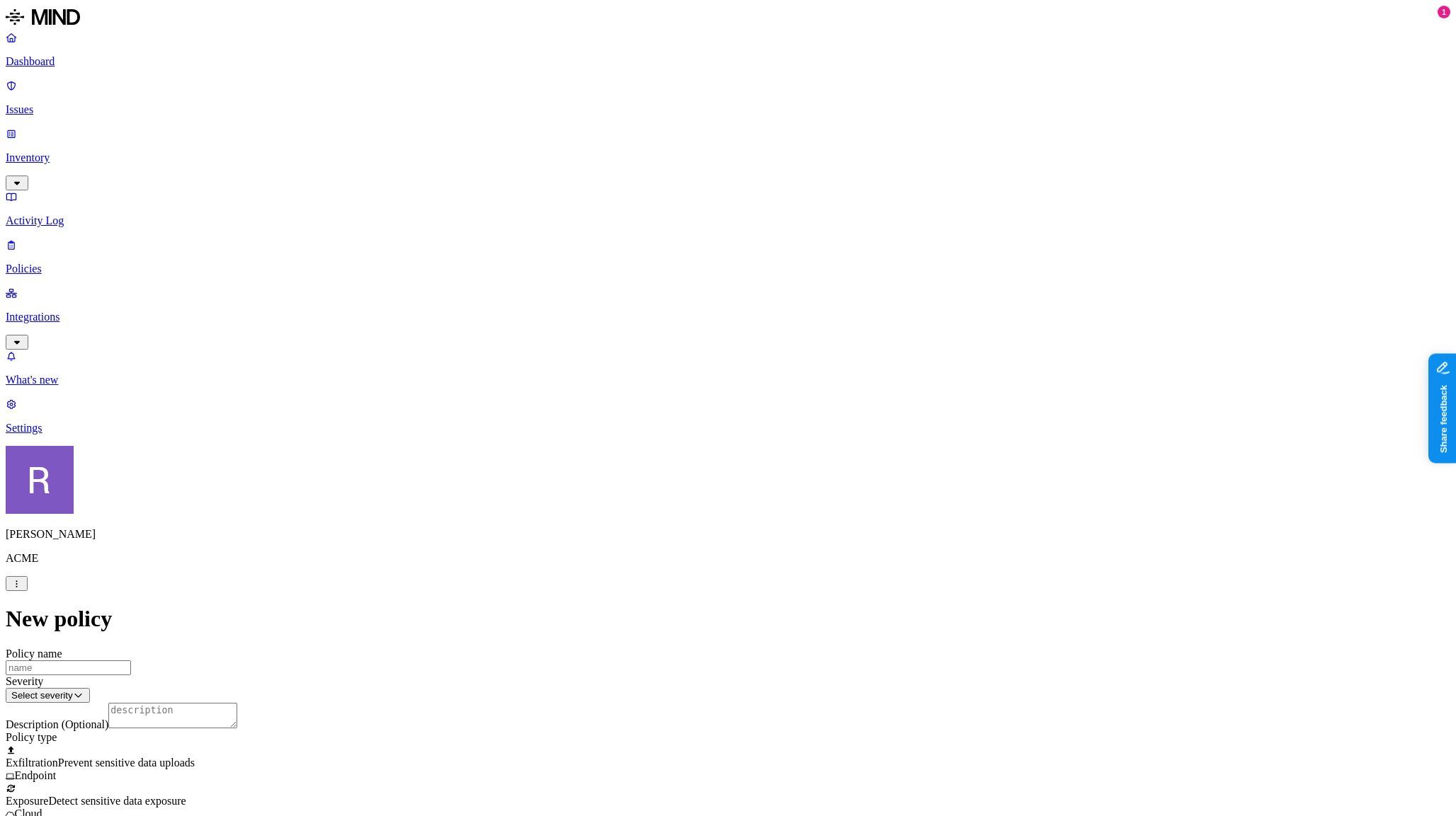
click at [509, 557] on html "Dashboard Issues Inventory Activity Log Policies Integrations What's new 1 Sett…" at bounding box center [728, 763] width 1456 height 1526
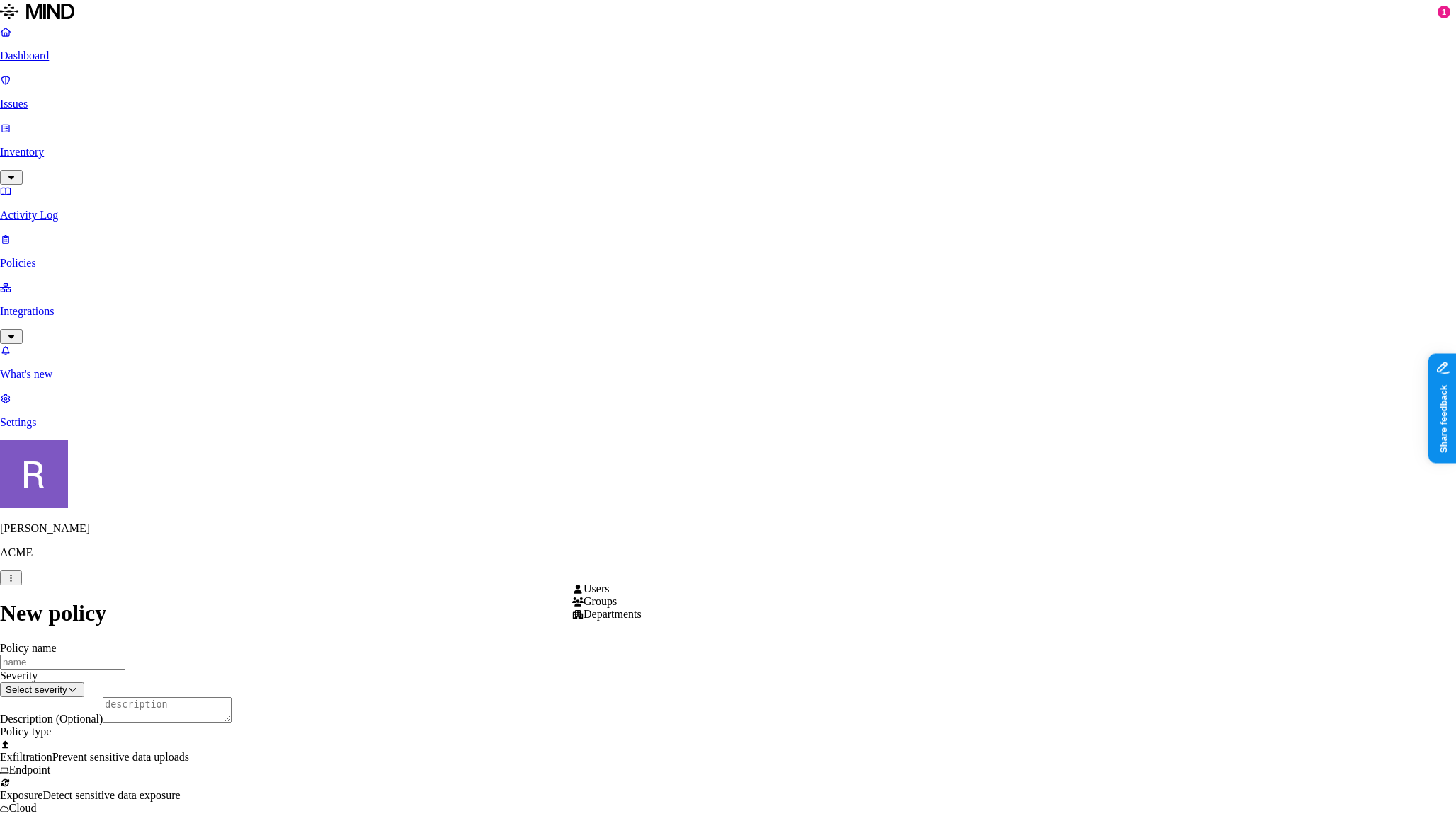
click at [654, 574] on html "Dashboard Issues Inventory Activity Log Policies Integrations What's new 1 Sett…" at bounding box center [728, 790] width 1456 height 1580
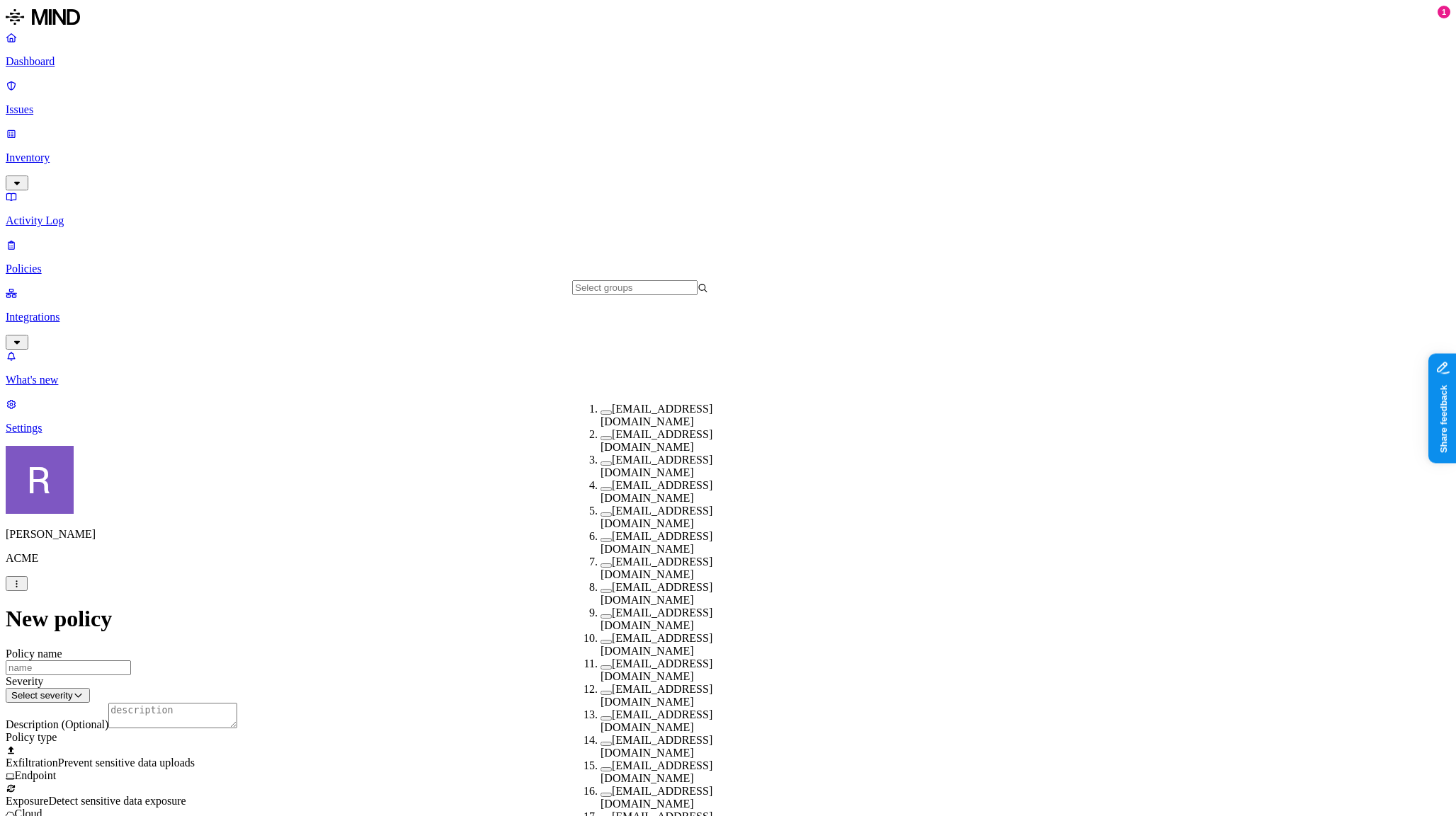
scroll to position [243, 0]
click at [600, 613] on button "button" at bounding box center [606, 615] width 12 height 4
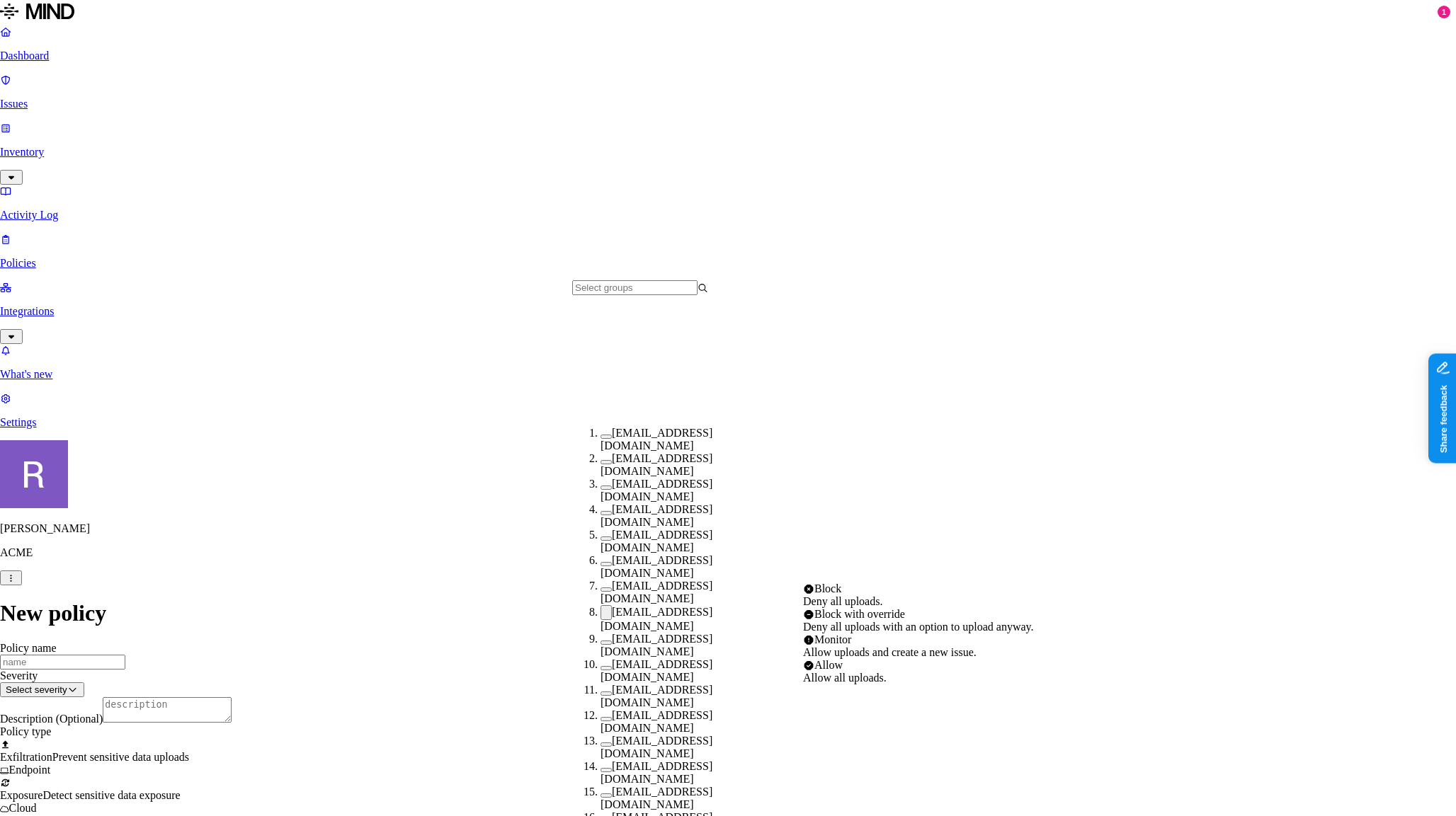
click at [844, 578] on html "Dashboard Issues Inventory Activity Log Policies Integrations What's new 1 Sett…" at bounding box center [728, 788] width 1456 height 1578
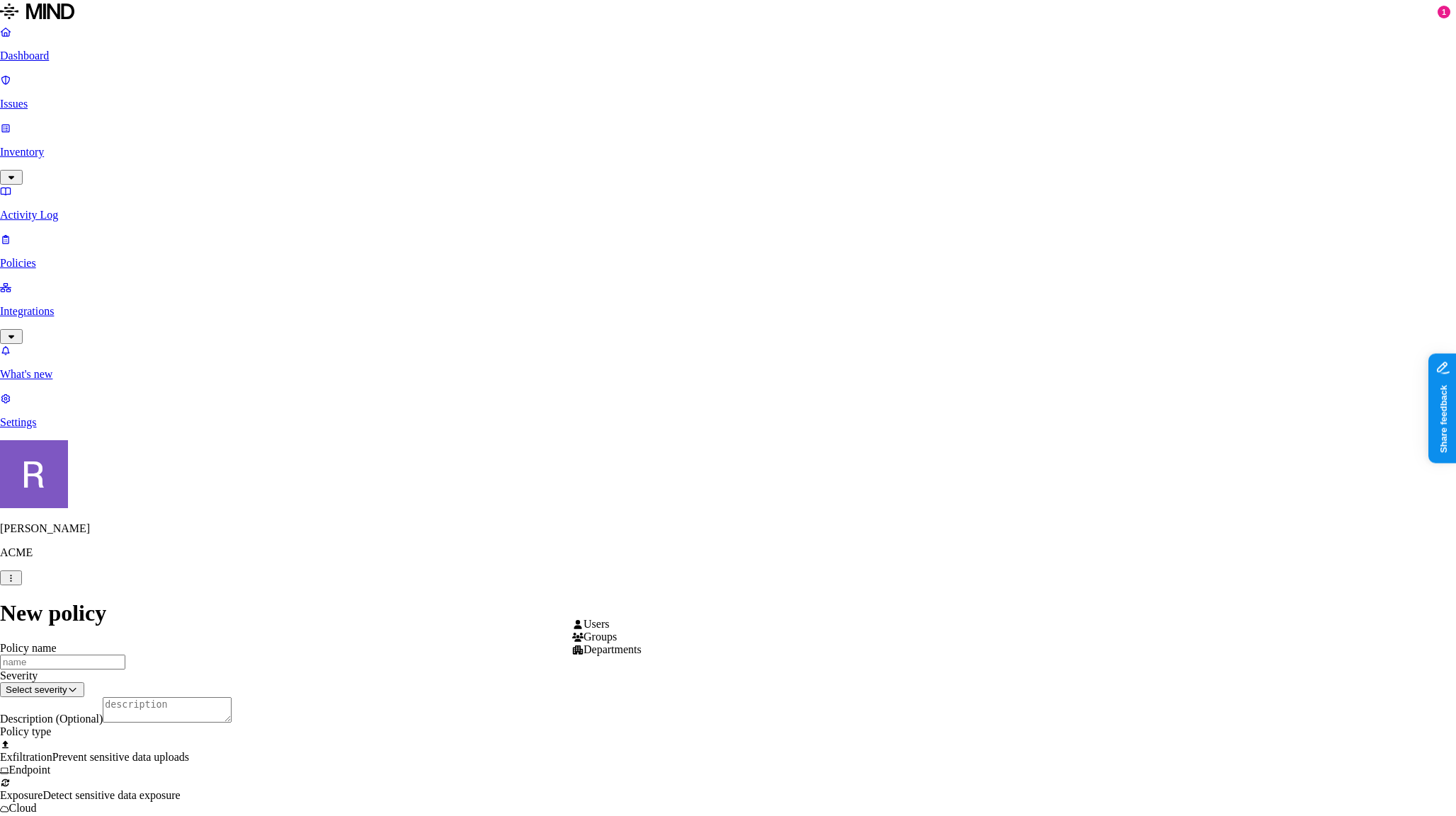
click at [637, 604] on html "Dashboard Issues Inventory Activity Log Policies Integrations What's new 1 Sett…" at bounding box center [728, 816] width 1456 height 1633
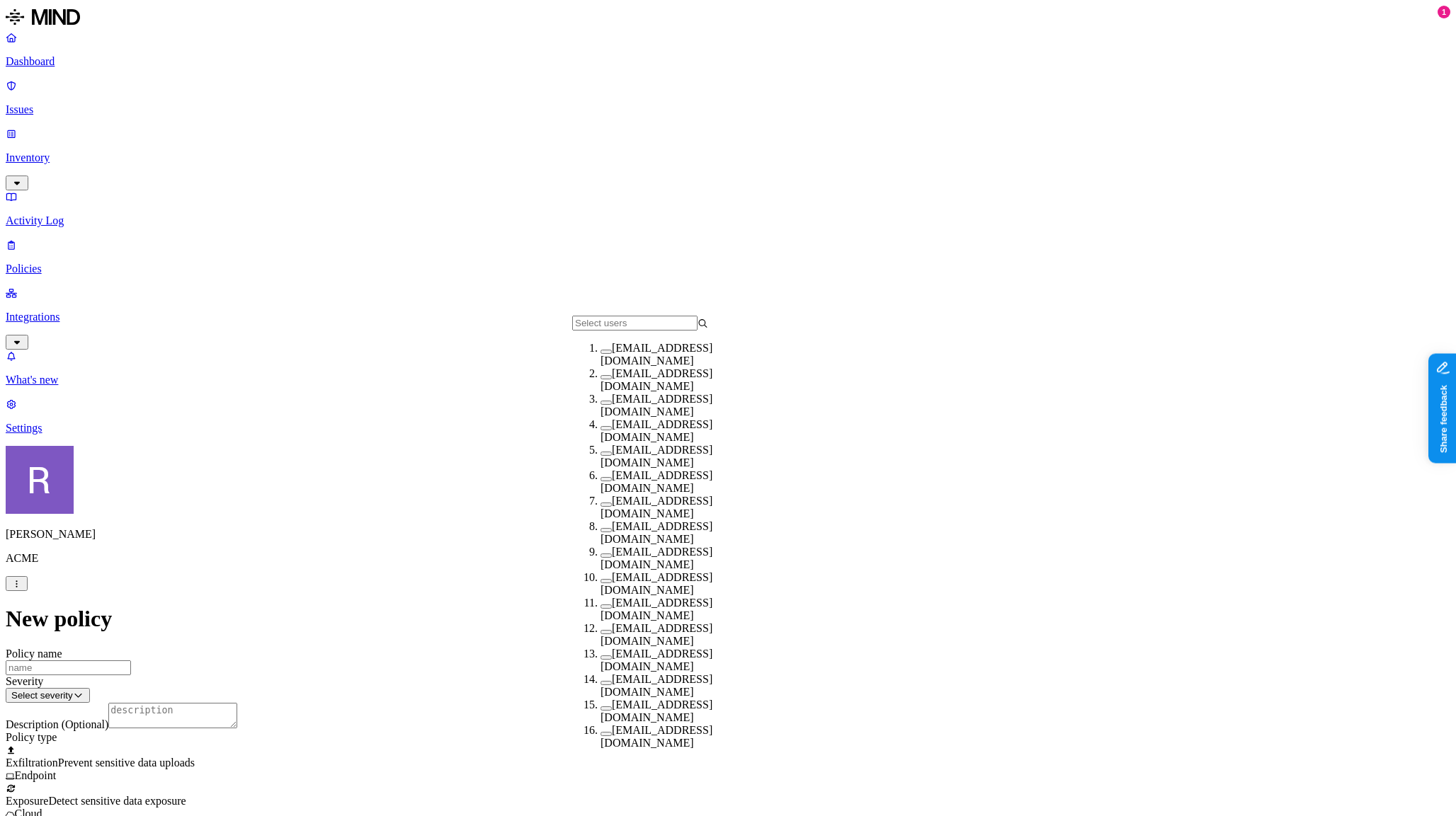
click at [600, 533] on button "button" at bounding box center [606, 530] width 12 height 4
click at [866, 608] on html "Dashboard Issues Inventory Activity Log Policies Integrations What's new 1 Sett…" at bounding box center [728, 819] width 1456 height 1637
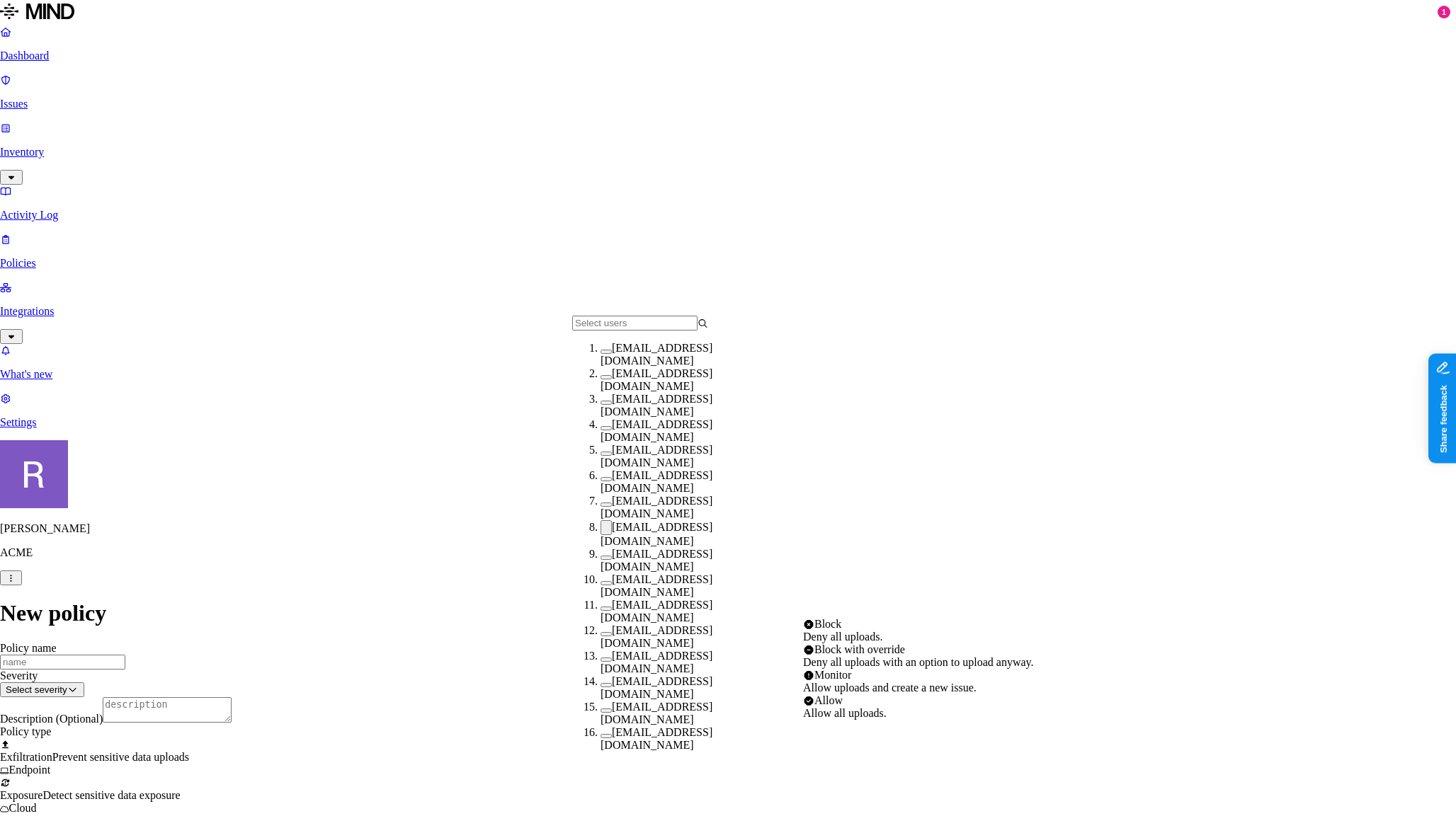
select select "1"
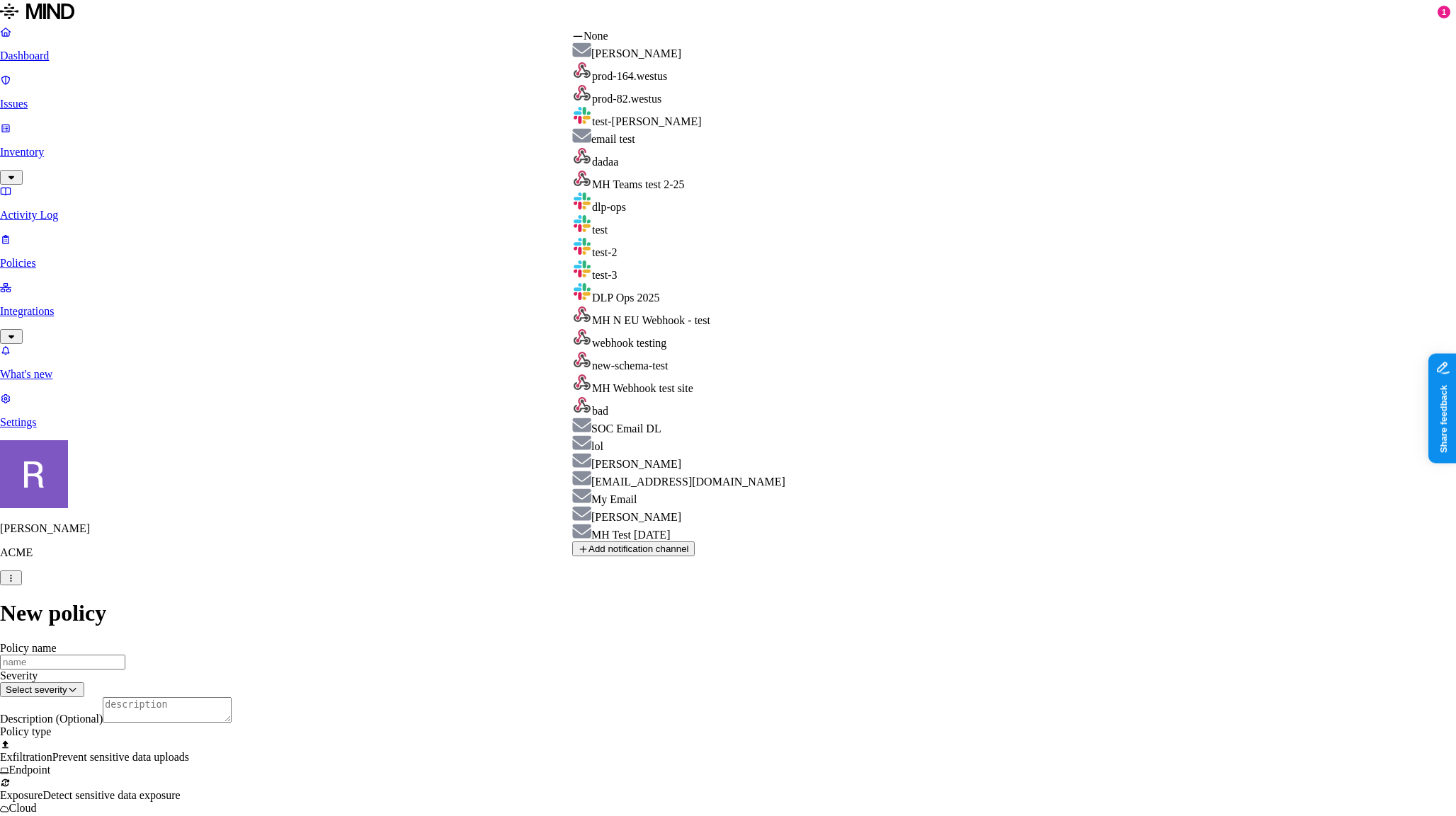
click at [1014, 572] on html "Dashboard Issues Inventory Activity Log Policies Integrations What's new 1 Sett…" at bounding box center [728, 813] width 1456 height 1627
click at [492, 416] on html "Dashboard Issues Inventory Activity Log Policies Integrations What's new 1 Sett…" at bounding box center [728, 813] width 1456 height 1627
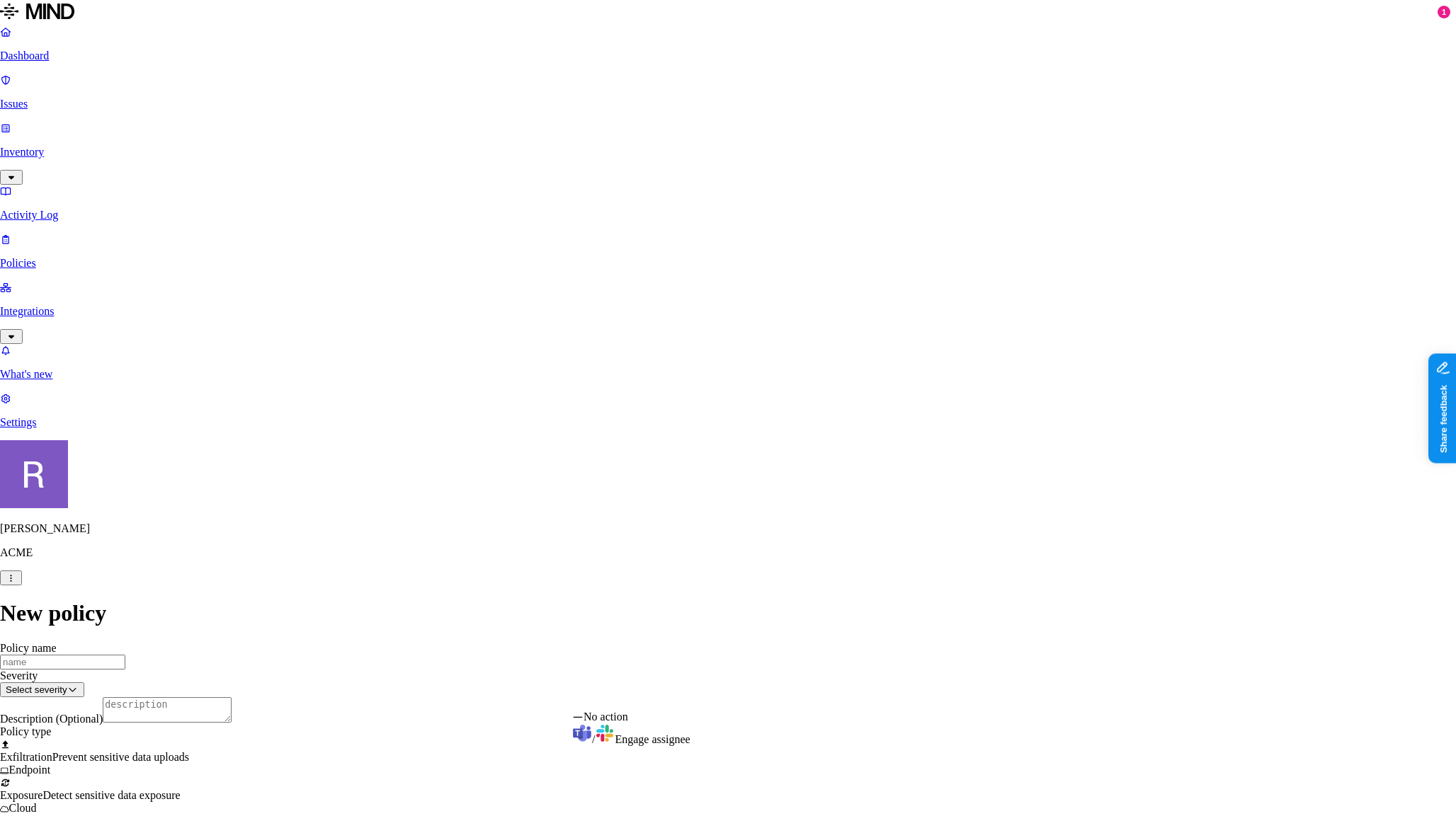
click at [731, 698] on html "Dashboard Issues Inventory Activity Log Policies Integrations What's new 1 Sett…" at bounding box center [728, 813] width 1456 height 1627
click at [484, 618] on html "Dashboard Issues Inventory Activity Log Policies Integrations What's new 1 Sett…" at bounding box center [728, 813] width 1456 height 1627
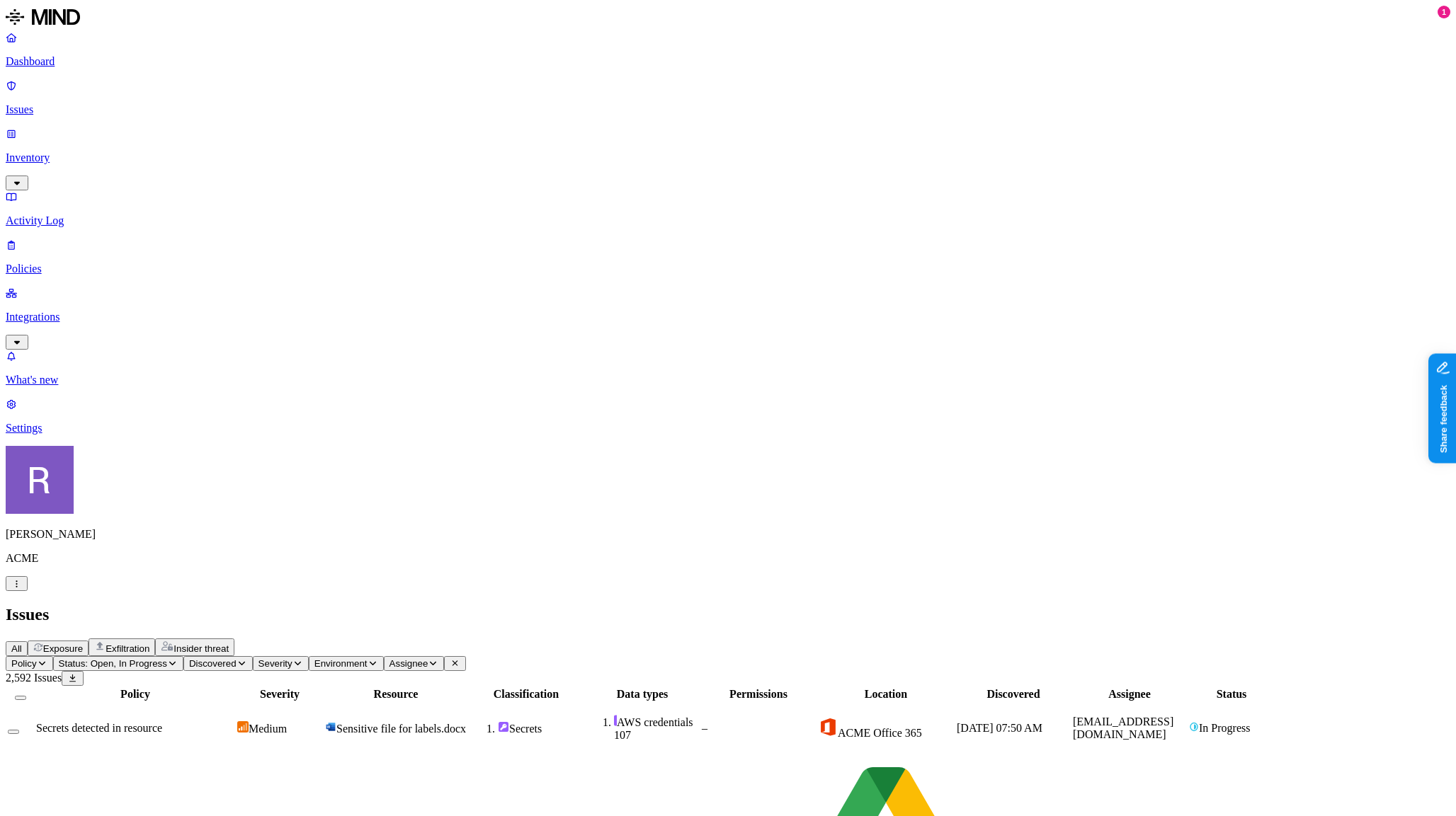
scroll to position [374, 0]
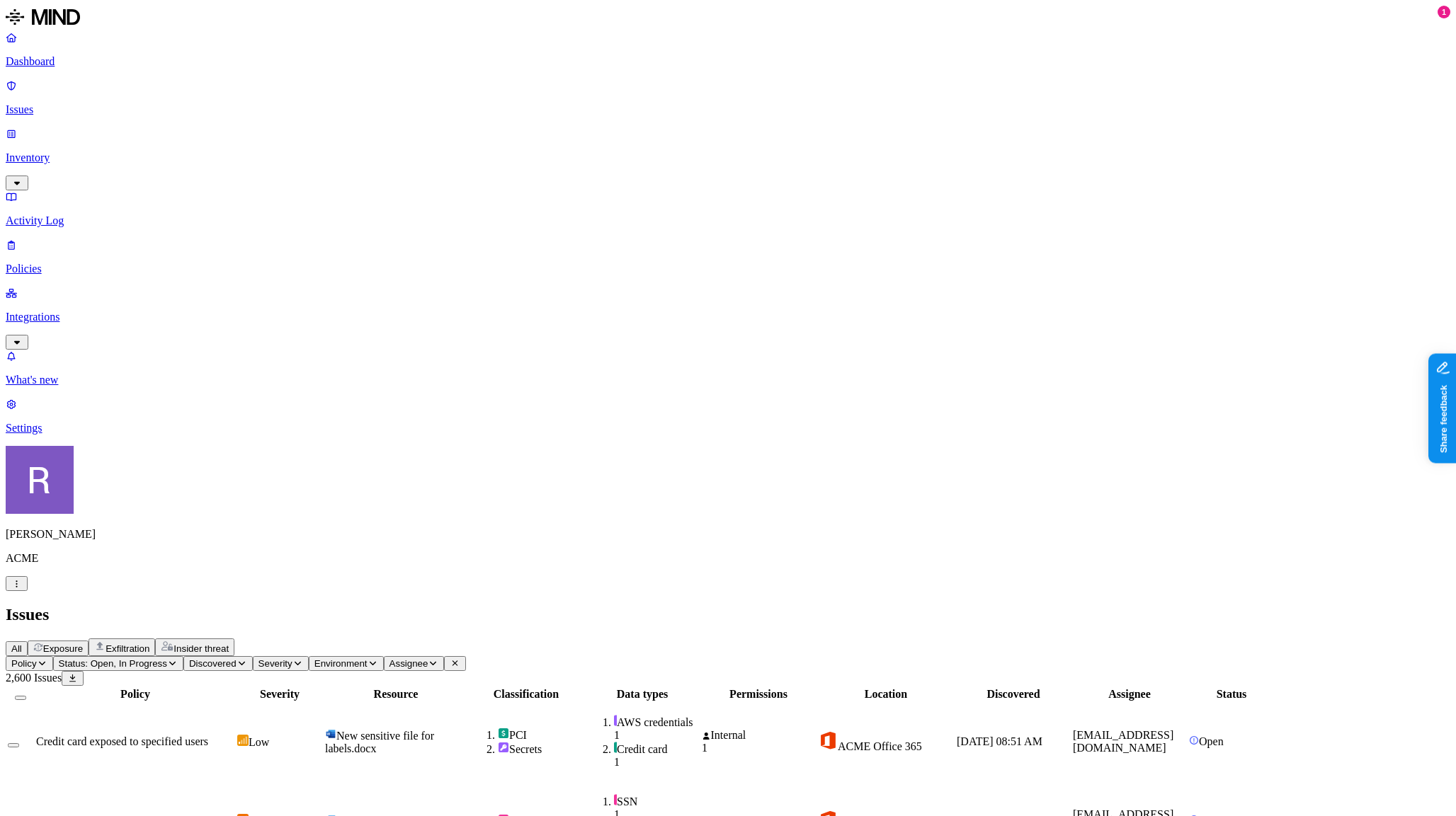
scroll to position [333, 0]
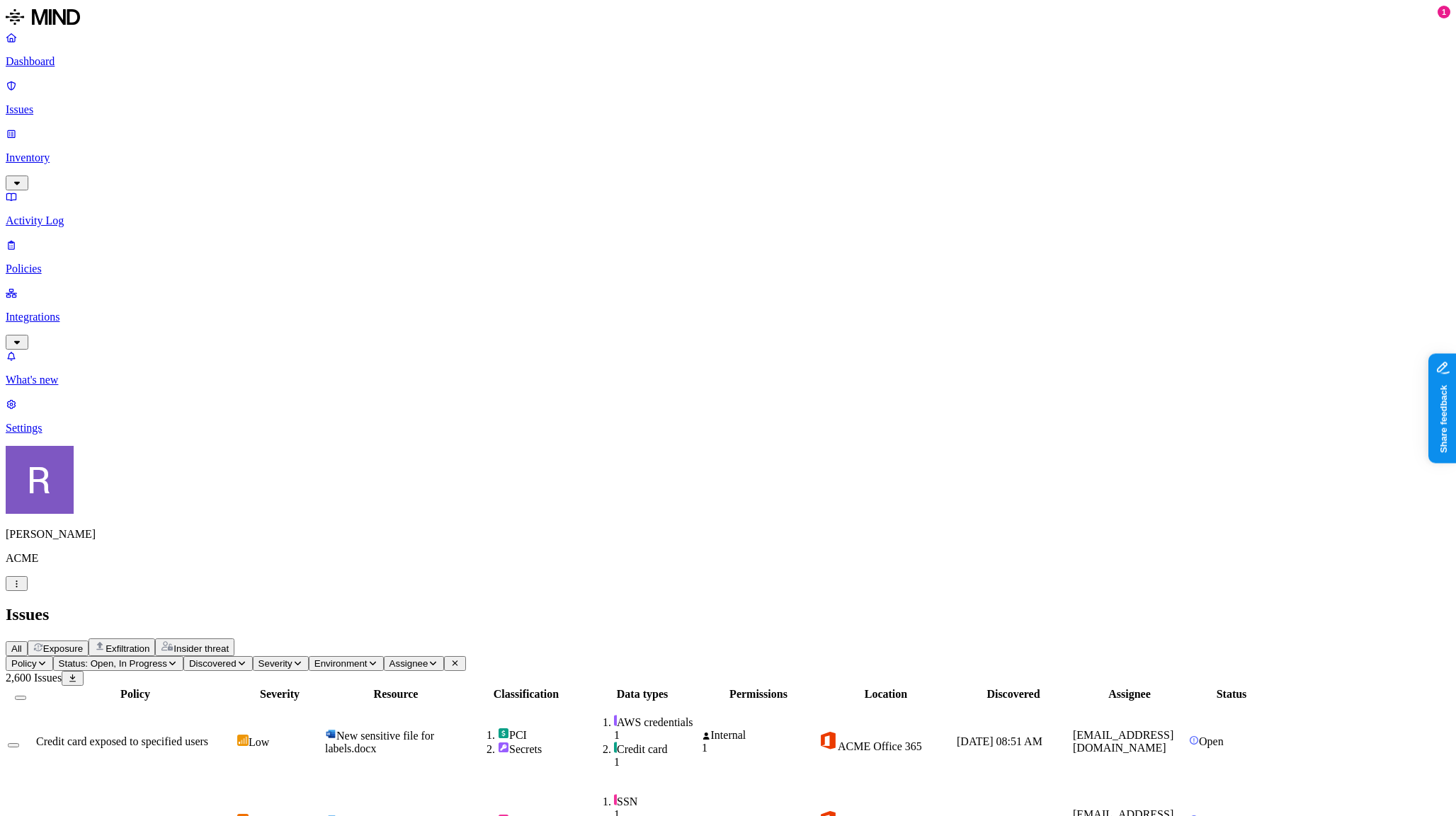
click at [92, 238] on link "Policies" at bounding box center [728, 257] width 1445 height 37
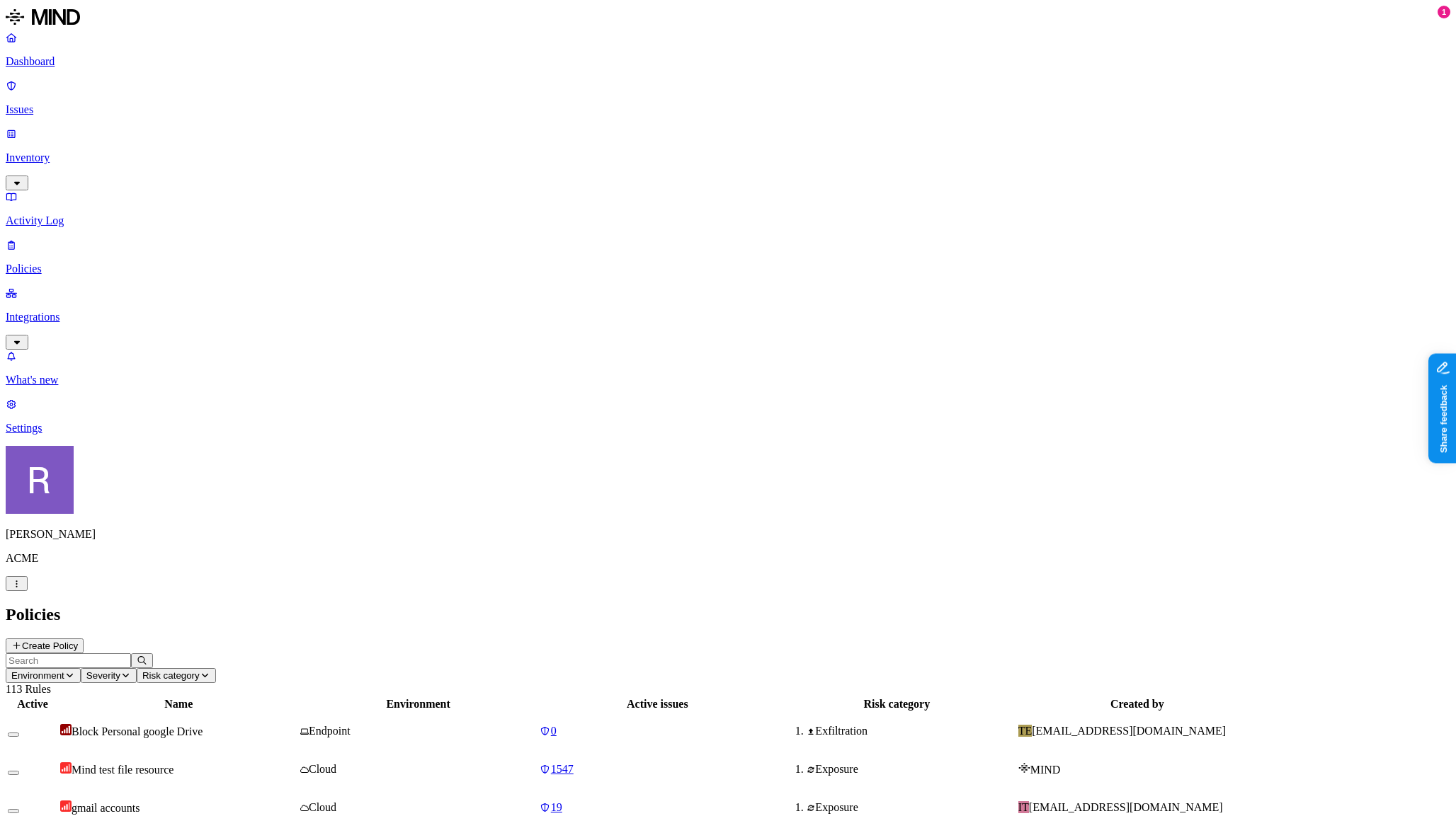
click at [68, 152] on p "Inventory" at bounding box center [728, 158] width 1445 height 13
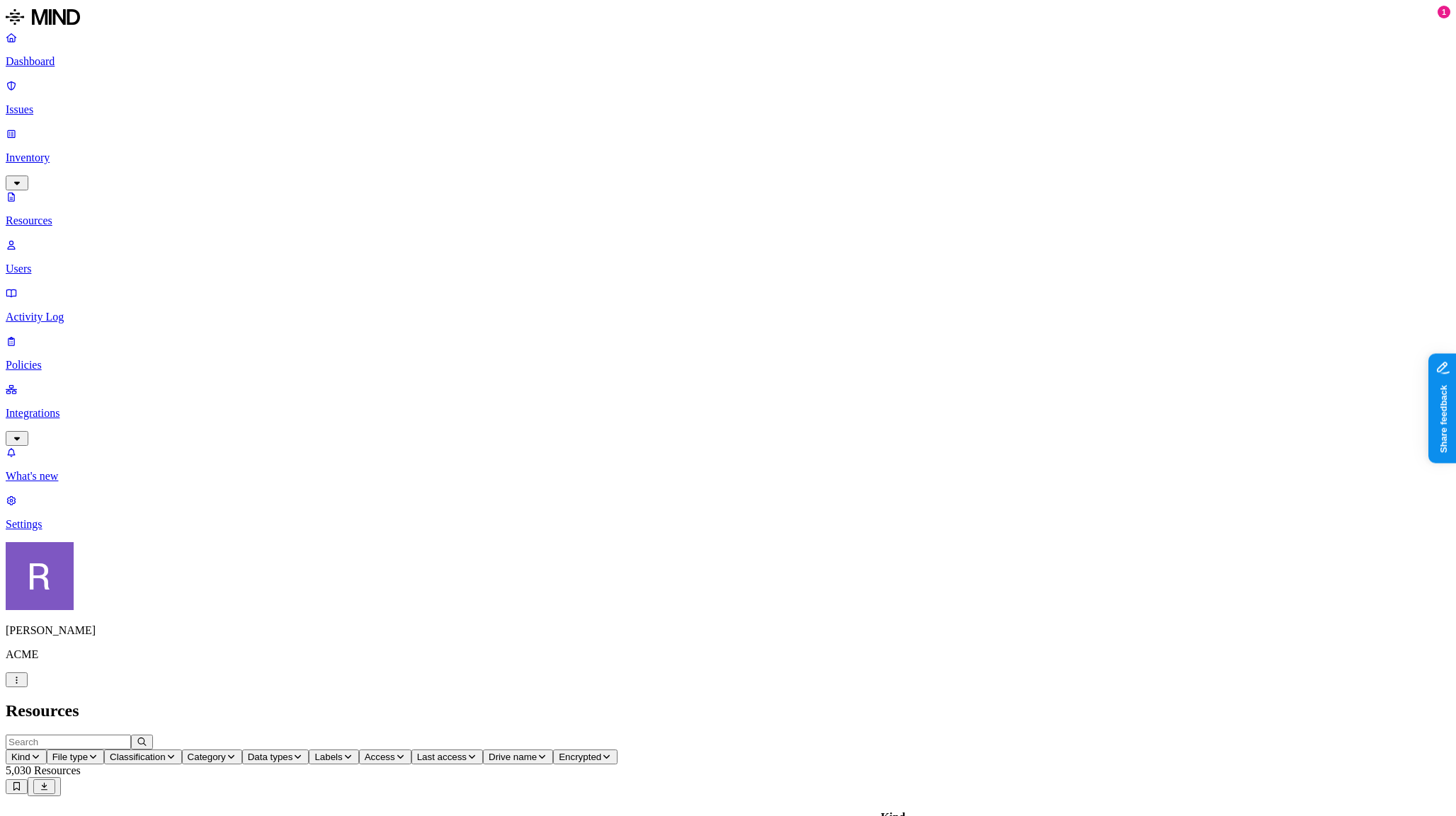
click at [166, 752] on span "Classification" at bounding box center [138, 757] width 56 height 11
click at [226, 752] on span "Category" at bounding box center [207, 757] width 38 height 11
click at [294, 752] on span "Data types" at bounding box center [270, 757] width 45 height 11
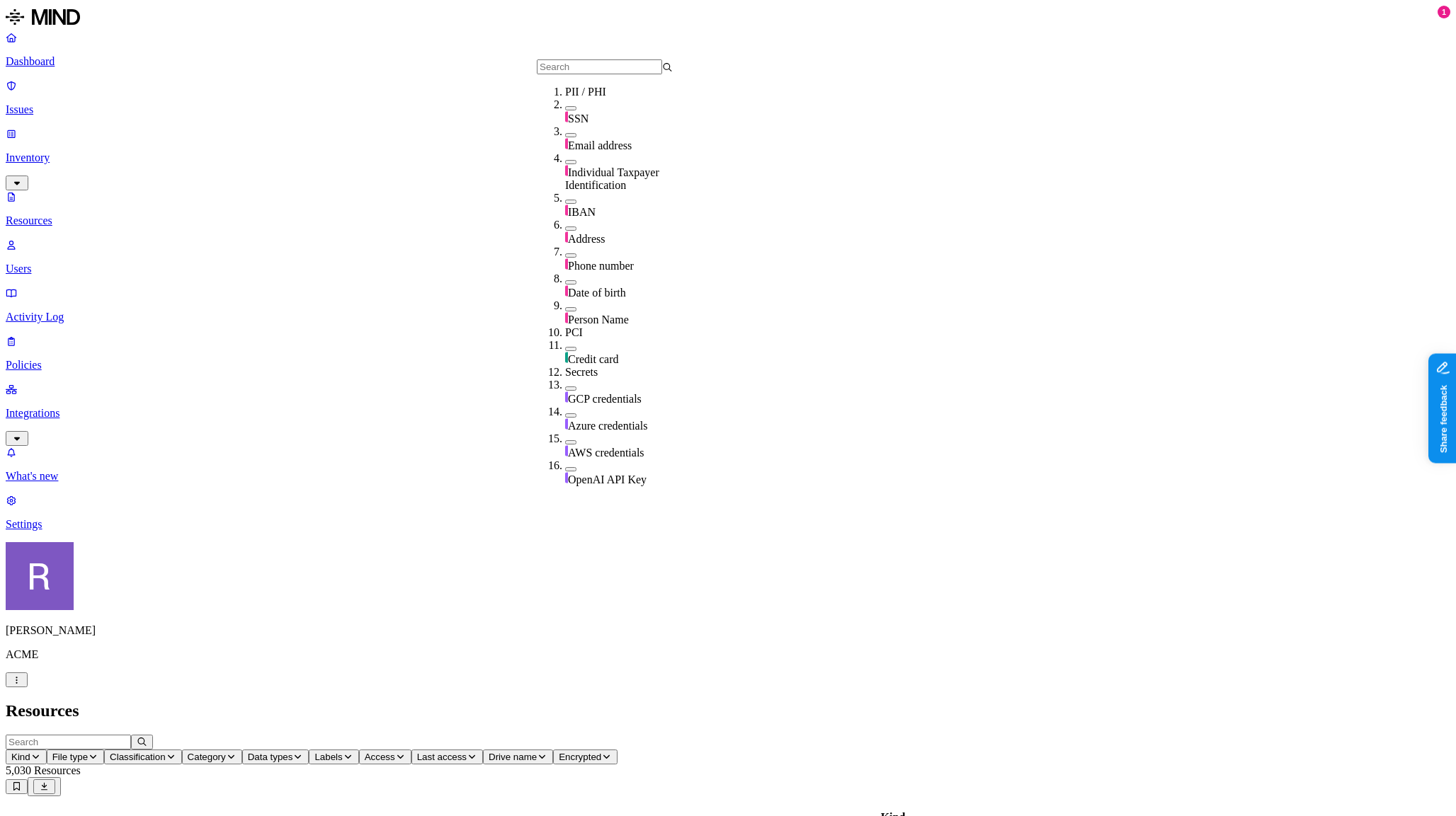
click at [226, 752] on span "Category" at bounding box center [207, 757] width 38 height 11
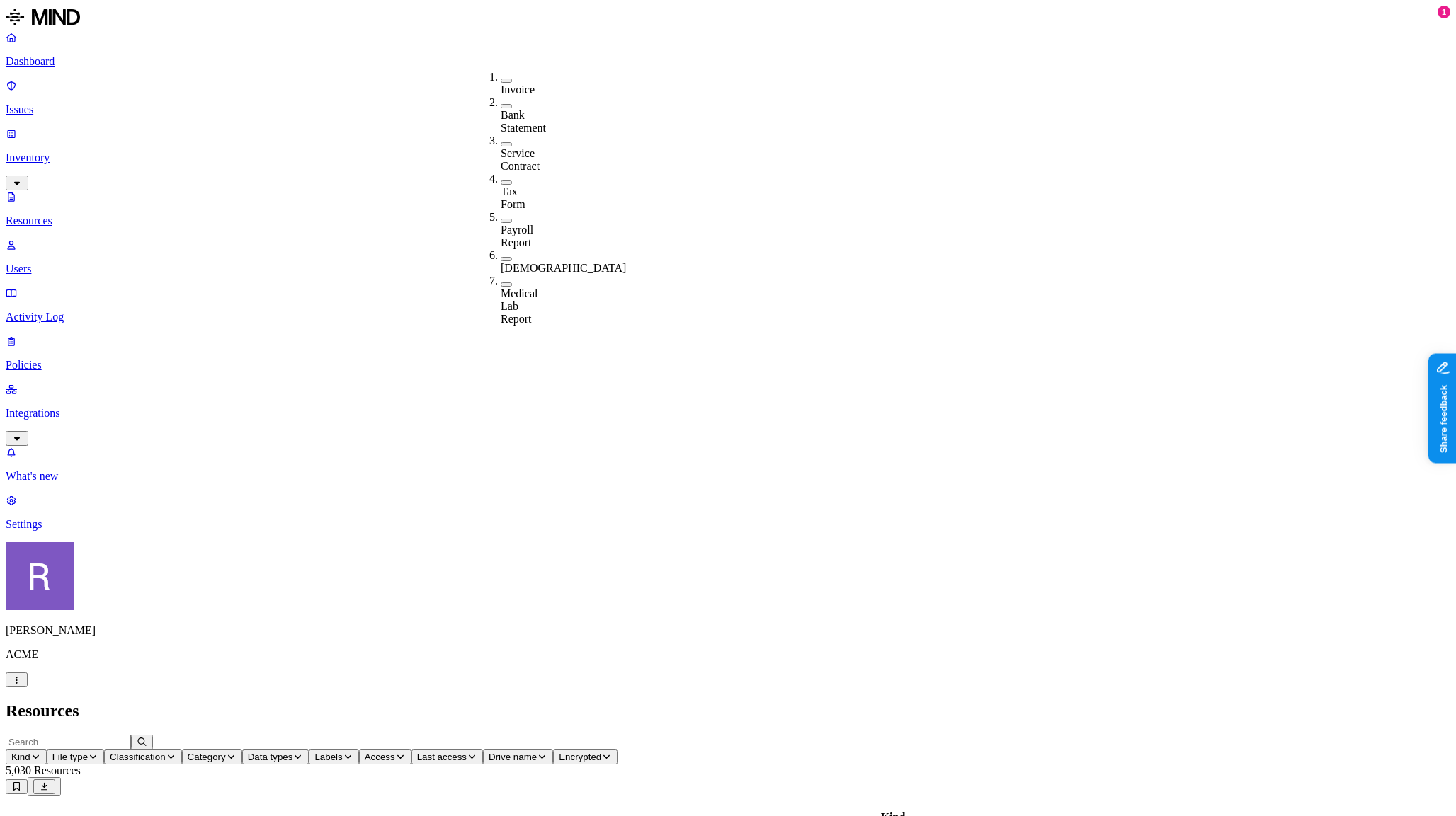
click at [547, 702] on h2 "Resources" at bounding box center [728, 711] width 1445 height 19
click at [294, 752] on span "Data types" at bounding box center [270, 757] width 45 height 11
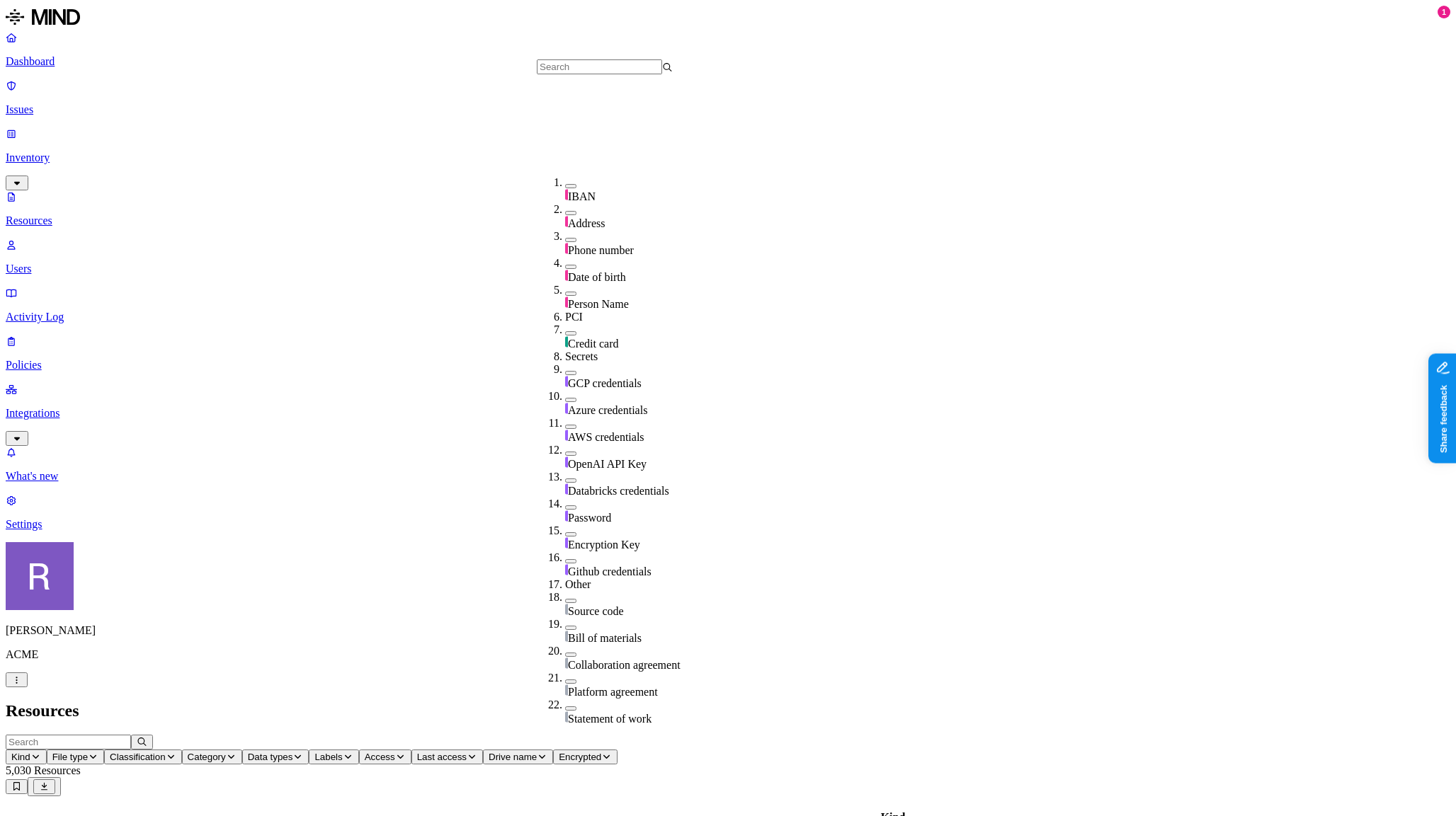
scroll to position [221, 0]
click at [585, 431] on span "AWS credentials" at bounding box center [606, 437] width 77 height 12
click at [469, 752] on span "Access" at bounding box center [454, 757] width 31 height 11
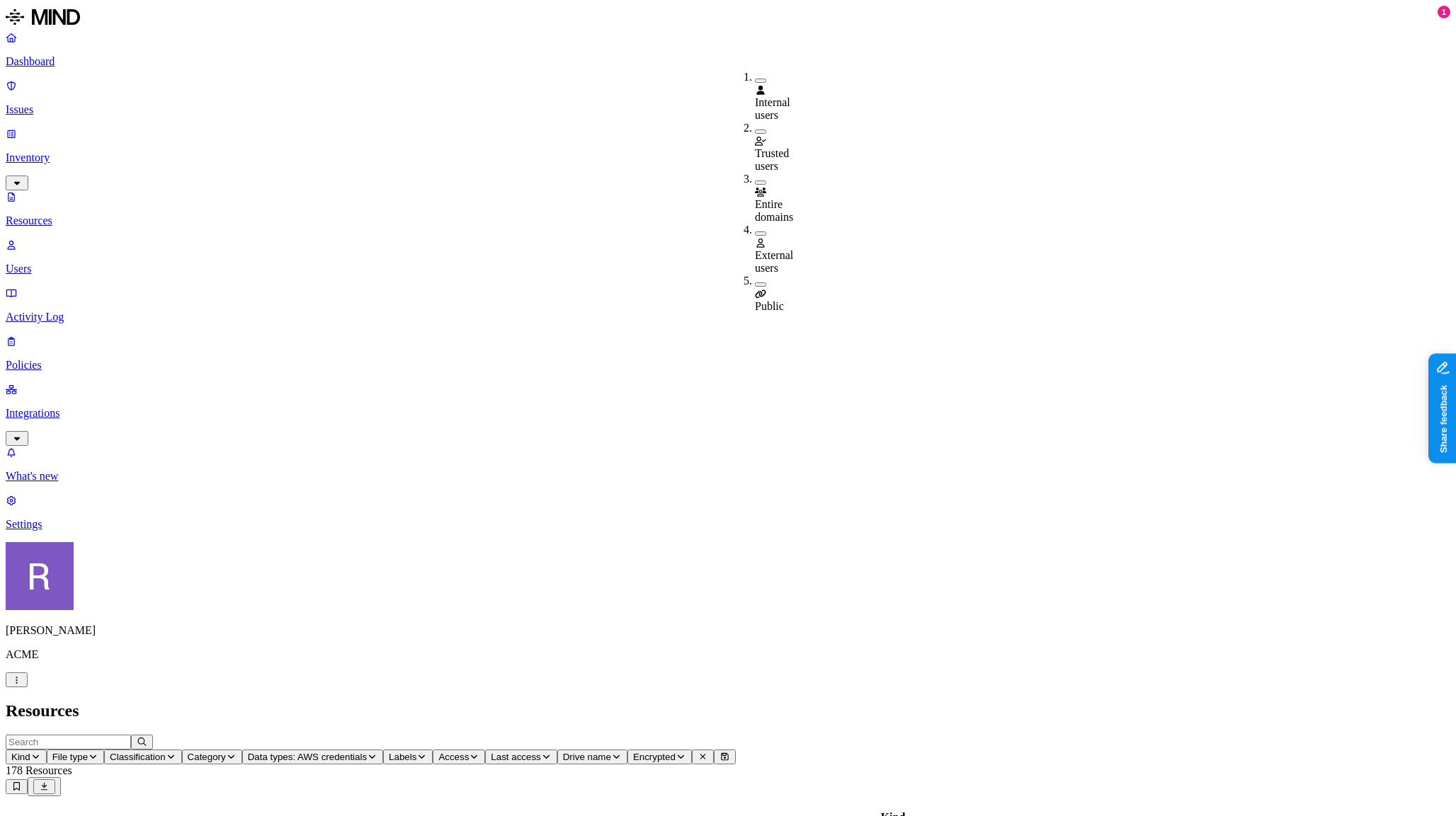
click at [780, 300] on span "Public" at bounding box center [769, 306] width 29 height 12
click at [782, 303] on span "Public" at bounding box center [769, 308] width 29 height 12
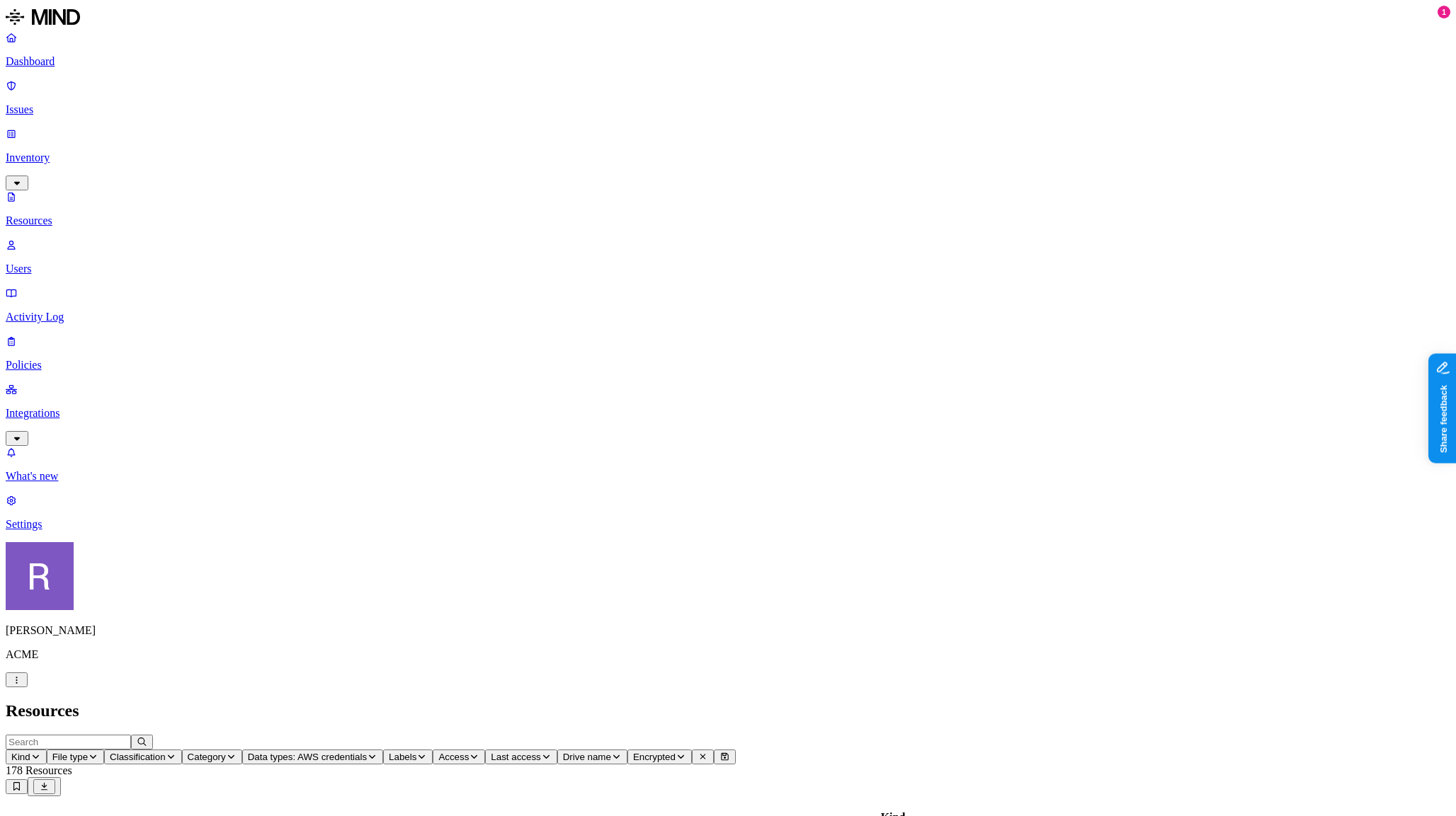
scroll to position [62, 0]
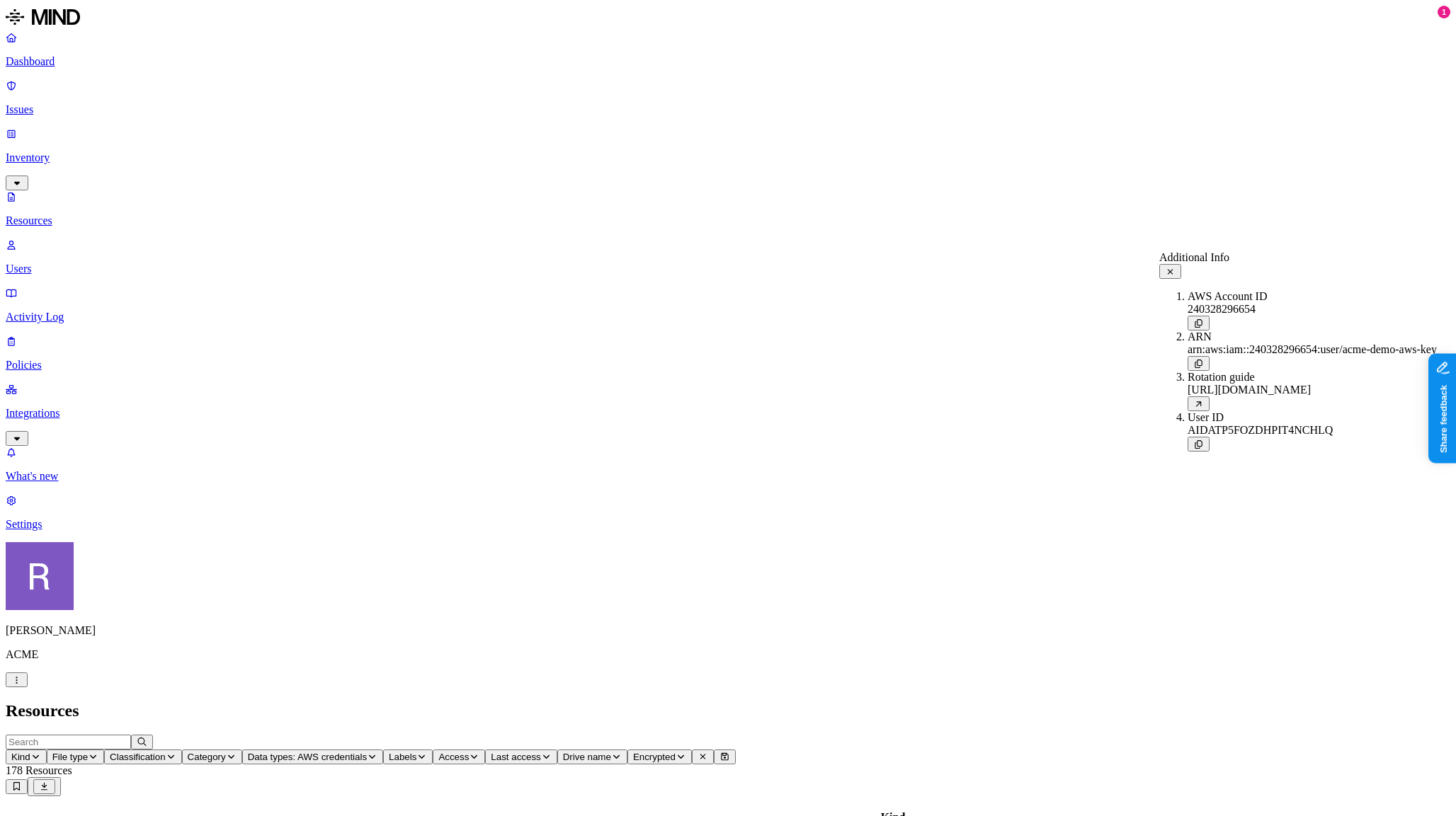
scroll to position [61, 0]
click at [1182, 273] on button at bounding box center [1170, 273] width 22 height 15
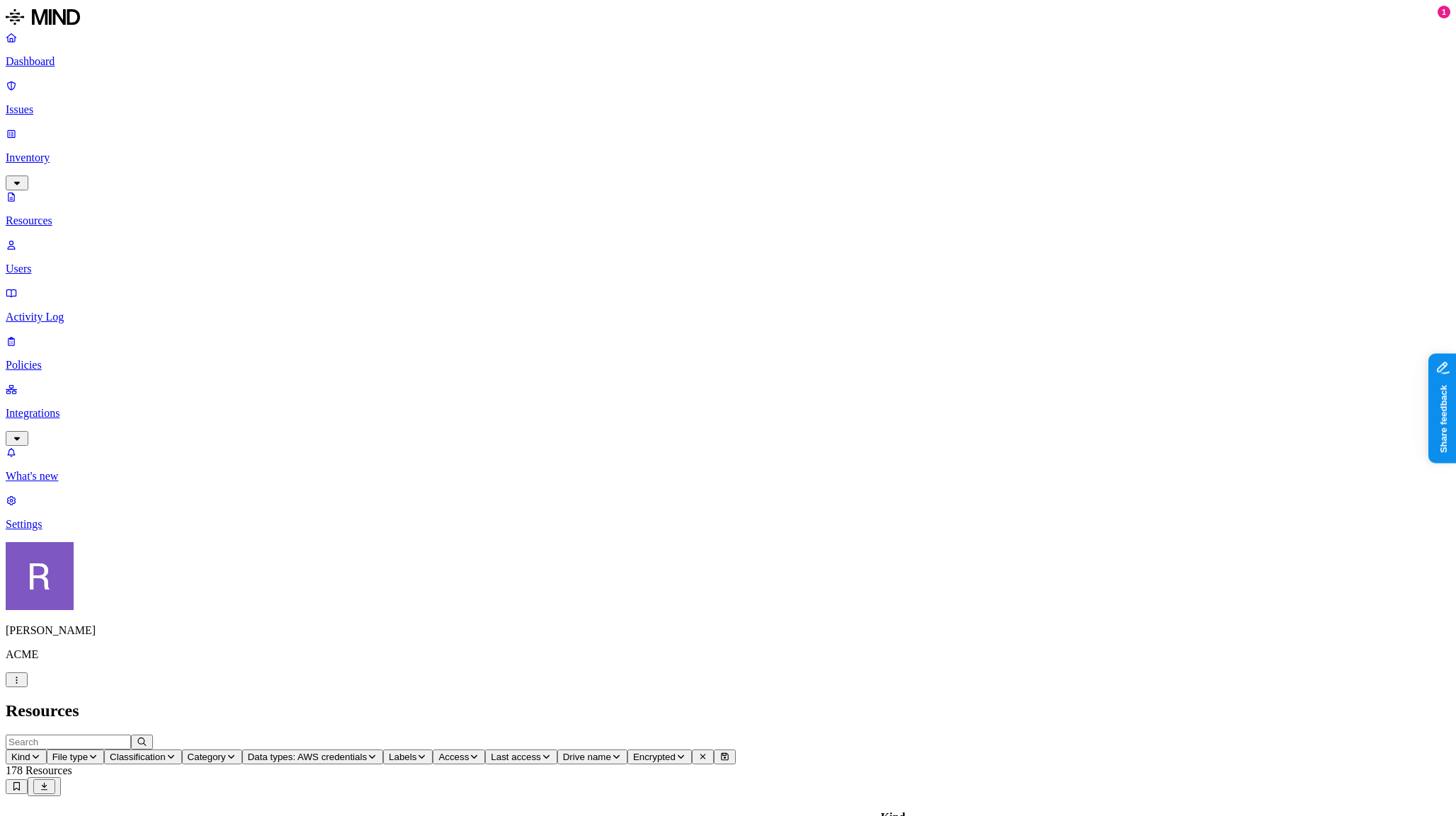
click at [469, 752] on span "Access" at bounding box center [454, 757] width 31 height 11
click at [763, 289] on icon at bounding box center [761, 293] width 12 height 9
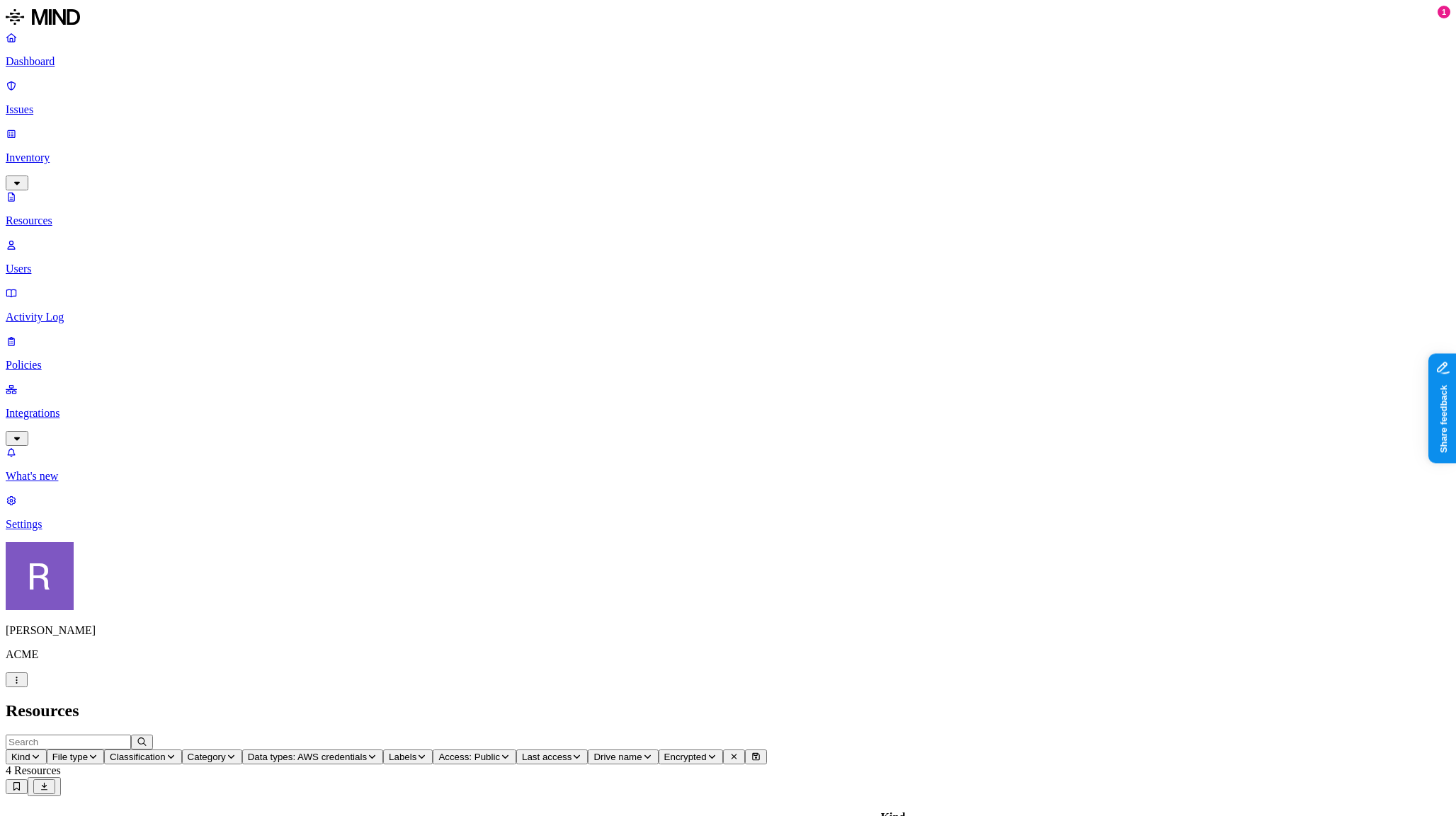
scroll to position [238, 0]
click at [83, 263] on p "Users" at bounding box center [728, 268] width 1445 height 13
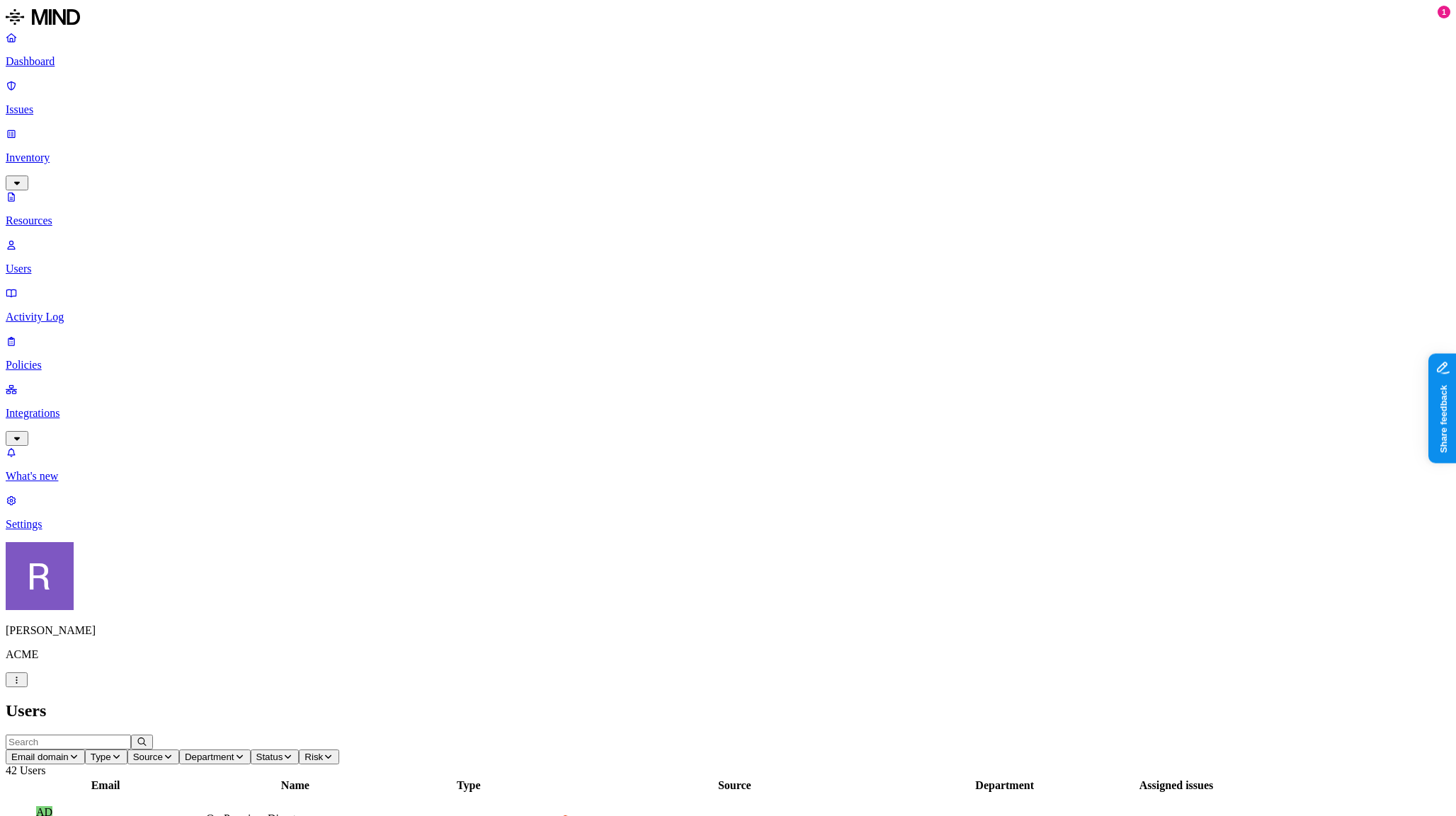
drag, startPoint x: 1222, startPoint y: 315, endPoint x: 1281, endPoint y: 318, distance: 59.1
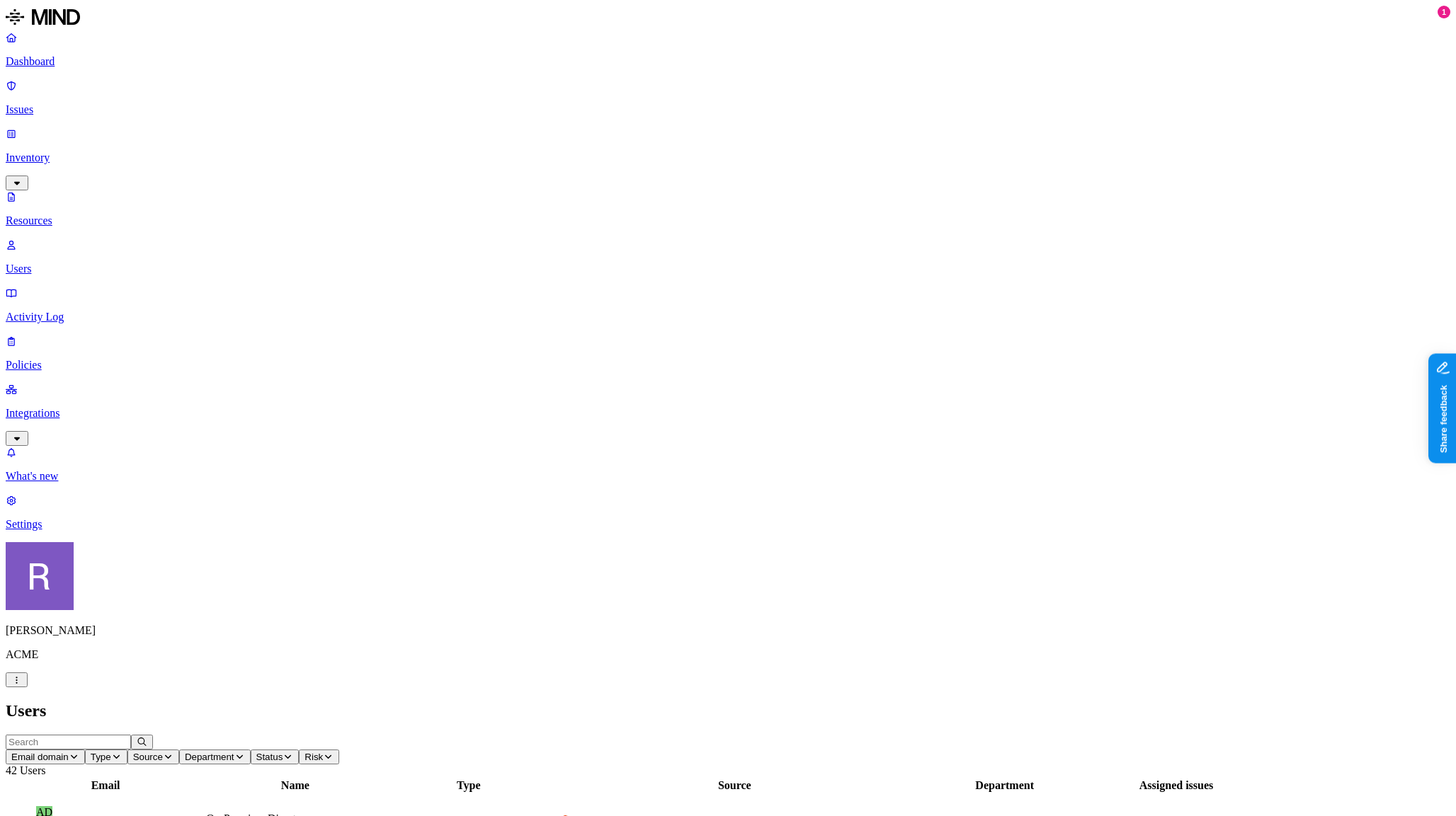
click at [46, 311] on p "Activity Log" at bounding box center [728, 317] width 1445 height 13
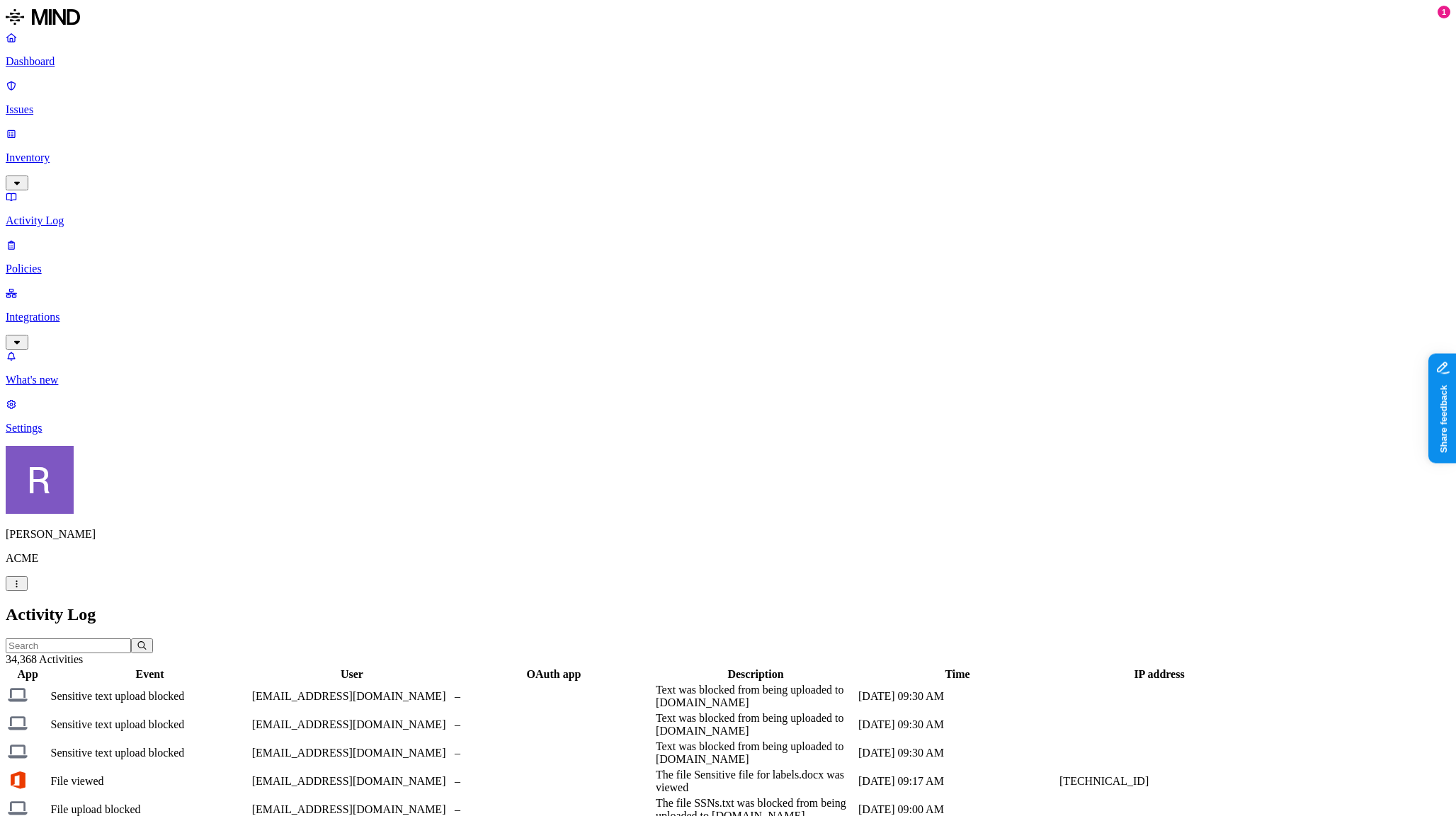
click at [61, 61] on p "Dashboard" at bounding box center [728, 61] width 1445 height 13
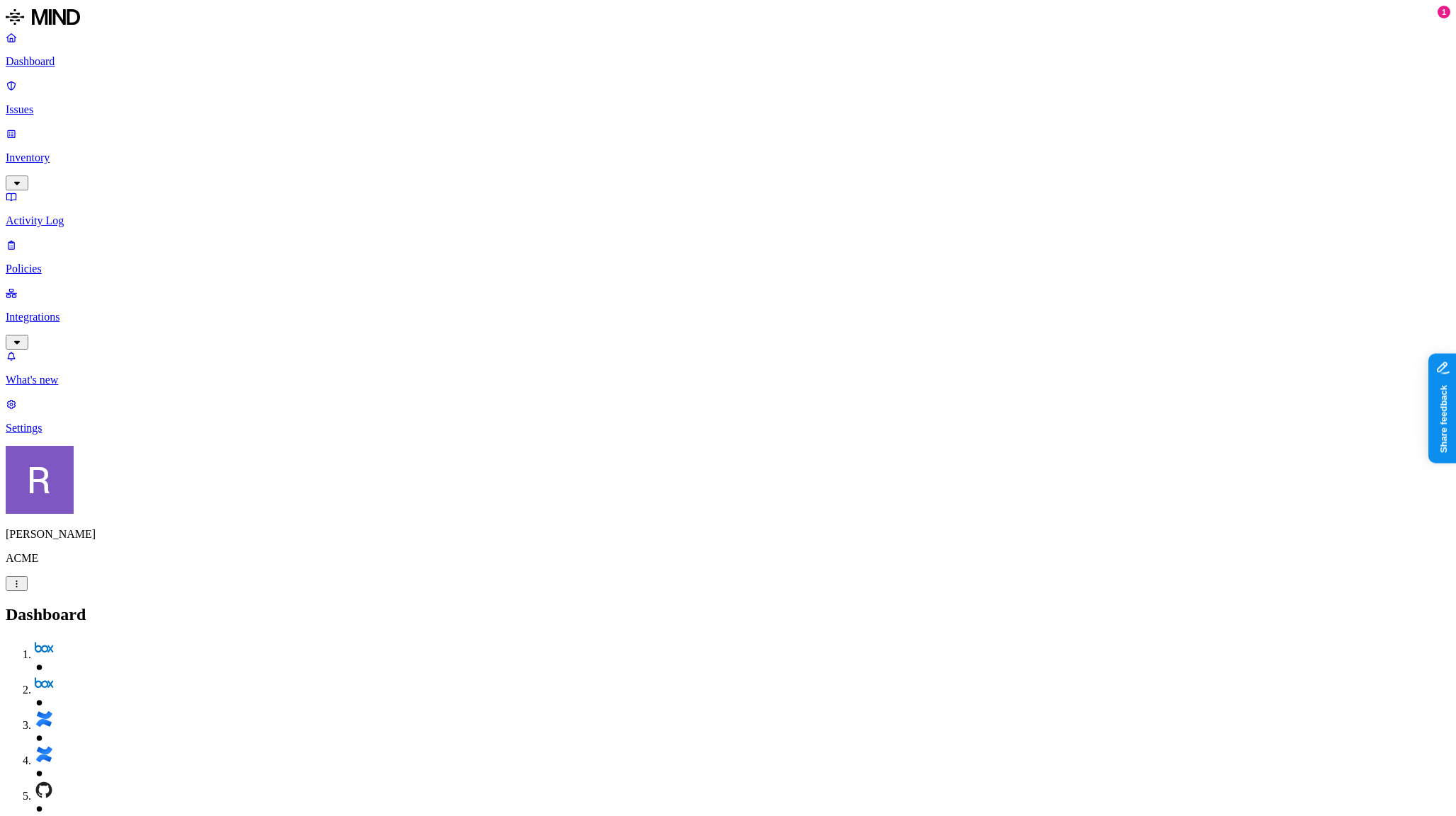
click at [45, 311] on p "Integrations" at bounding box center [728, 317] width 1445 height 13
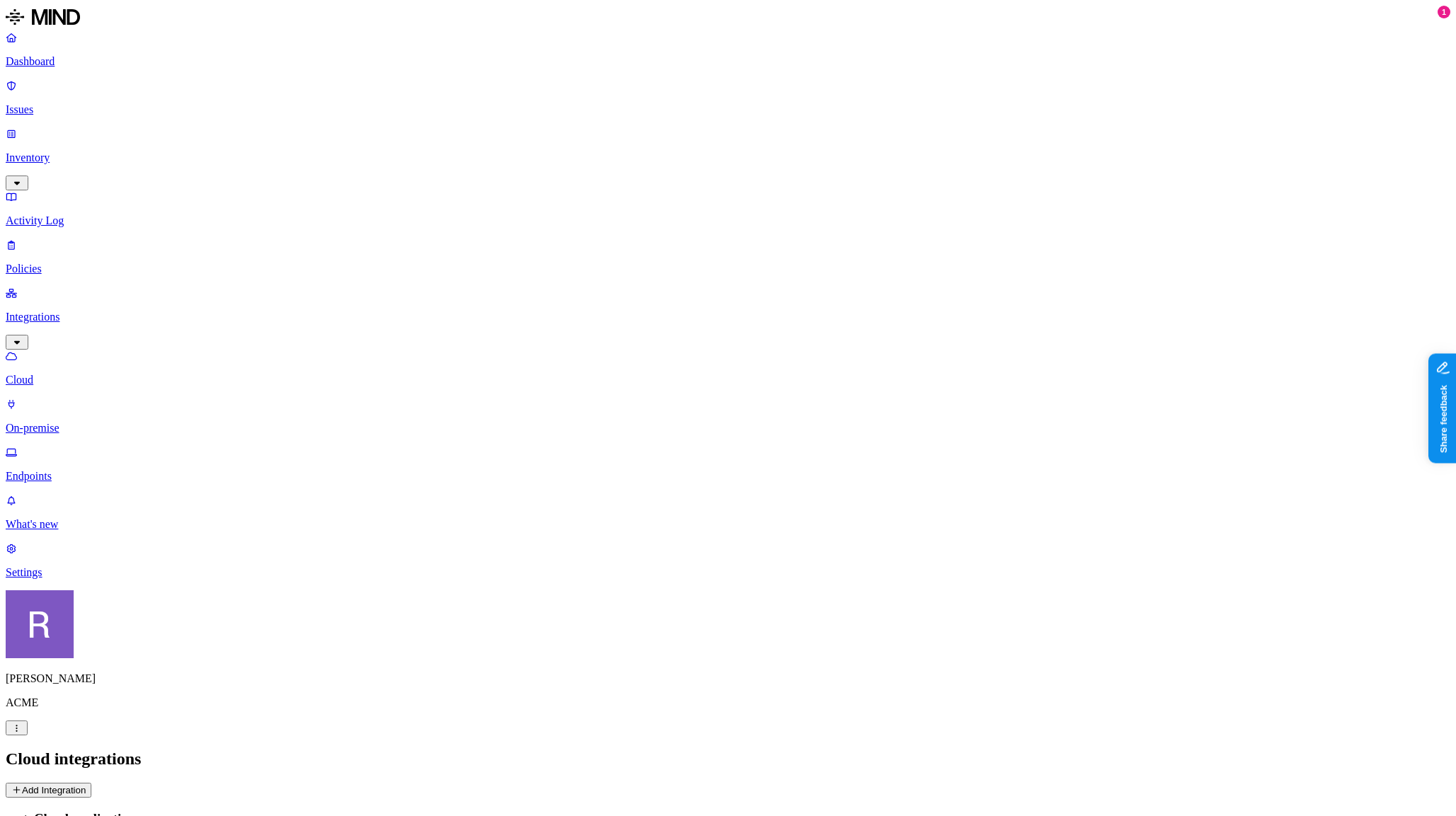
click at [92, 783] on button "Add Integration" at bounding box center [48, 790] width 86 height 15
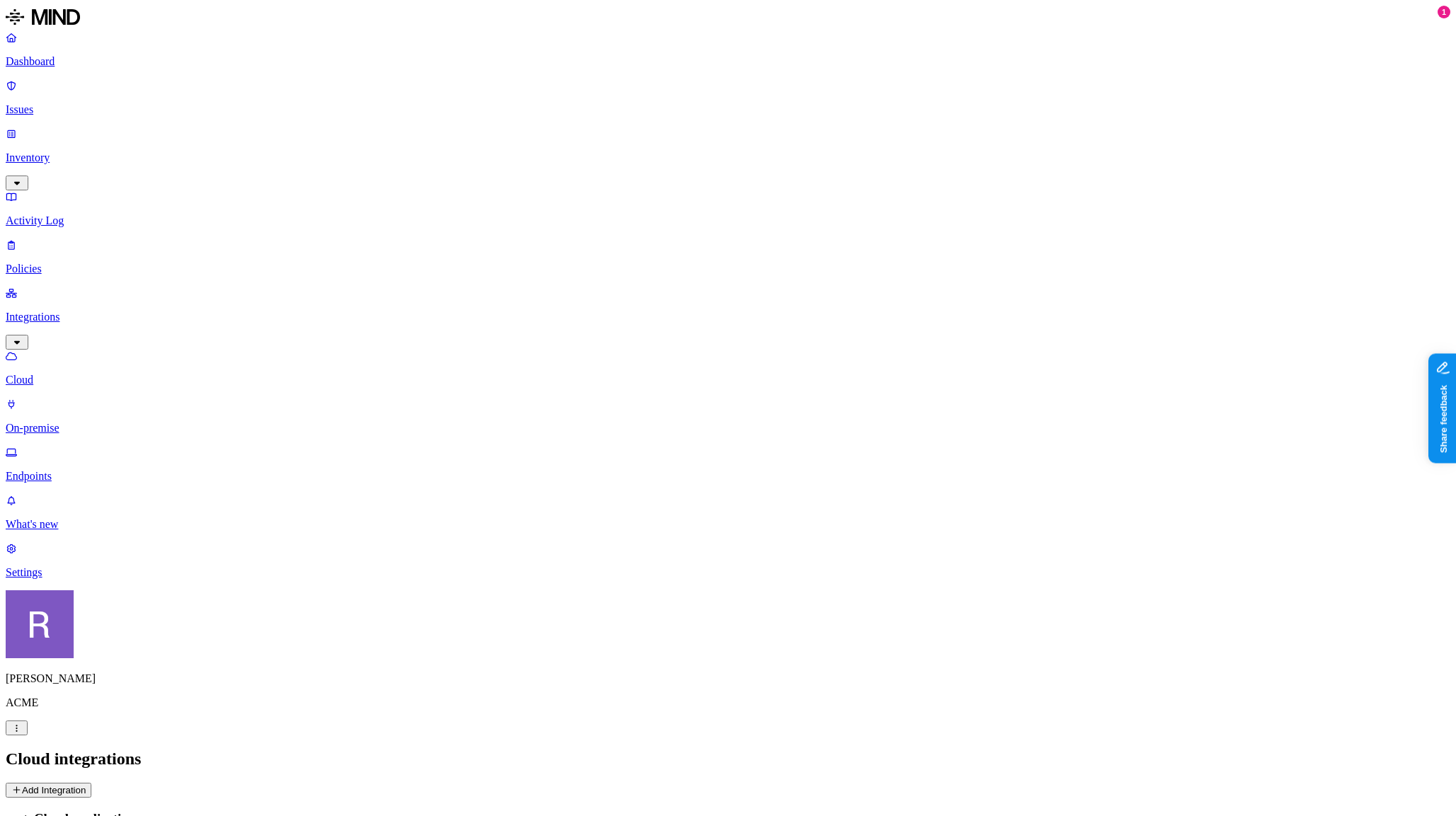
click at [46, 64] on p "Dashboard" at bounding box center [728, 61] width 1445 height 13
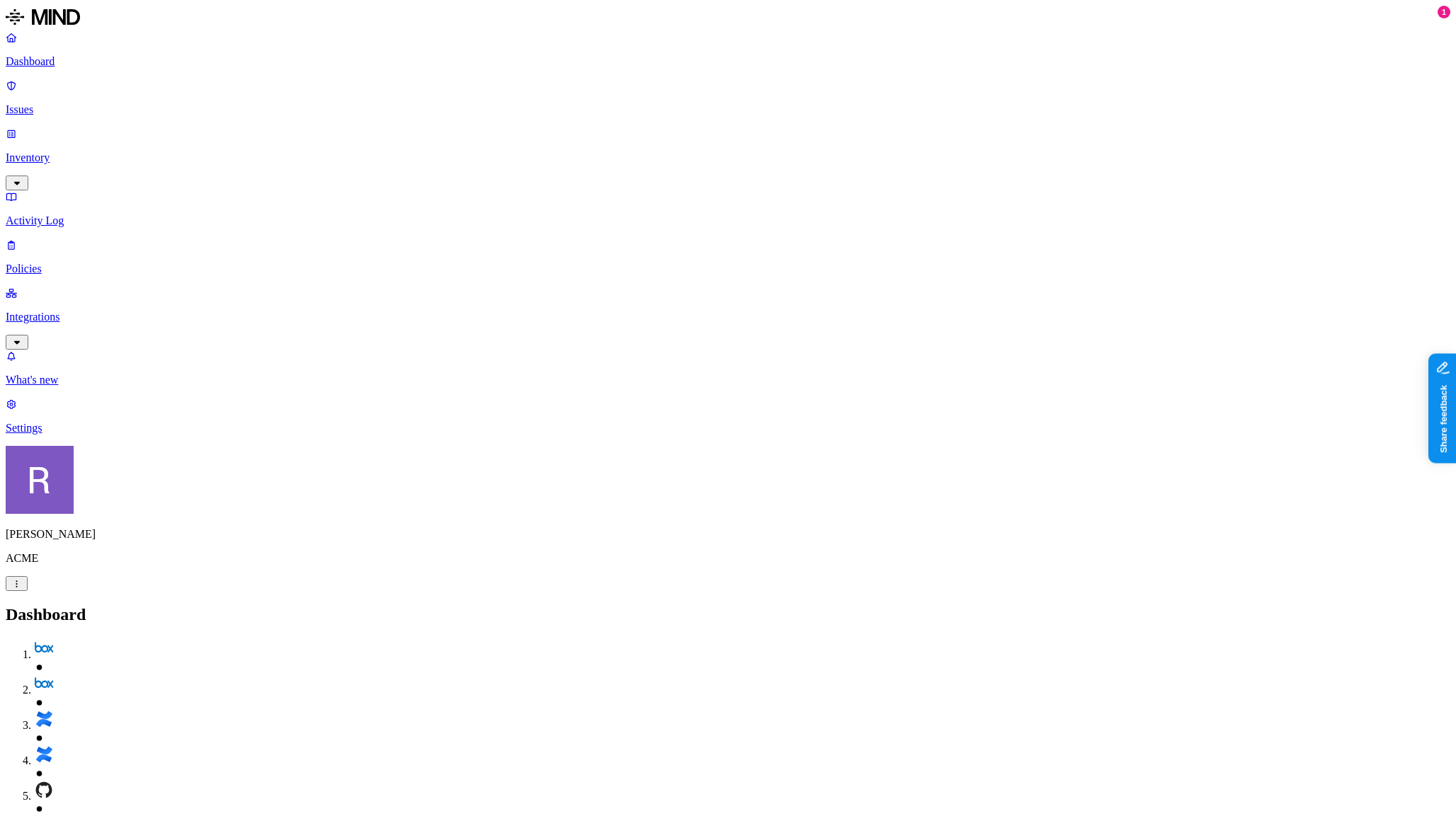
click at [74, 311] on p "Integrations" at bounding box center [728, 317] width 1445 height 13
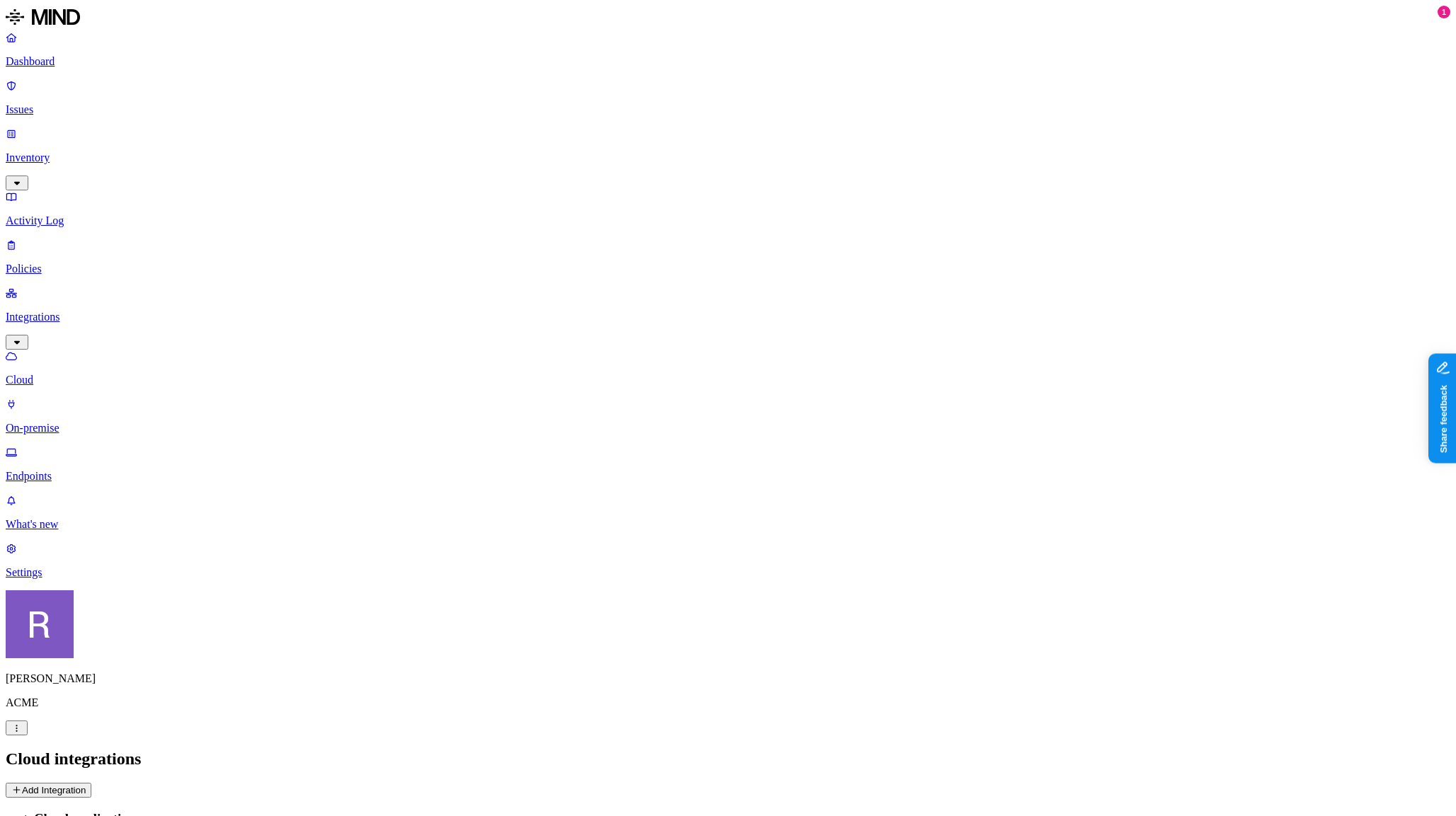
click at [63, 60] on p "Dashboard" at bounding box center [728, 61] width 1445 height 13
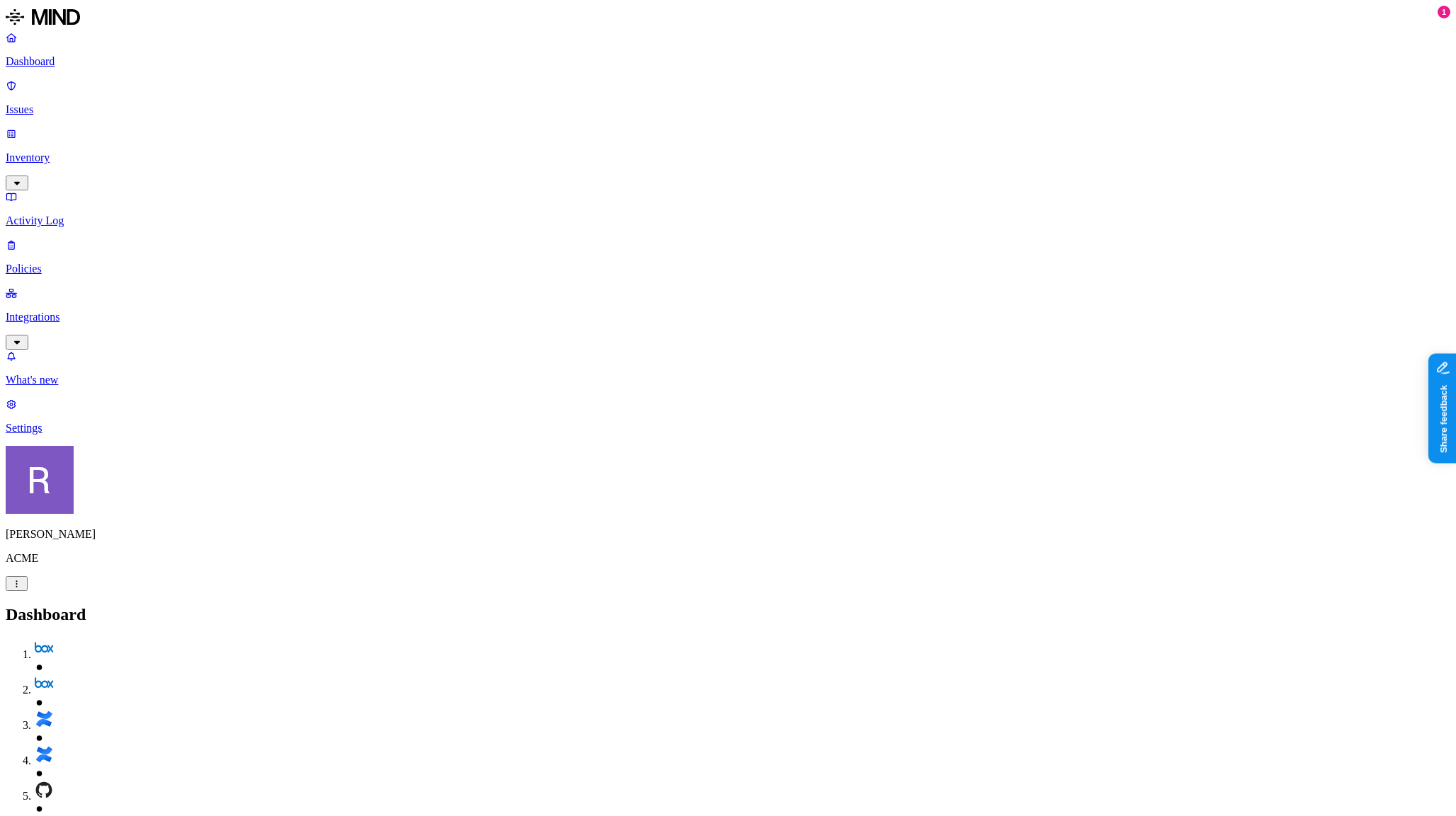
click at [143, 337] on nav "Dashboard Issues Inventory Activity Log Policies Integrations What's new 1 Sett…" at bounding box center [728, 233] width 1445 height 403
